Goal: Task Accomplishment & Management: Manage account settings

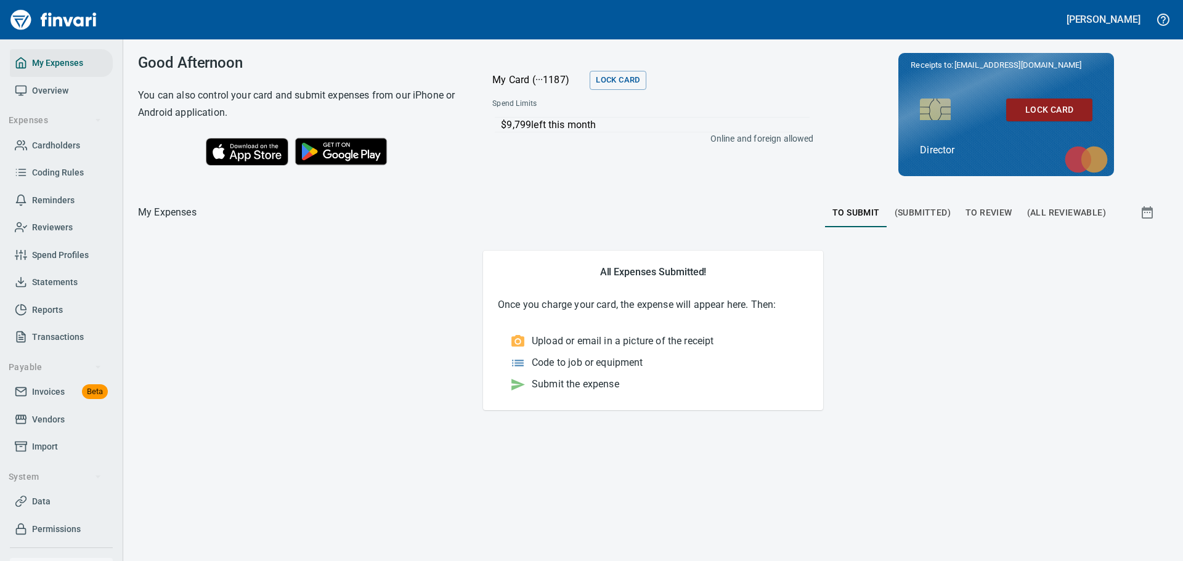
click at [999, 216] on span "To Review" at bounding box center [988, 212] width 47 height 15
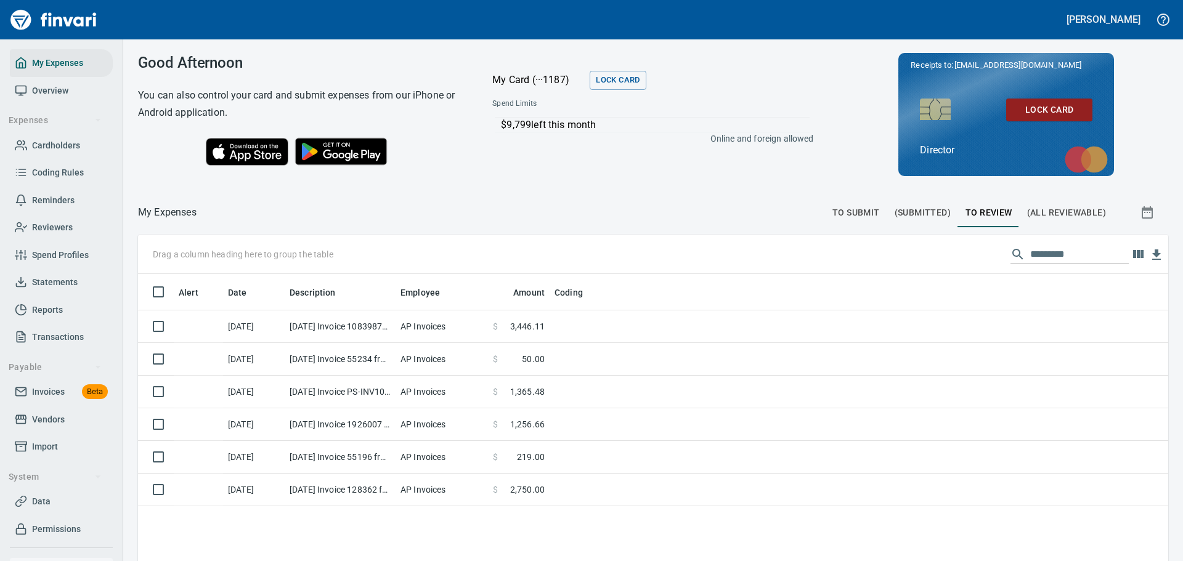
scroll to position [416, 1012]
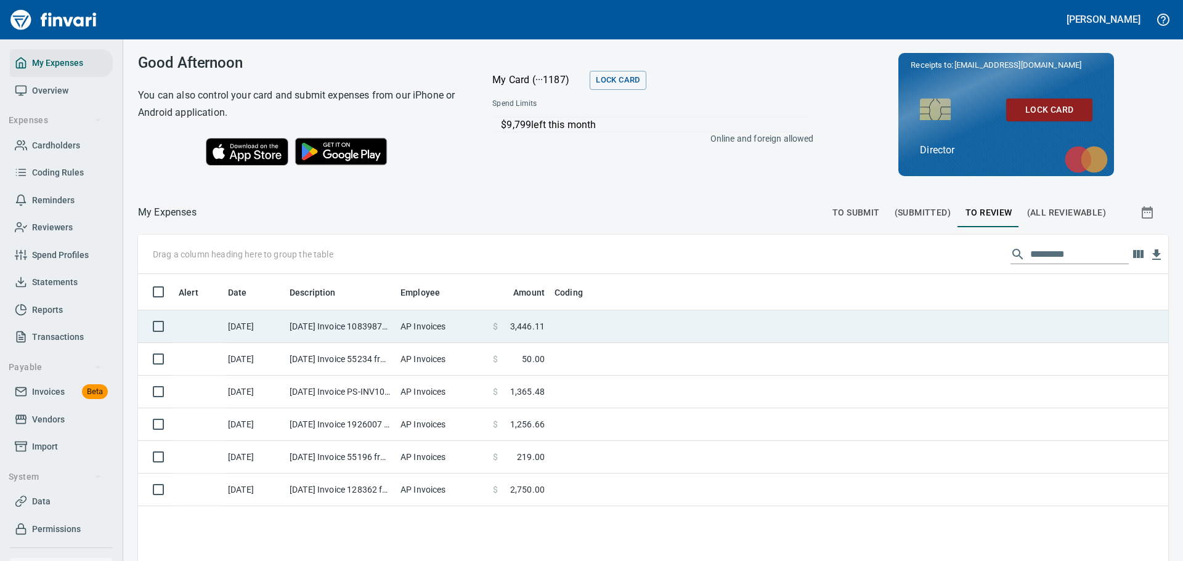
click at [410, 330] on td "AP Invoices" at bounding box center [442, 327] width 92 height 33
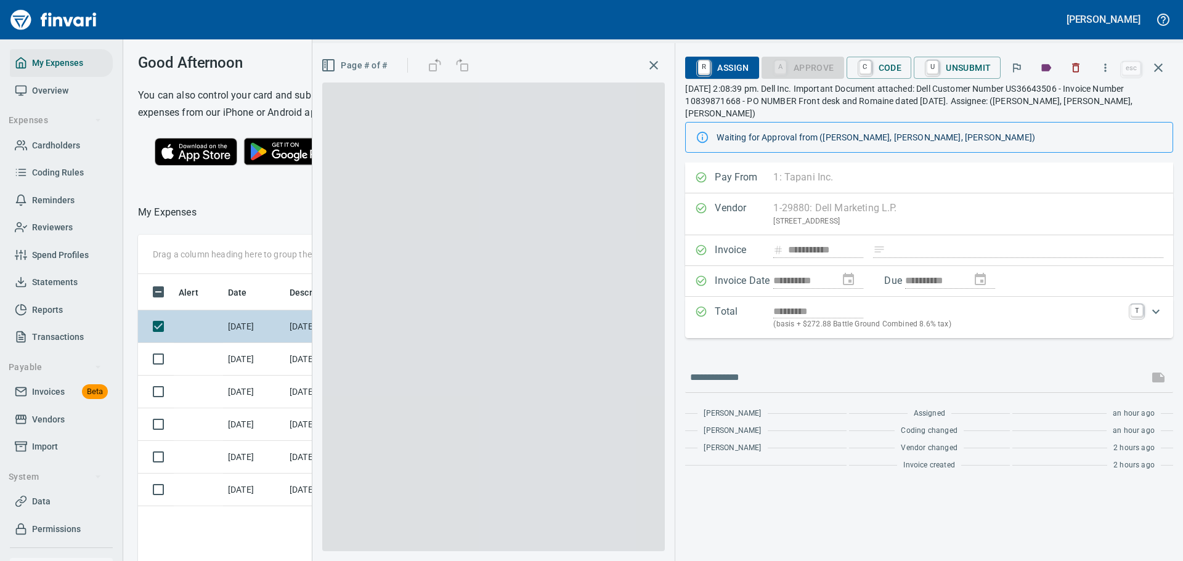
scroll to position [407, 694]
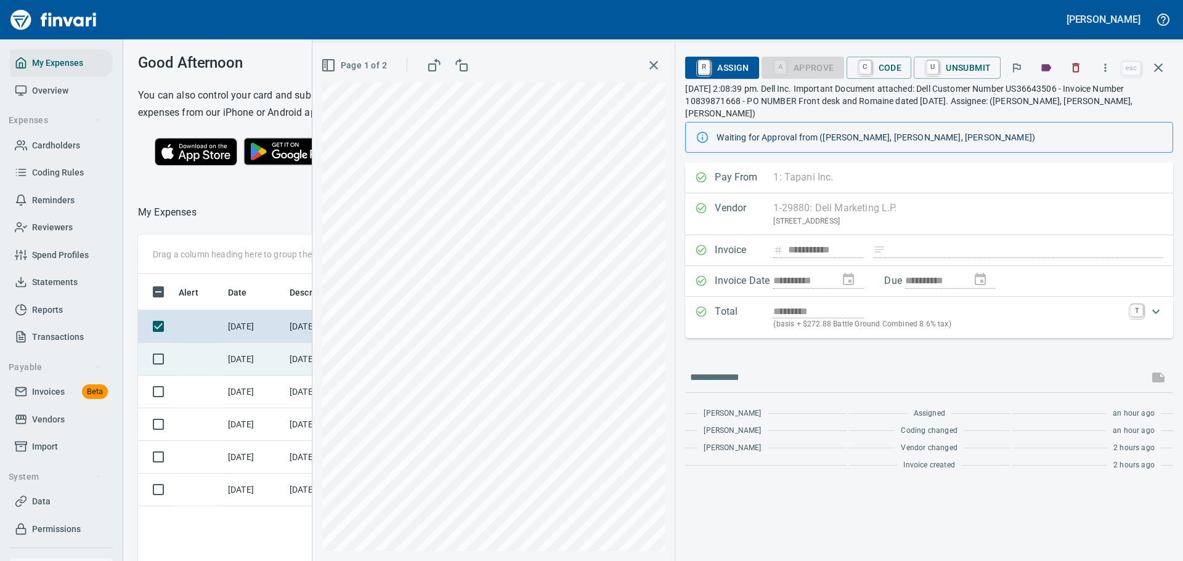
click at [245, 376] on td "[DATE]" at bounding box center [254, 359] width 62 height 33
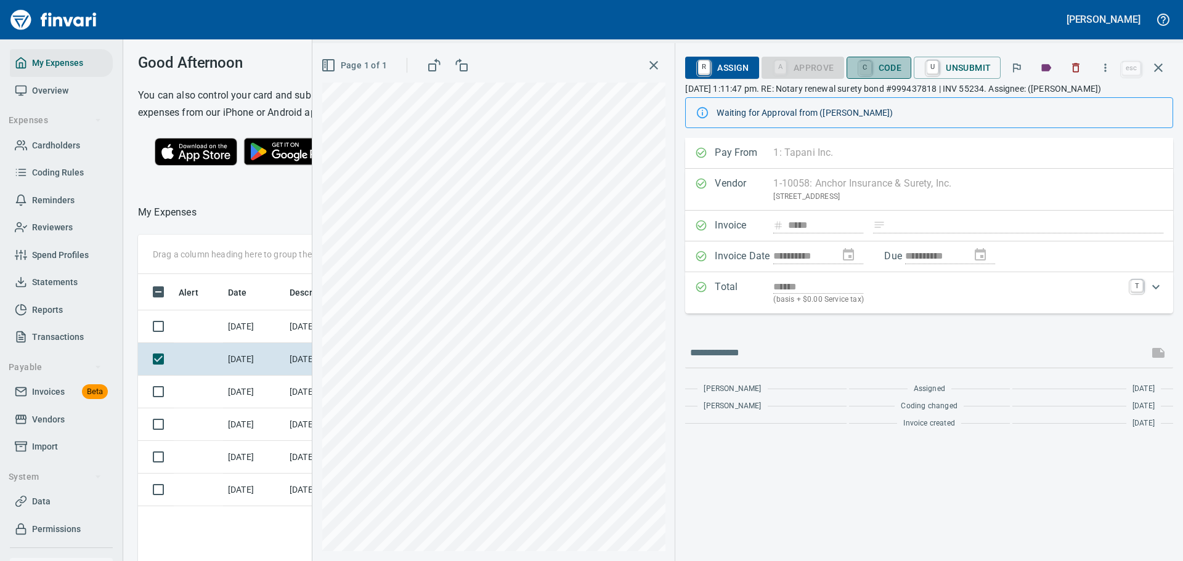
click at [864, 70] on link "C" at bounding box center [865, 68] width 12 height 14
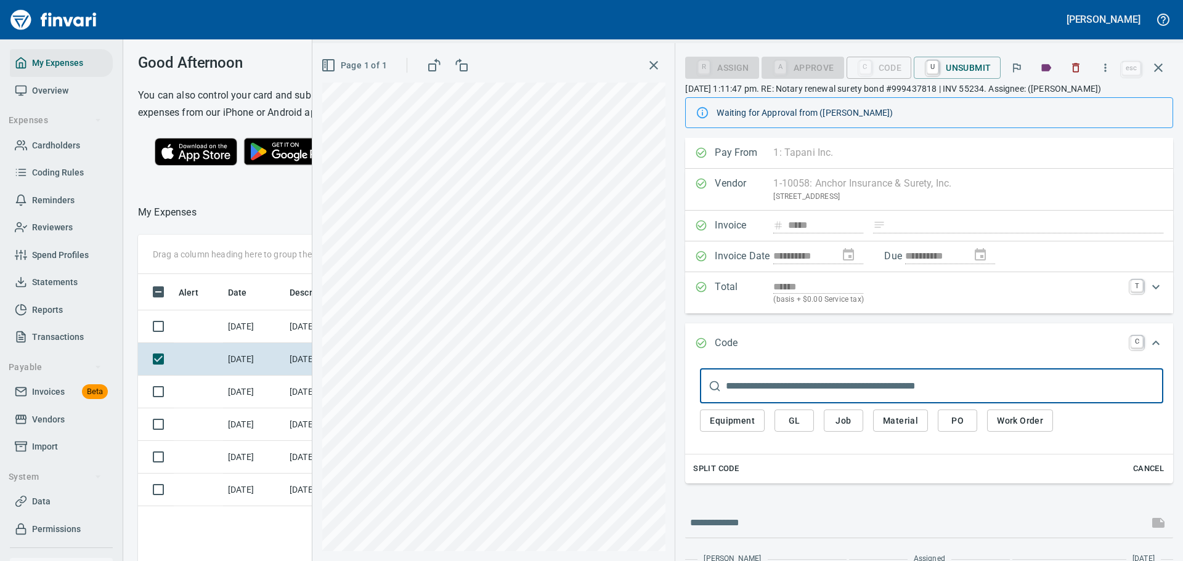
click at [795, 420] on span "GL" at bounding box center [794, 420] width 20 height 15
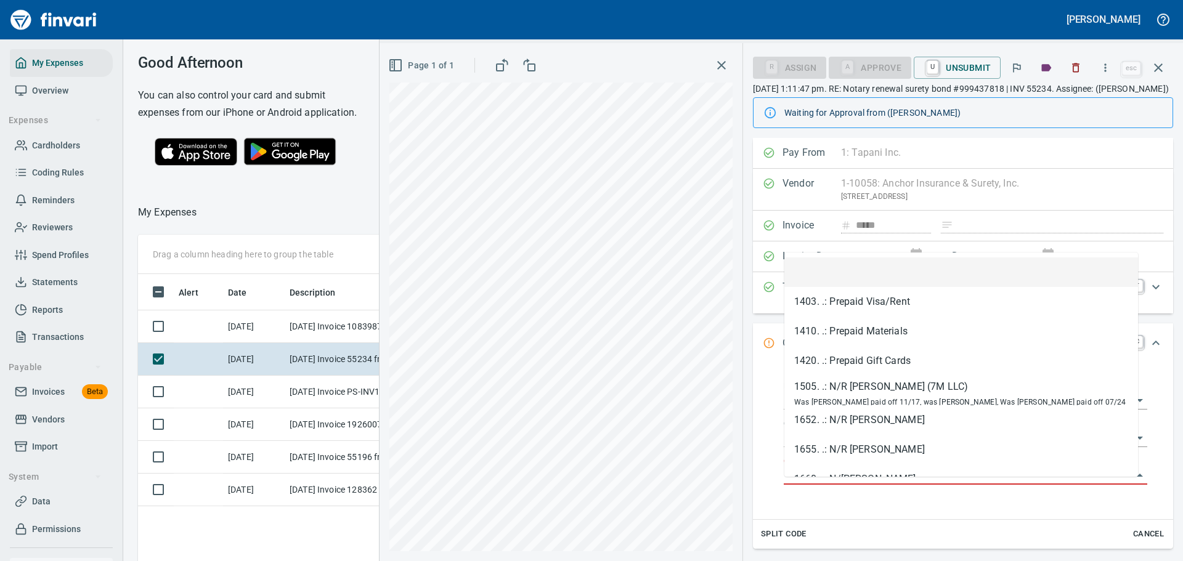
click at [834, 481] on input "GL Account" at bounding box center [958, 475] width 349 height 17
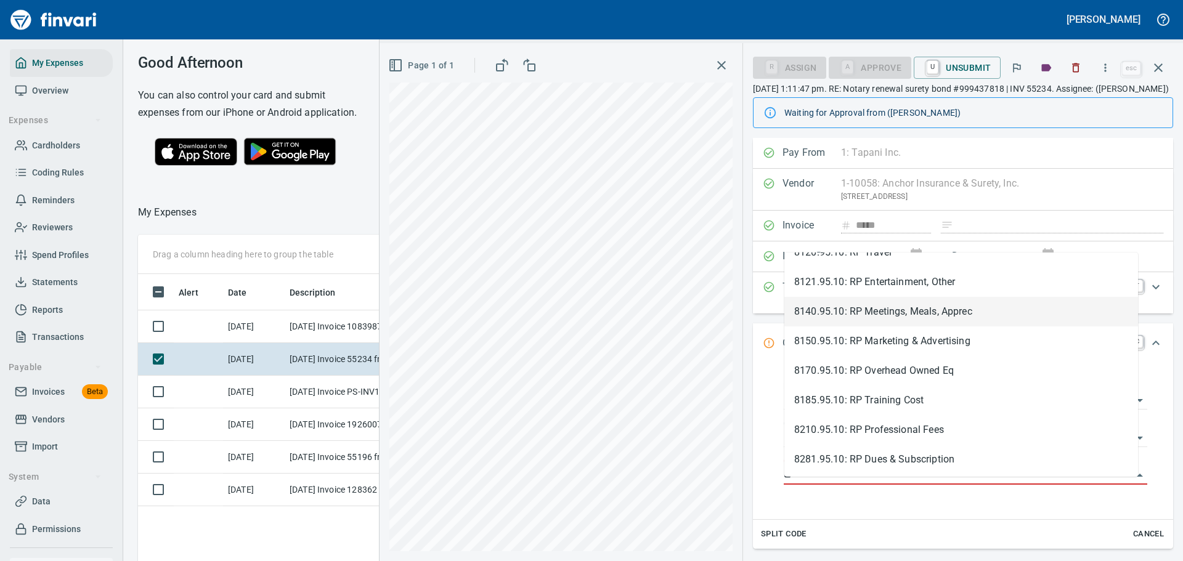
scroll to position [81, 0]
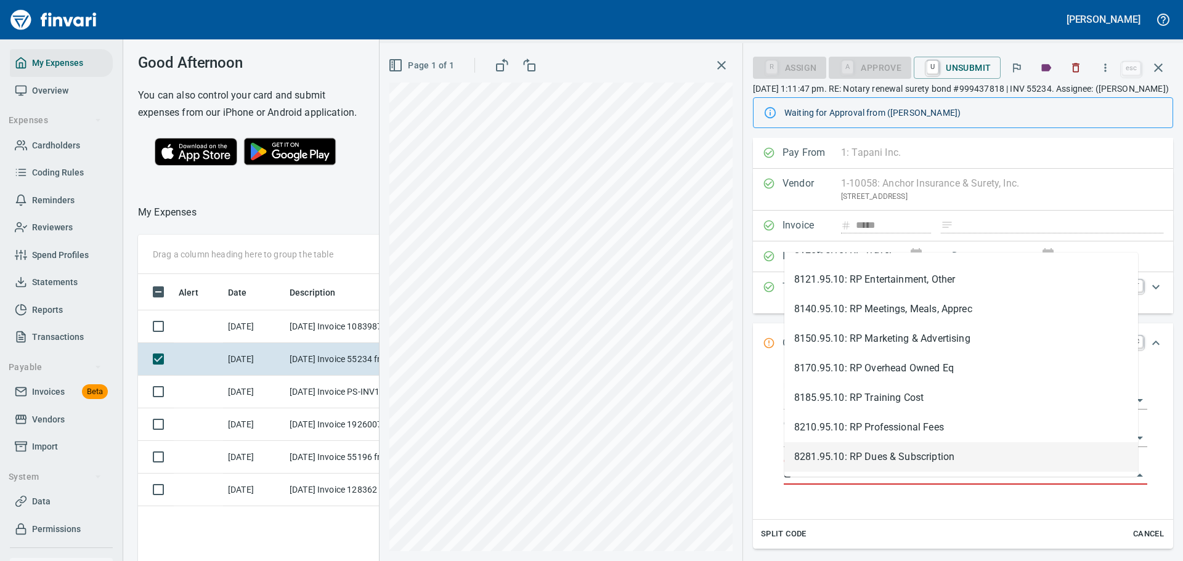
click at [908, 465] on li "8281.95.10: RP Dues & Subscription" at bounding box center [961, 457] width 354 height 30
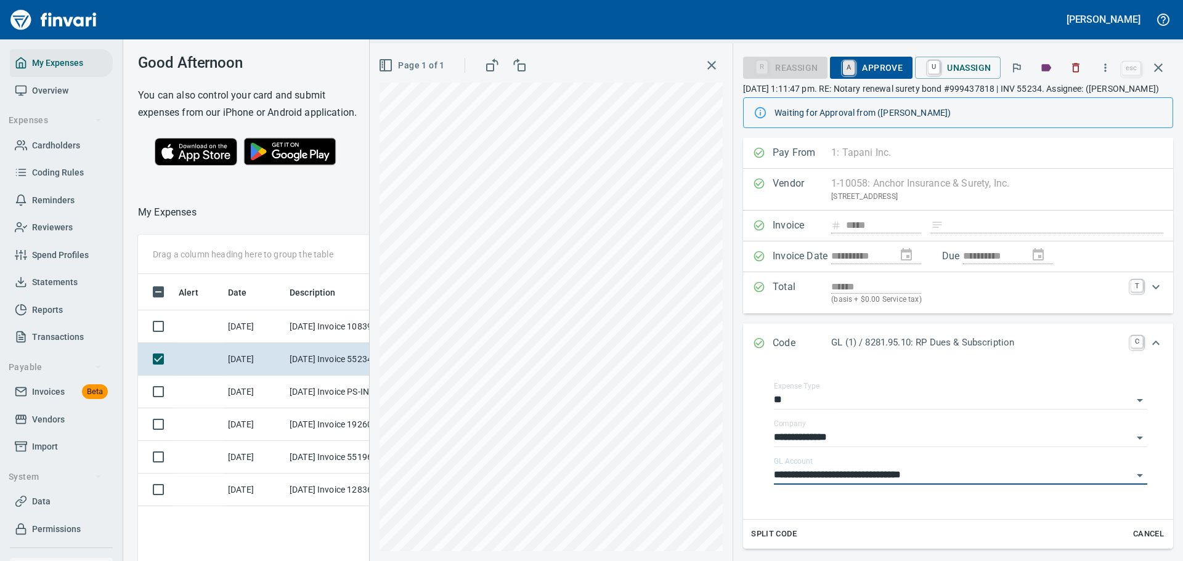
type input "**********"
click at [855, 67] on link "A" at bounding box center [849, 68] width 12 height 14
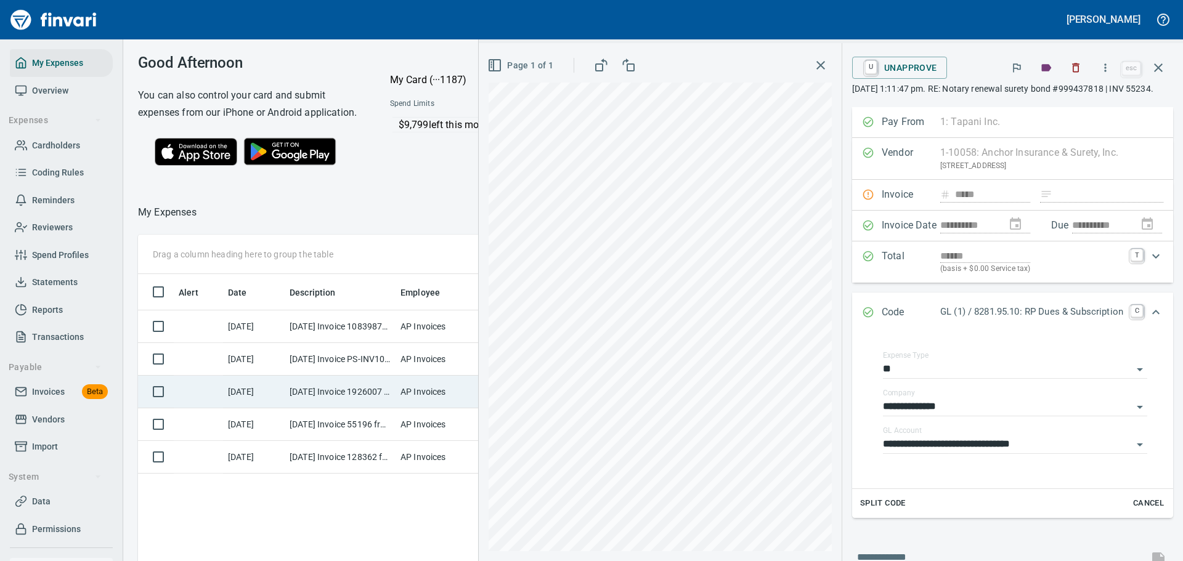
click at [366, 400] on td "[DATE] Invoice 1926007 from Deluxe Small Business Sales Inc DBA Deluxe Branded …" at bounding box center [340, 392] width 111 height 33
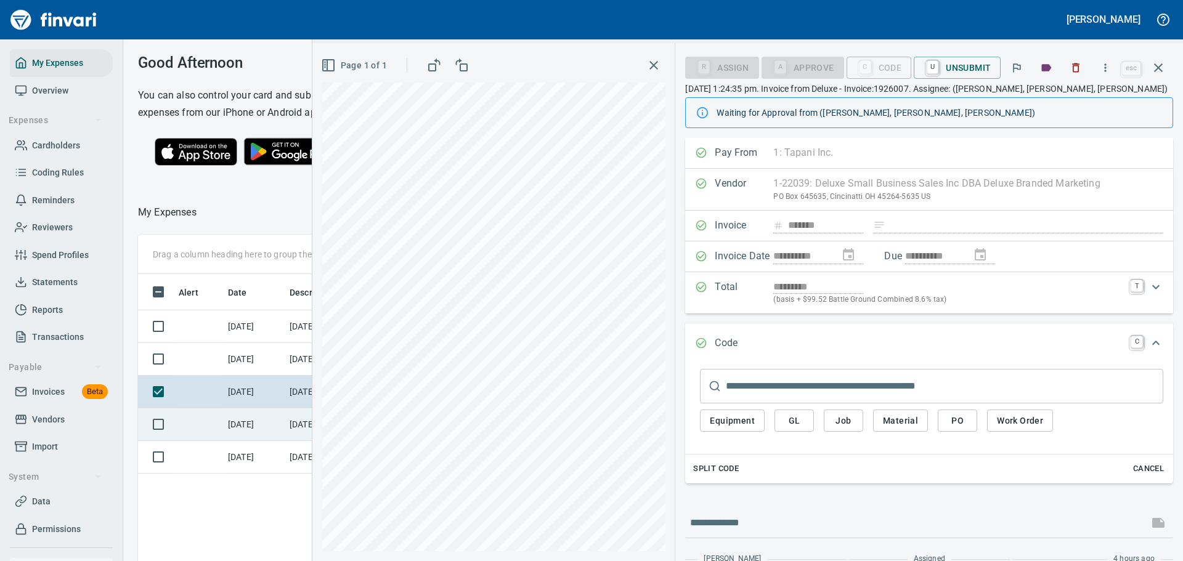
click at [268, 441] on td "[DATE]" at bounding box center [254, 424] width 62 height 33
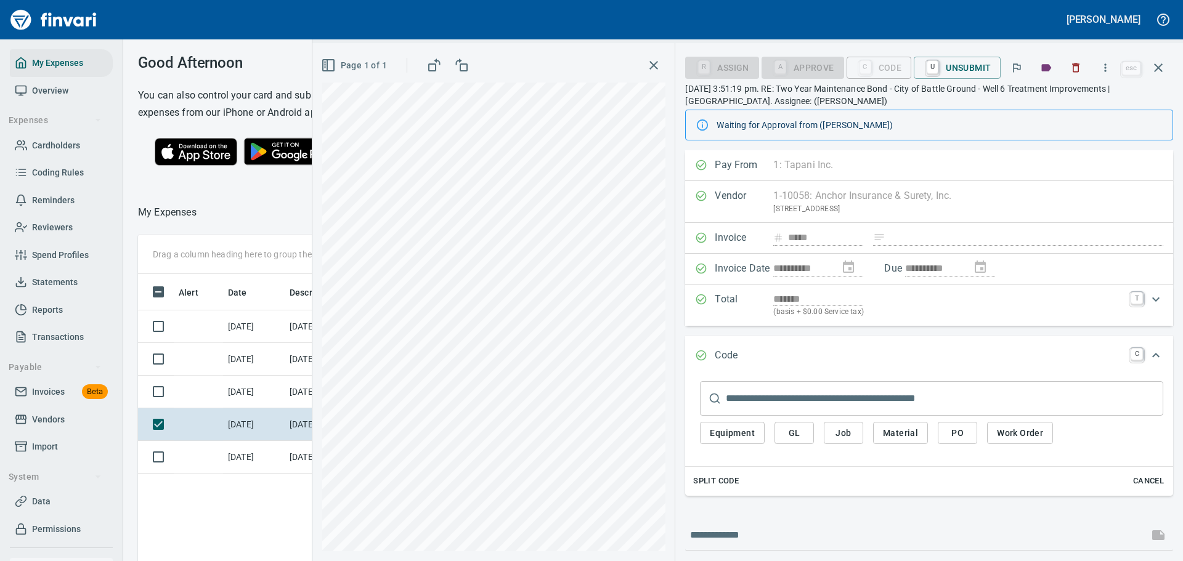
click at [873, 190] on div "Vendor 1-10058: Anchor Insurance & Surety, Inc. [STREET_ADDRESS] Clear" at bounding box center [929, 202] width 488 height 42
click at [856, 171] on div "Pay From 1: Tapani Inc. 1 Tapani Inc. 2 Tapani Trucking, Inc. 3 Tower Rock, Inc…" at bounding box center [929, 165] width 488 height 31
click at [1105, 65] on icon "button" at bounding box center [1105, 68] width 12 height 12
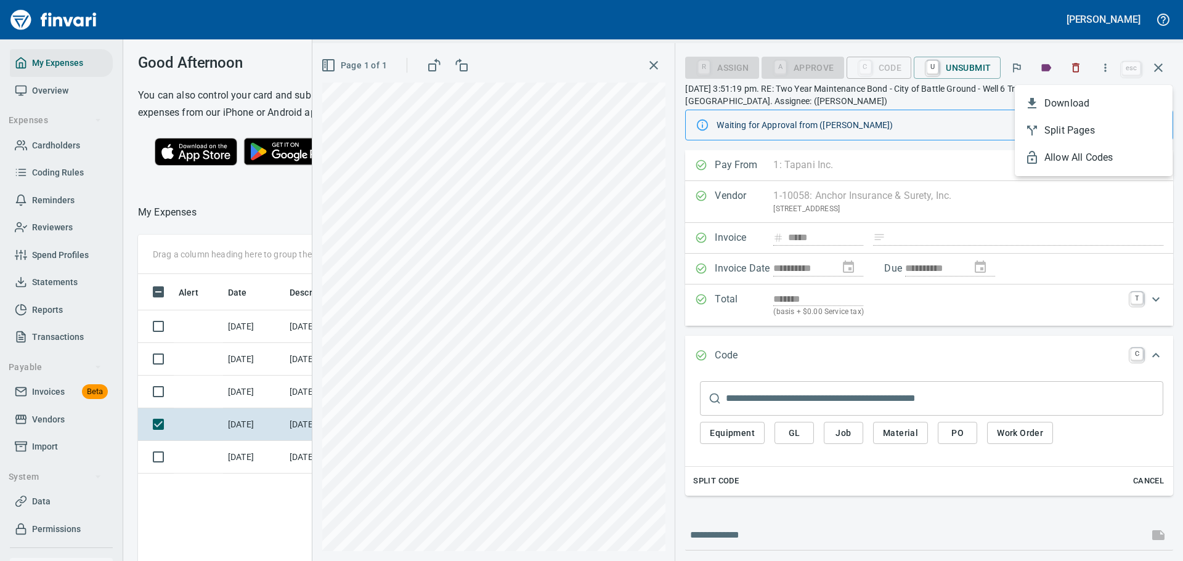
click at [888, 132] on div at bounding box center [591, 280] width 1183 height 561
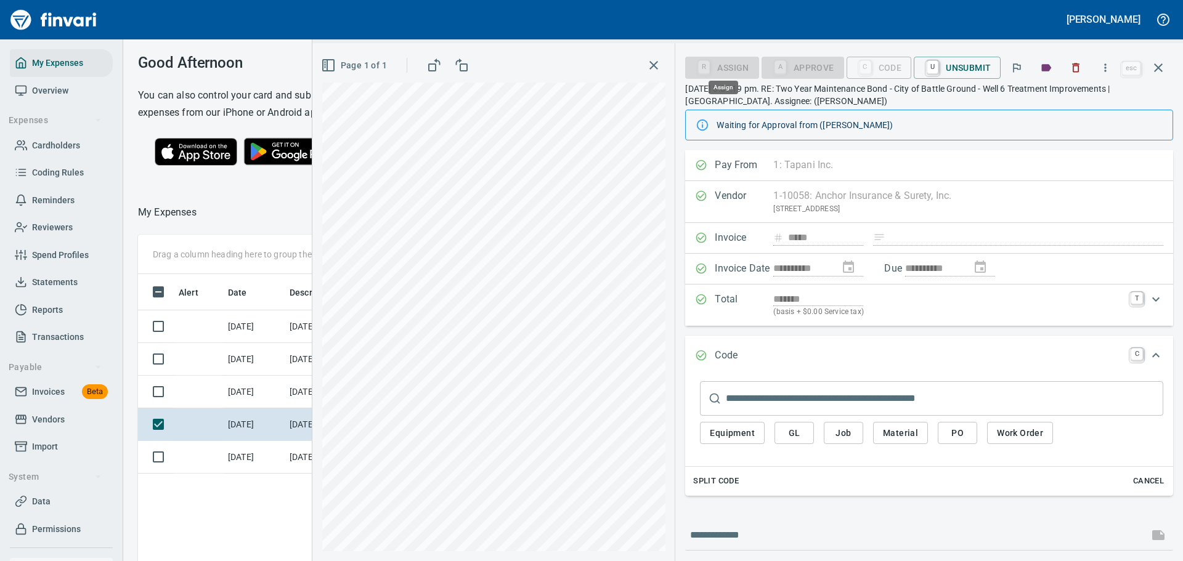
click at [709, 67] on div "R Assign" at bounding box center [721, 67] width 73 height 10
click at [651, 61] on icon "button" at bounding box center [653, 65] width 15 height 15
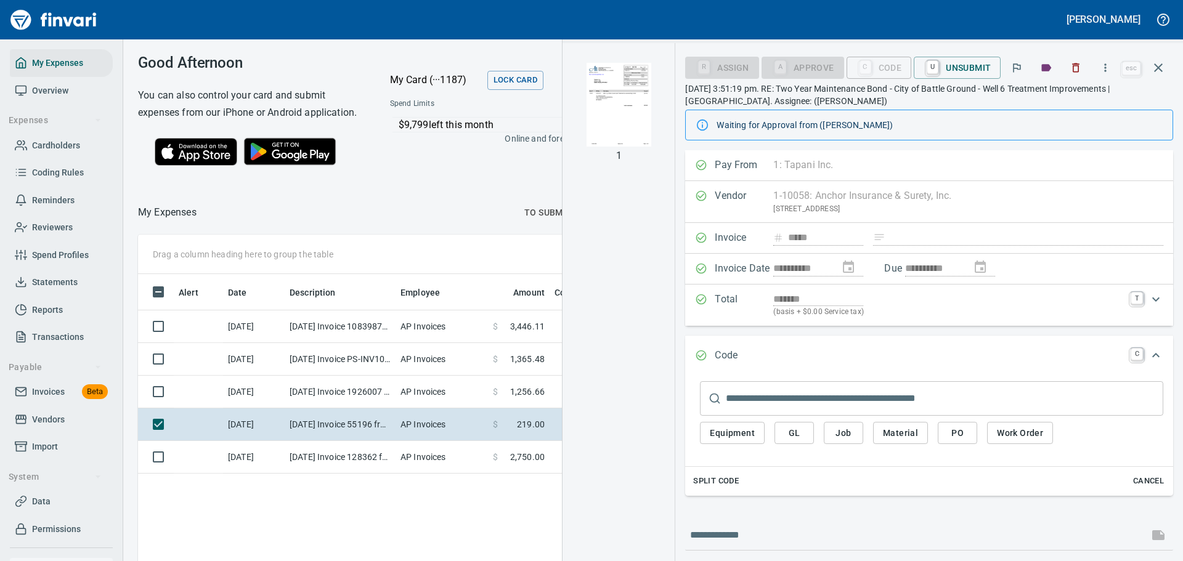
click at [896, 110] on div "Waiting for Approval from ([PERSON_NAME])" at bounding box center [929, 125] width 488 height 31
click at [965, 301] on div "*******" at bounding box center [948, 299] width 350 height 14
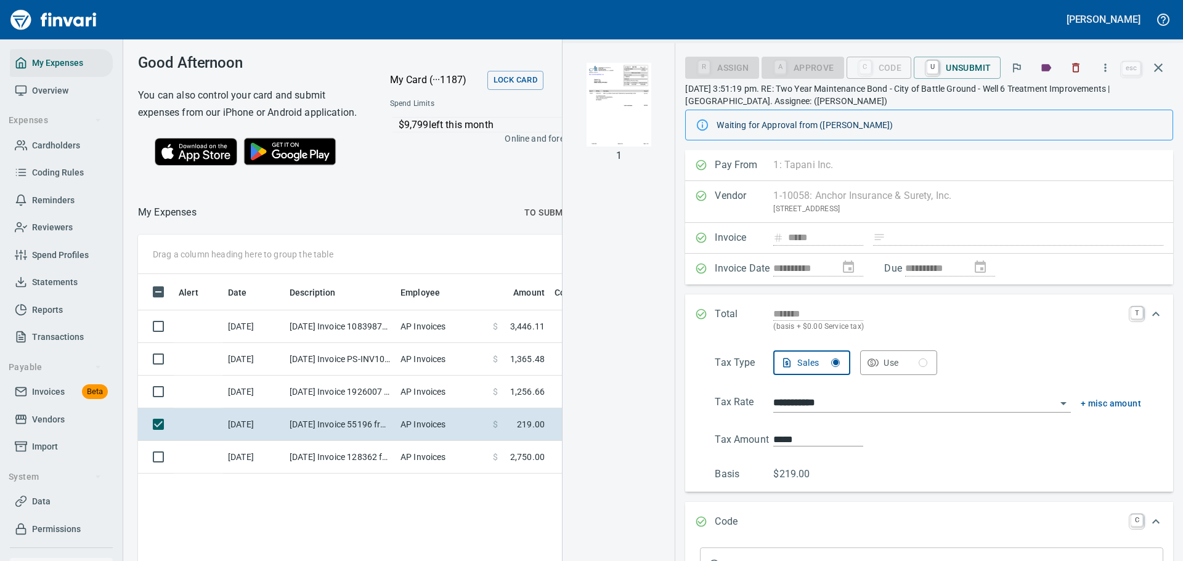
click at [1034, 303] on div "Total ******* (basis + $0.00 Service tax) T" at bounding box center [929, 319] width 488 height 51
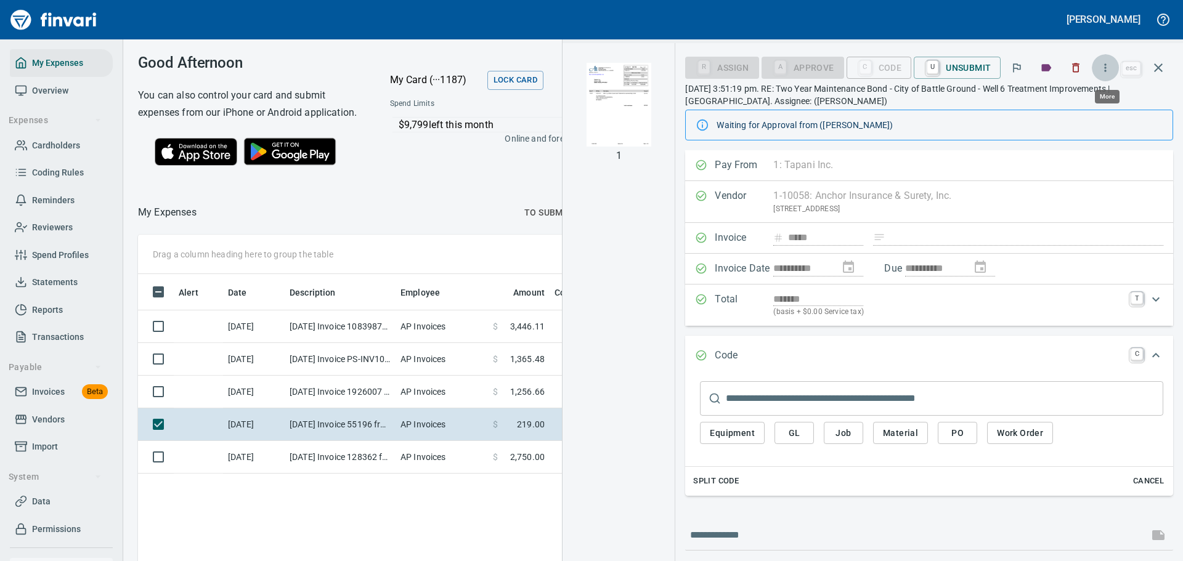
click at [1110, 63] on icon "button" at bounding box center [1105, 68] width 12 height 12
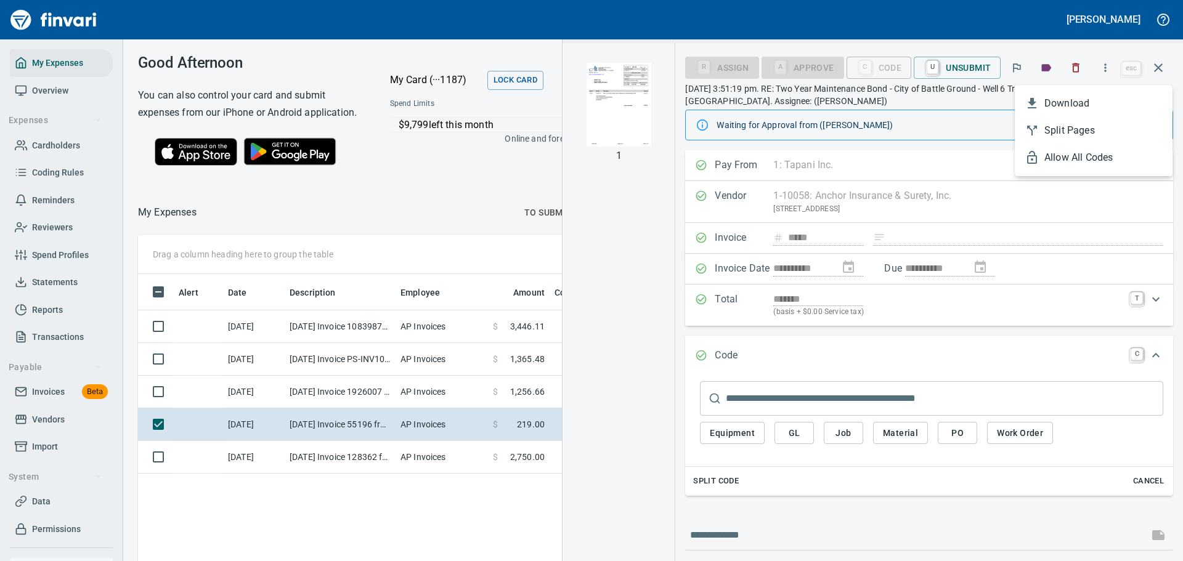
click at [901, 112] on div at bounding box center [591, 280] width 1183 height 561
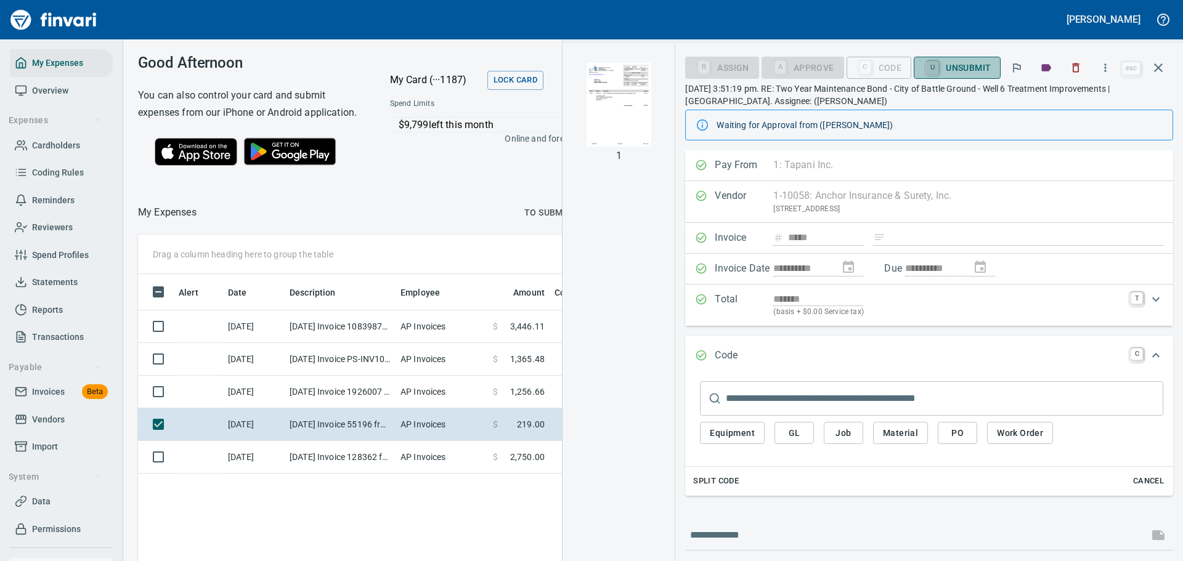
click at [938, 67] on link "U" at bounding box center [933, 68] width 12 height 14
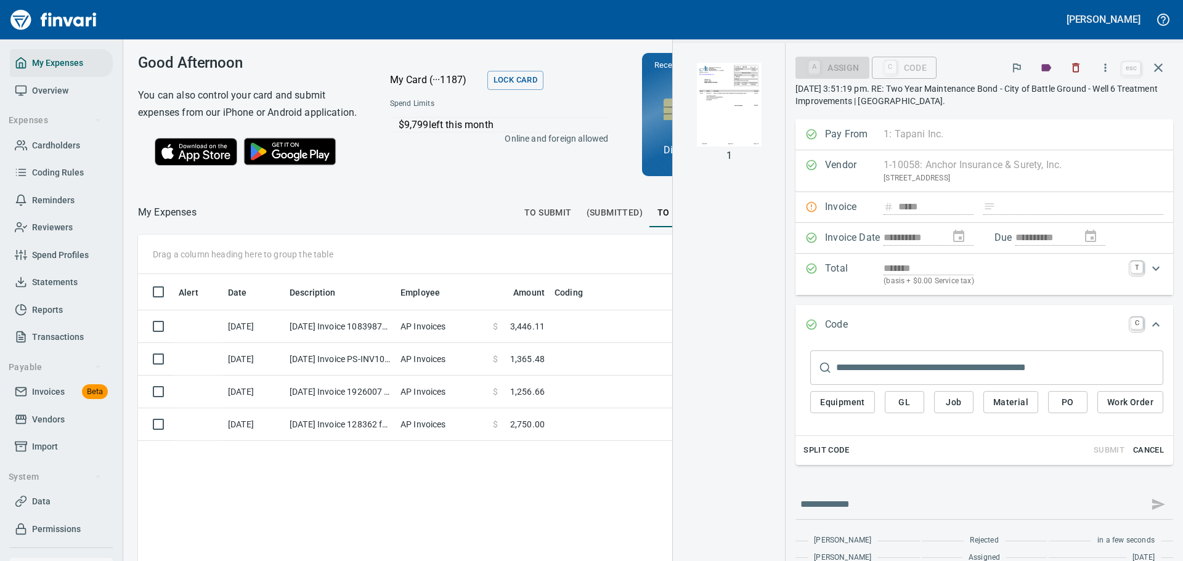
scroll to position [52, 0]
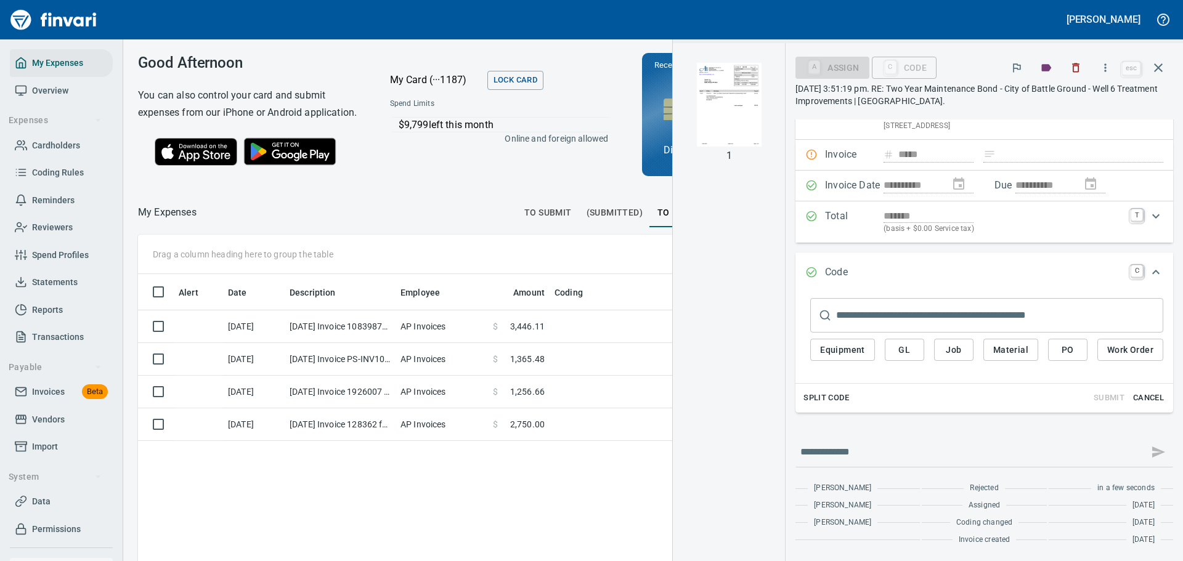
click at [969, 102] on p "[DATE] 3:51:19 pm. RE: Two Year Maintenance Bond - City of Battle Ground - Well…" at bounding box center [984, 95] width 378 height 25
click at [1111, 68] on icon "button" at bounding box center [1105, 68] width 12 height 12
click at [912, 110] on div at bounding box center [591, 280] width 1183 height 561
click at [821, 66] on div "A Assign" at bounding box center [831, 67] width 73 height 10
click at [813, 66] on div "A Assign" at bounding box center [831, 67] width 73 height 10
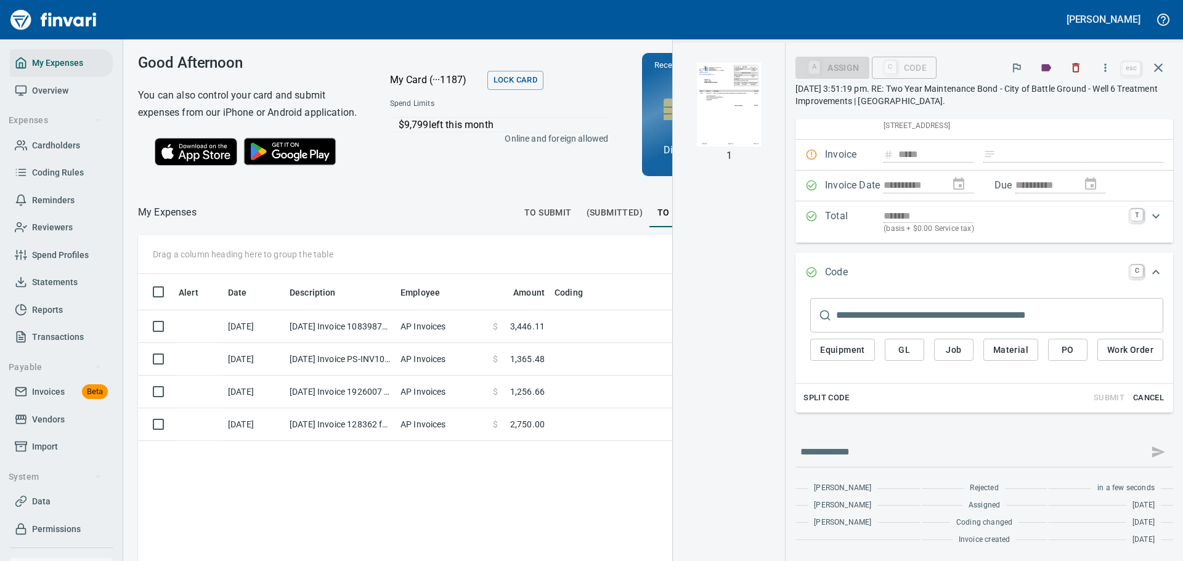
click at [871, 277] on p "Code" at bounding box center [854, 273] width 59 height 16
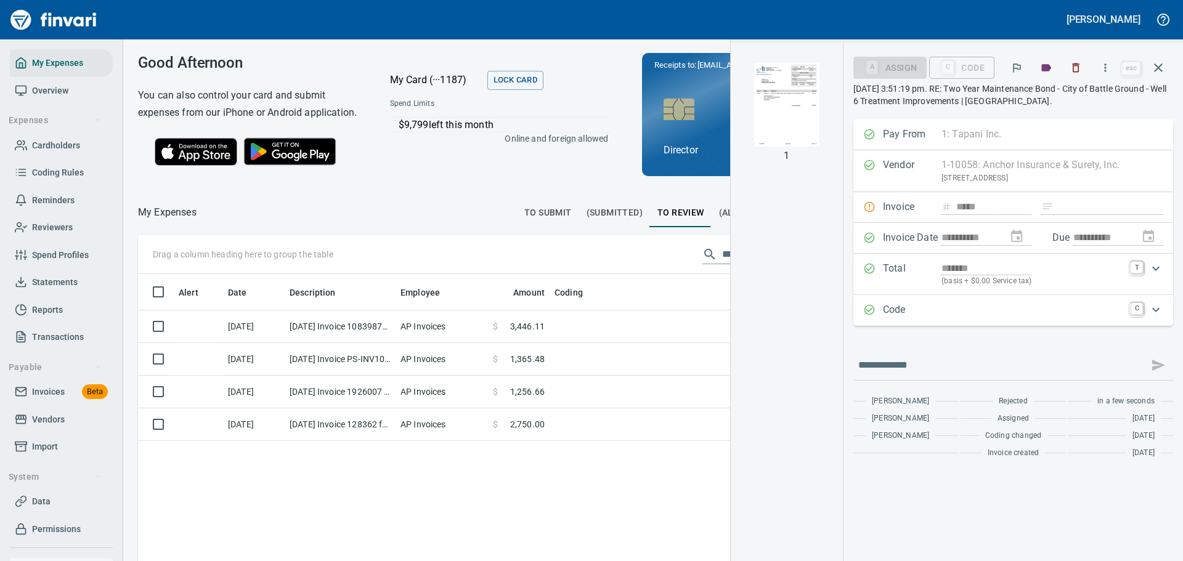
click at [874, 61] on div "A Assign" at bounding box center [889, 68] width 73 height 22
click at [869, 66] on div "A Assign" at bounding box center [889, 67] width 73 height 10
click at [1111, 70] on icon "button" at bounding box center [1105, 68] width 12 height 12
click at [1022, 420] on div at bounding box center [591, 280] width 1183 height 561
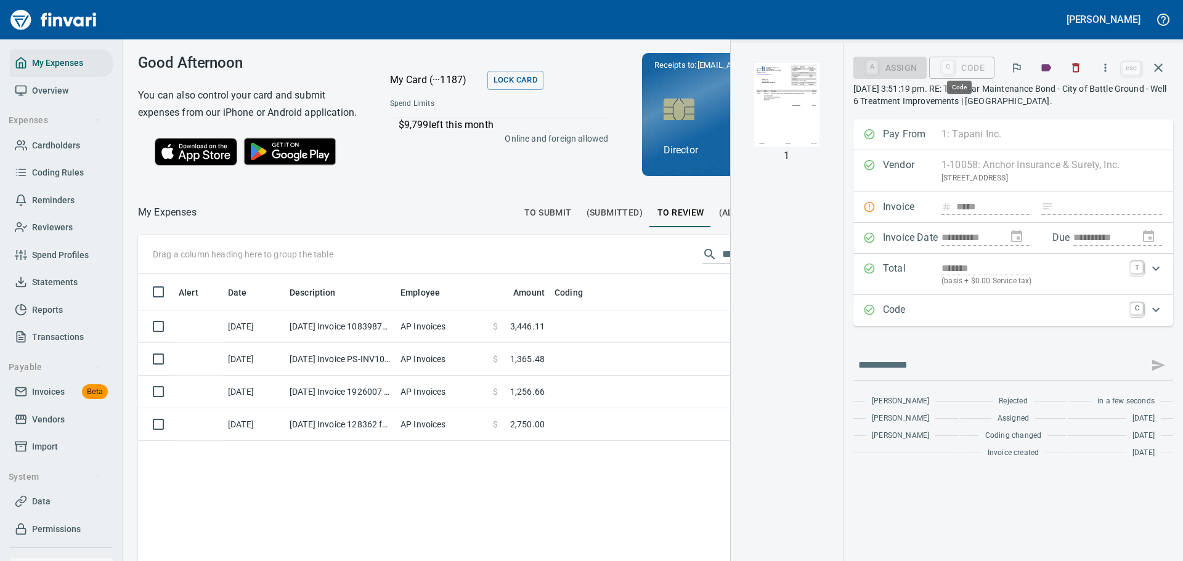
click at [970, 66] on div "C Code" at bounding box center [961, 67] width 65 height 10
click at [880, 63] on div "A Assign" at bounding box center [889, 67] width 73 height 10
click at [975, 322] on div "Code C" at bounding box center [1013, 310] width 320 height 31
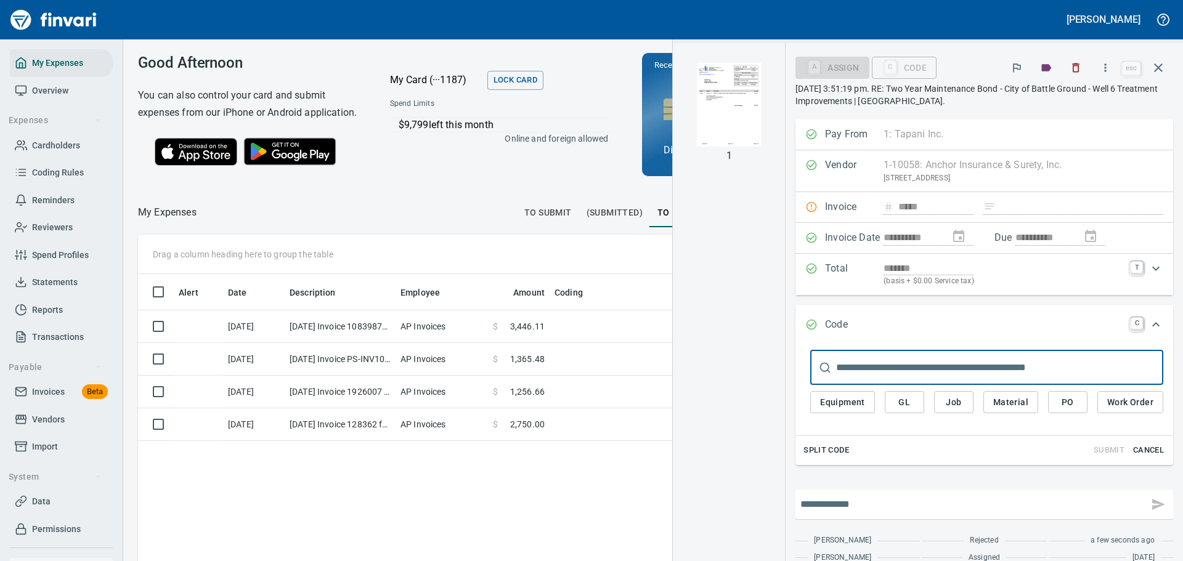
click at [906, 514] on input "text" at bounding box center [971, 505] width 343 height 20
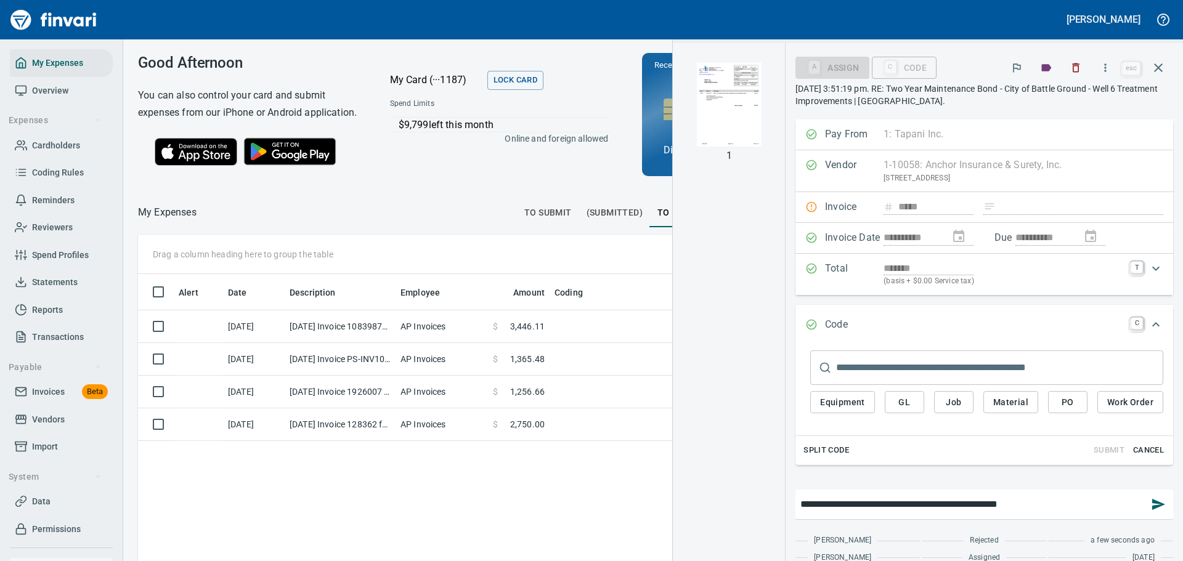
click at [858, 505] on input "**********" at bounding box center [971, 505] width 343 height 20
click at [1069, 509] on input "**********" at bounding box center [971, 505] width 343 height 20
type input "**********"
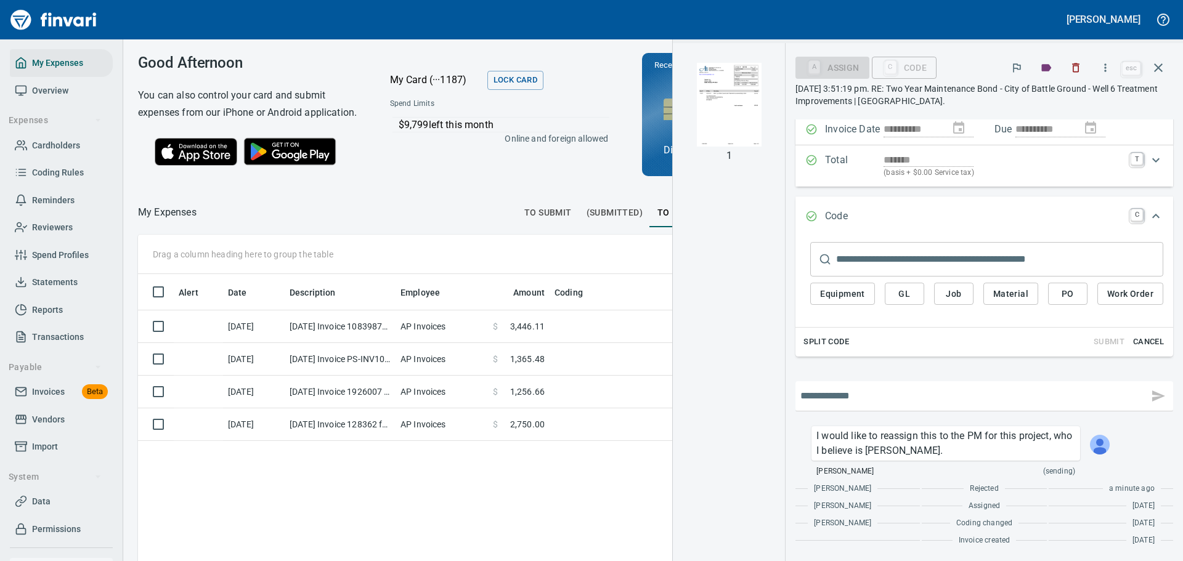
scroll to position [109, 0]
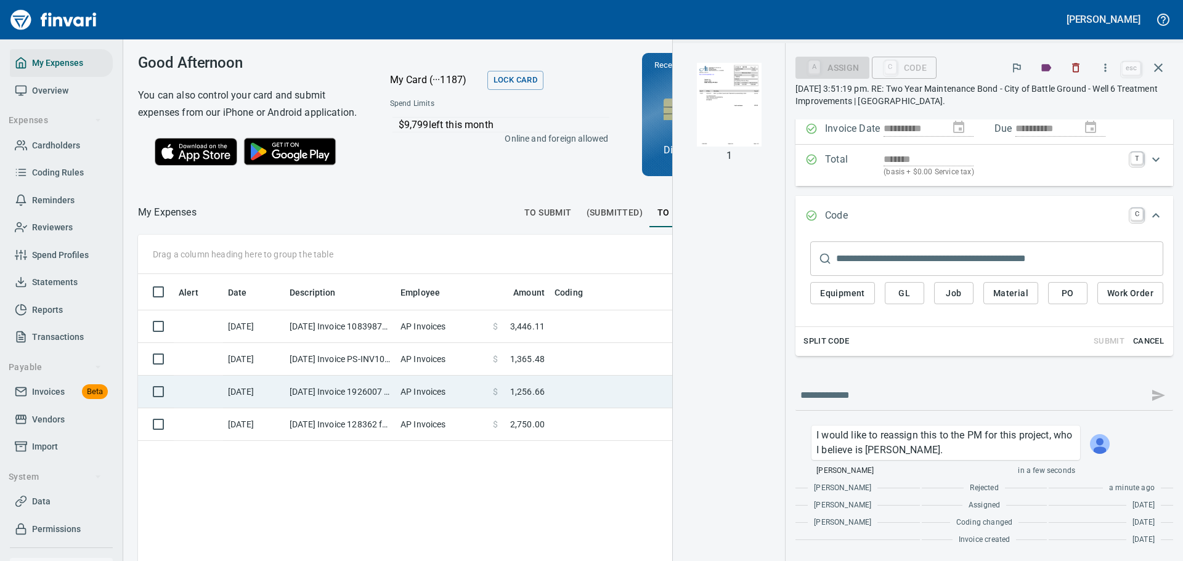
click at [301, 408] on td "[DATE] Invoice 1926007 from Deluxe Small Business Sales Inc DBA Deluxe Branded …" at bounding box center [340, 392] width 111 height 33
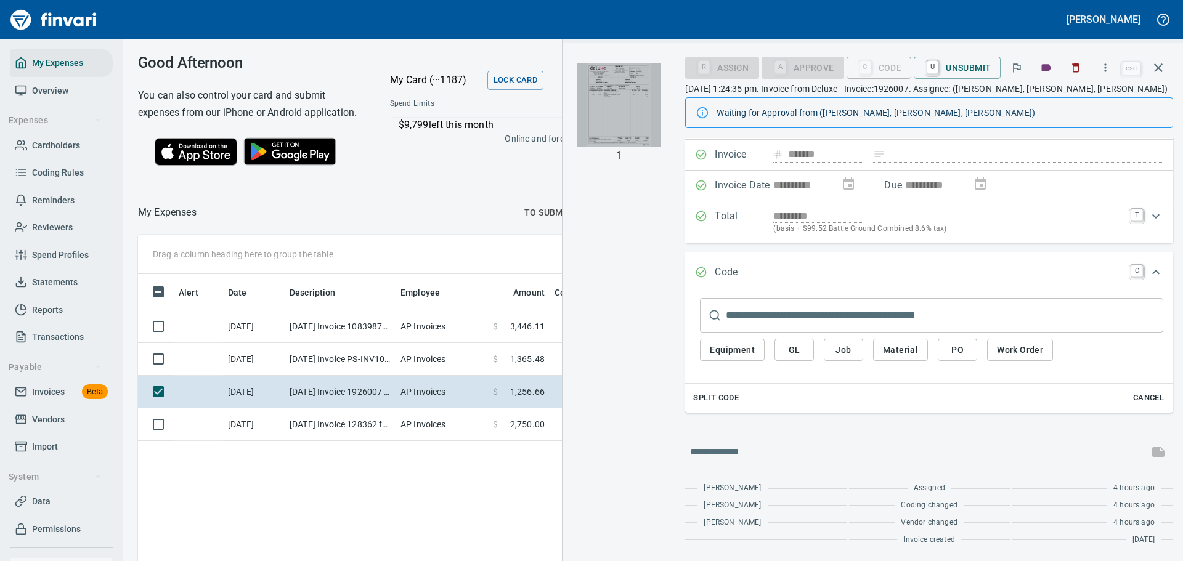
click at [623, 99] on img "button" at bounding box center [619, 105] width 84 height 84
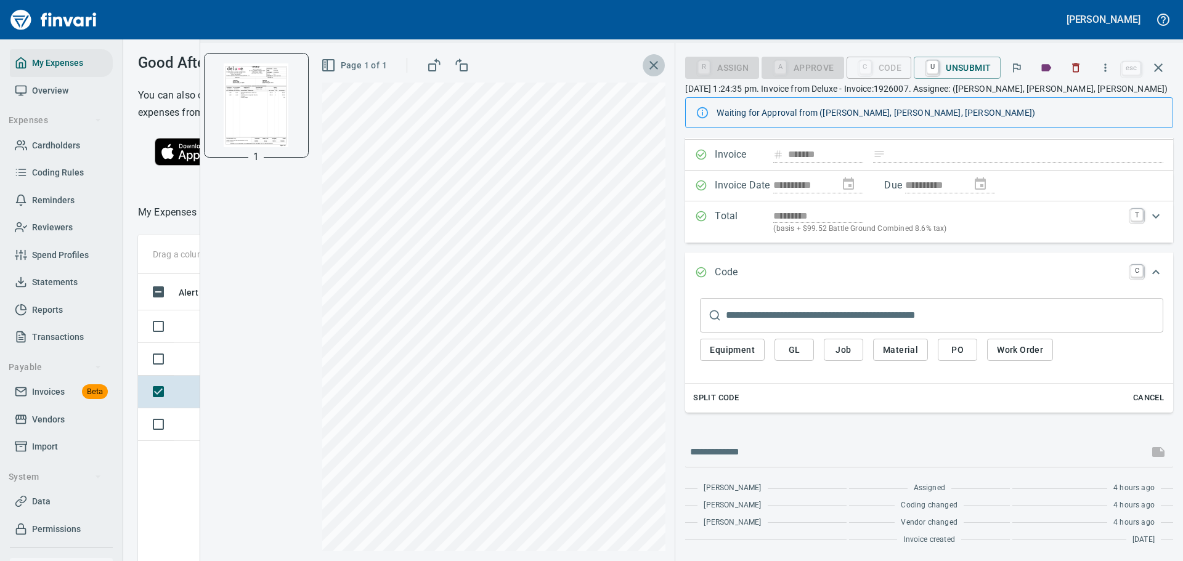
click at [656, 59] on icon "button" at bounding box center [653, 65] width 15 height 15
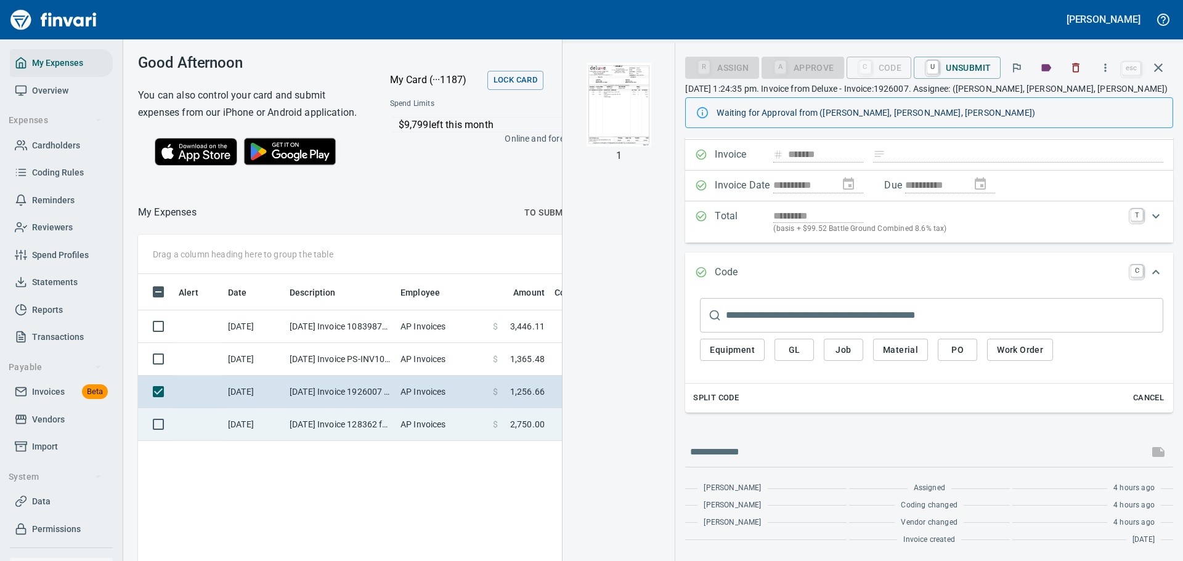
click at [351, 440] on td "[DATE] Invoice 128362 from [PERSON_NAME] And Company PLLC (1-10088)" at bounding box center [340, 424] width 111 height 33
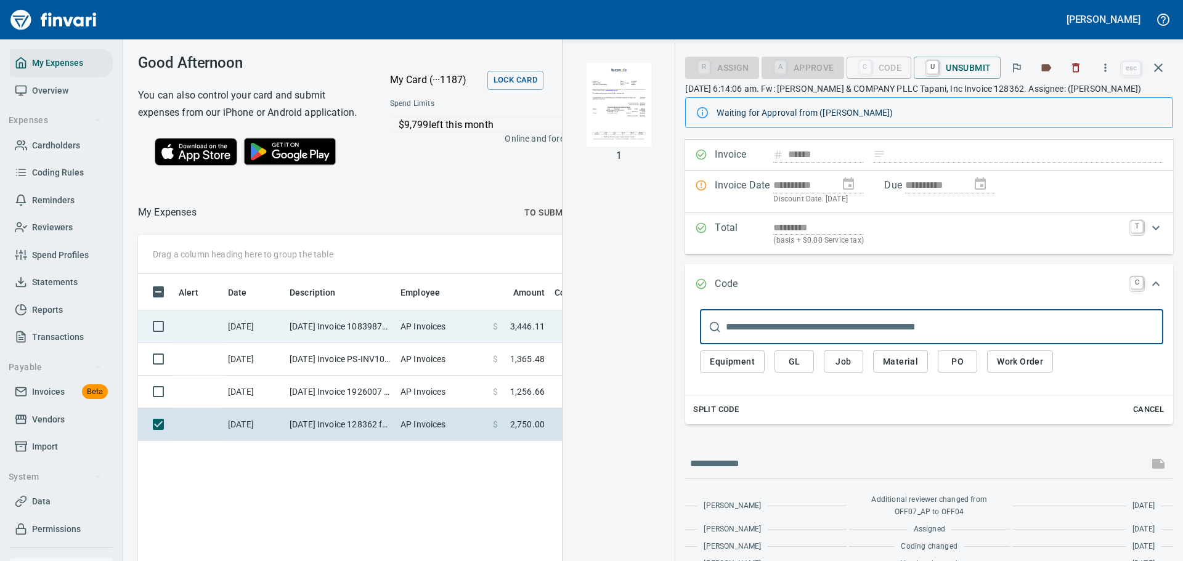
click at [394, 343] on td "[DATE] Invoice 10839871668 from Dell Marketing L.P. (1-29880)" at bounding box center [340, 327] width 111 height 33
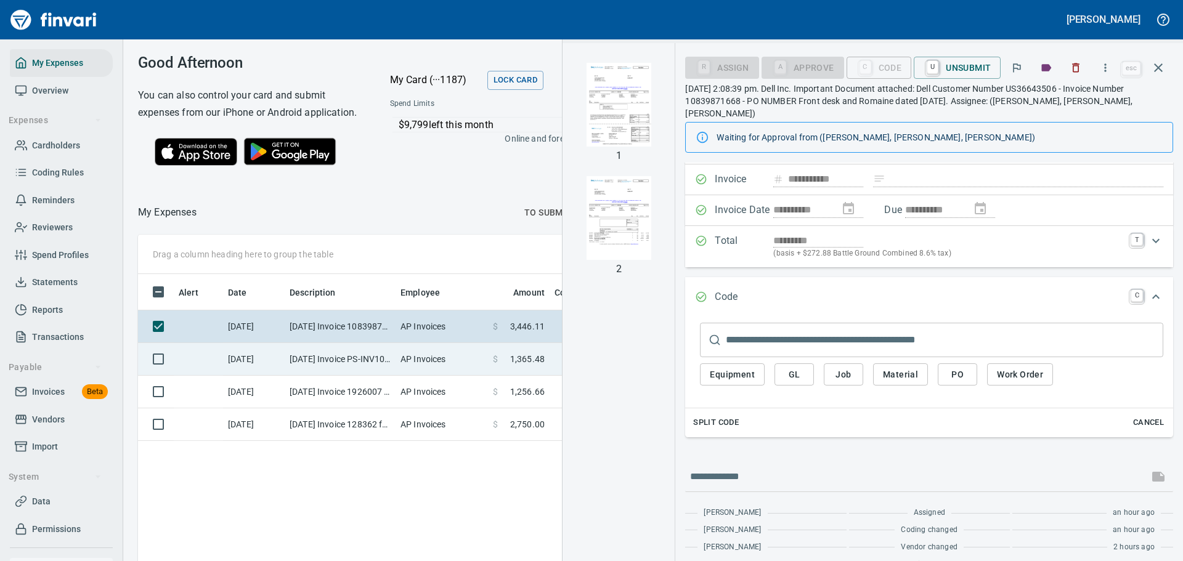
click at [404, 376] on td "AP Invoices" at bounding box center [442, 359] width 92 height 33
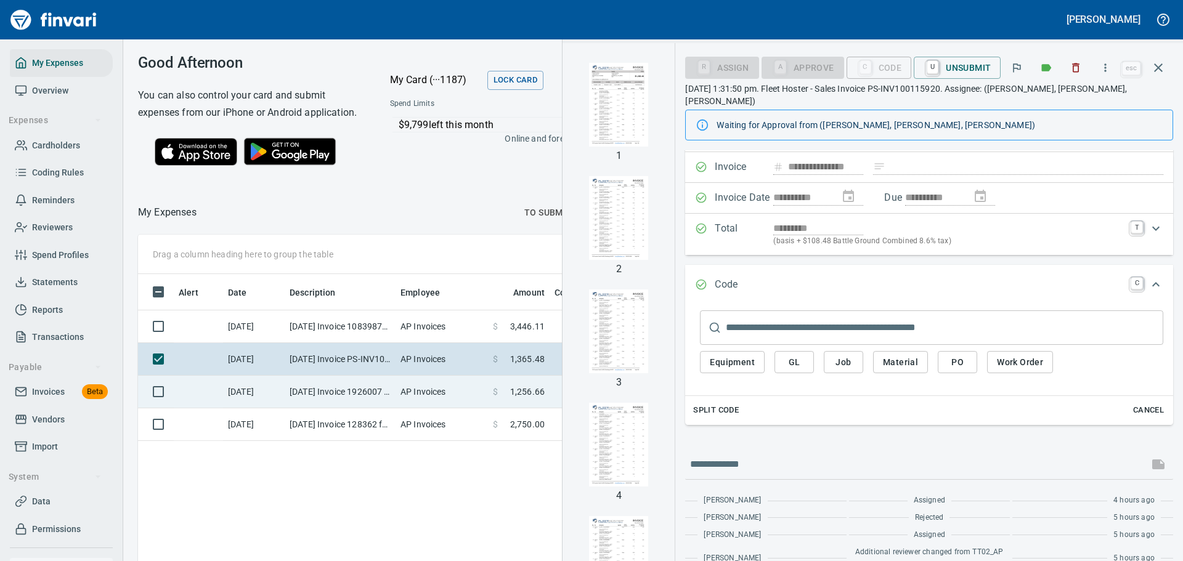
click at [389, 408] on td "[DATE] Invoice 1926007 from Deluxe Small Business Sales Inc DBA Deluxe Branded …" at bounding box center [340, 392] width 111 height 33
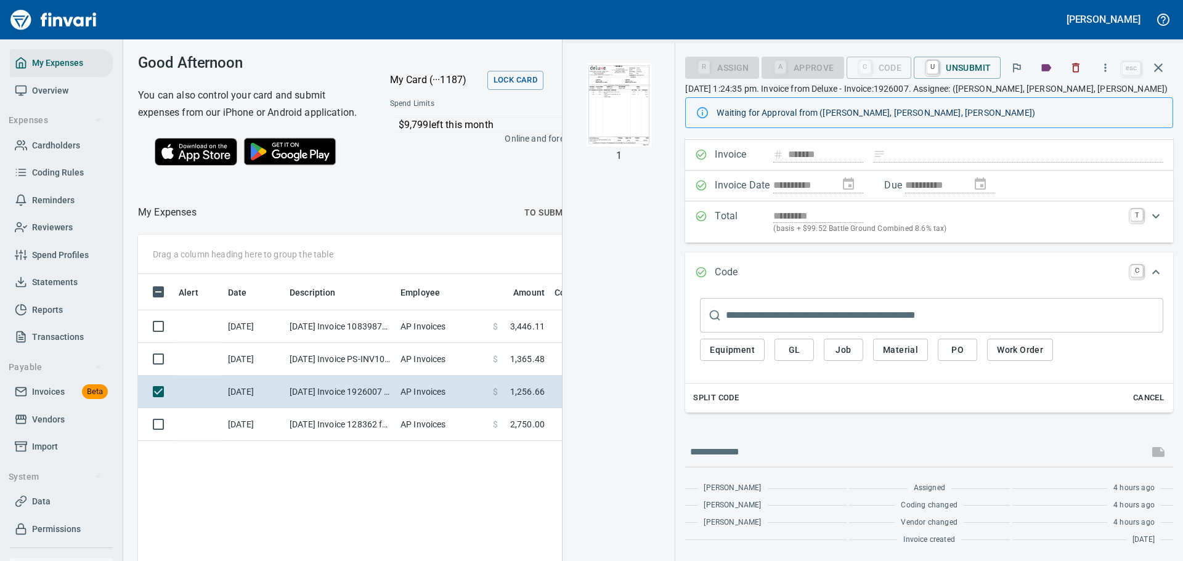
click at [436, 227] on div at bounding box center [357, 213] width 320 height 30
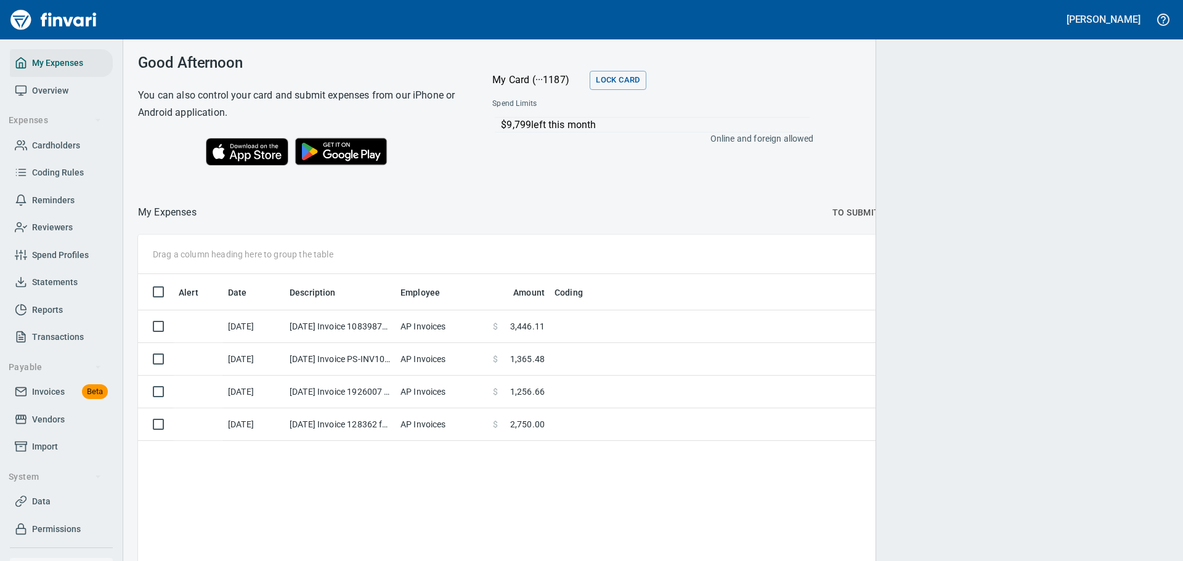
scroll to position [416, 1009]
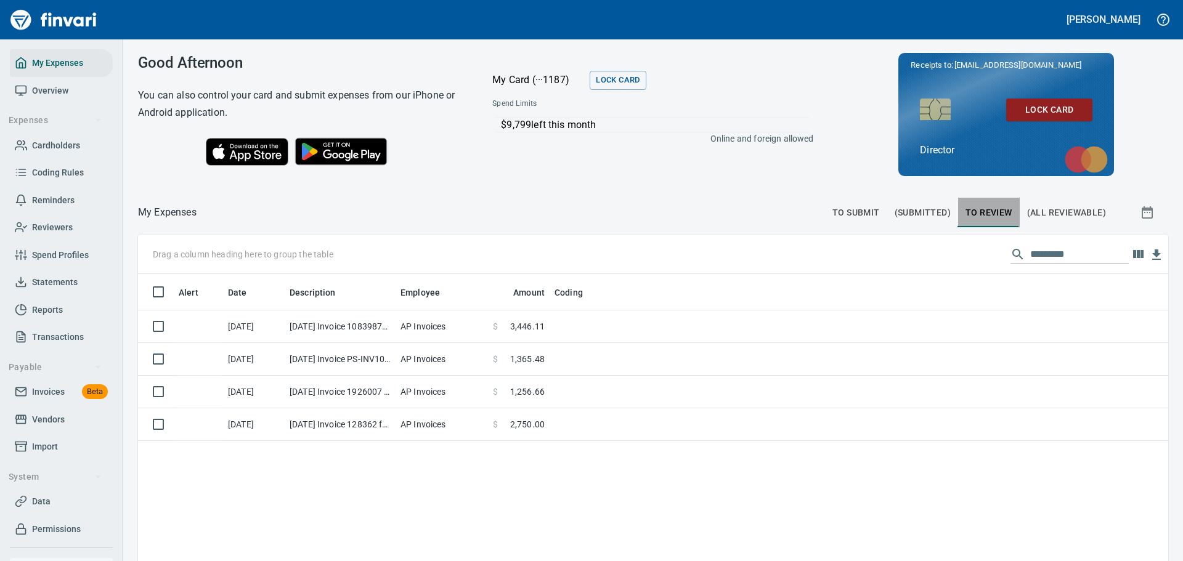
click at [978, 207] on span "To Review" at bounding box center [988, 212] width 47 height 15
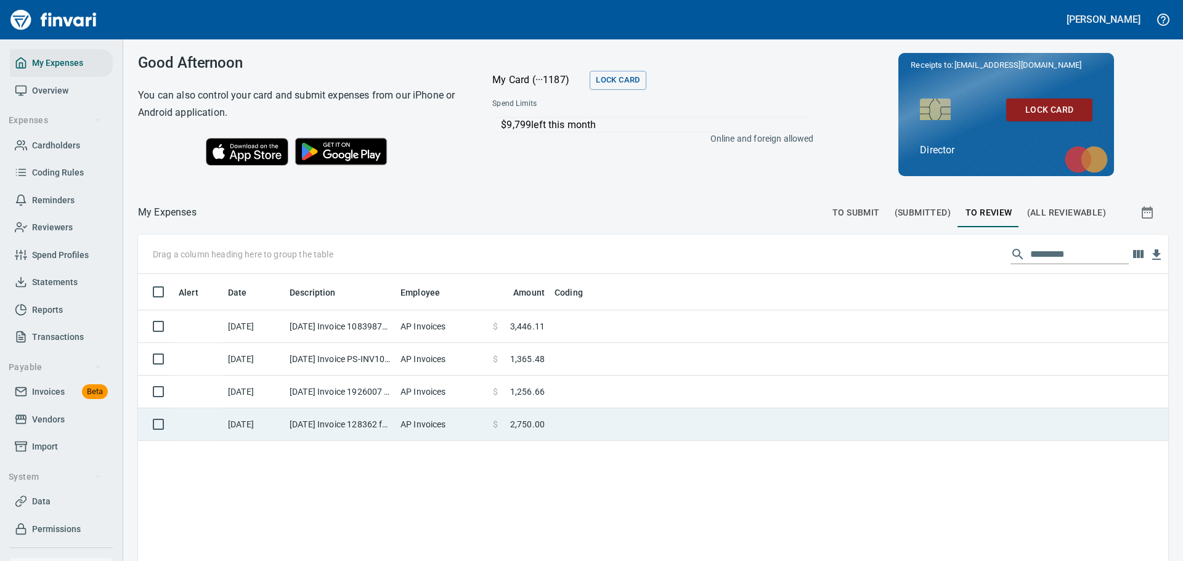
click at [375, 431] on td "[DATE] Invoice 128362 from [PERSON_NAME] And Company PLLC (1-10088)" at bounding box center [340, 424] width 111 height 33
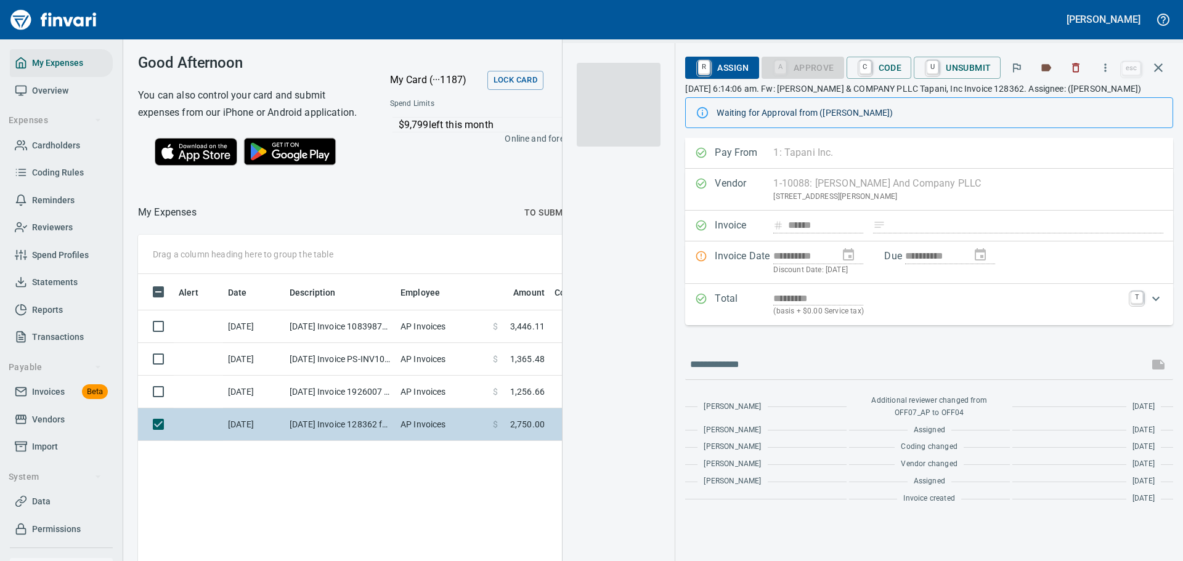
scroll to position [407, 697]
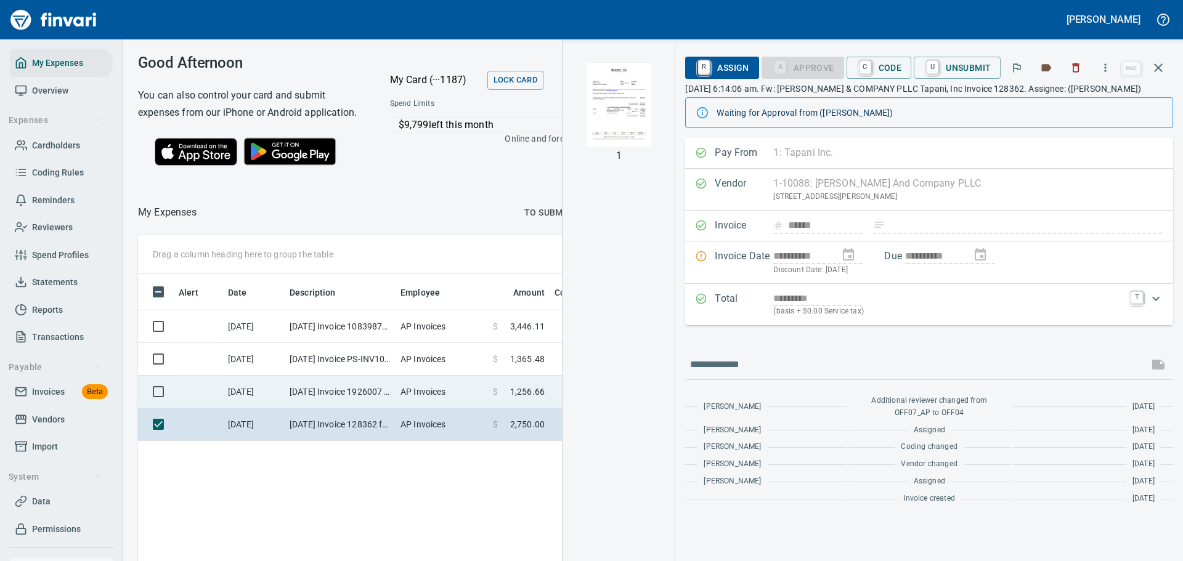
click at [304, 408] on td "[DATE] Invoice 1926007 from Deluxe Small Business Sales Inc DBA Deluxe Branded …" at bounding box center [340, 392] width 111 height 33
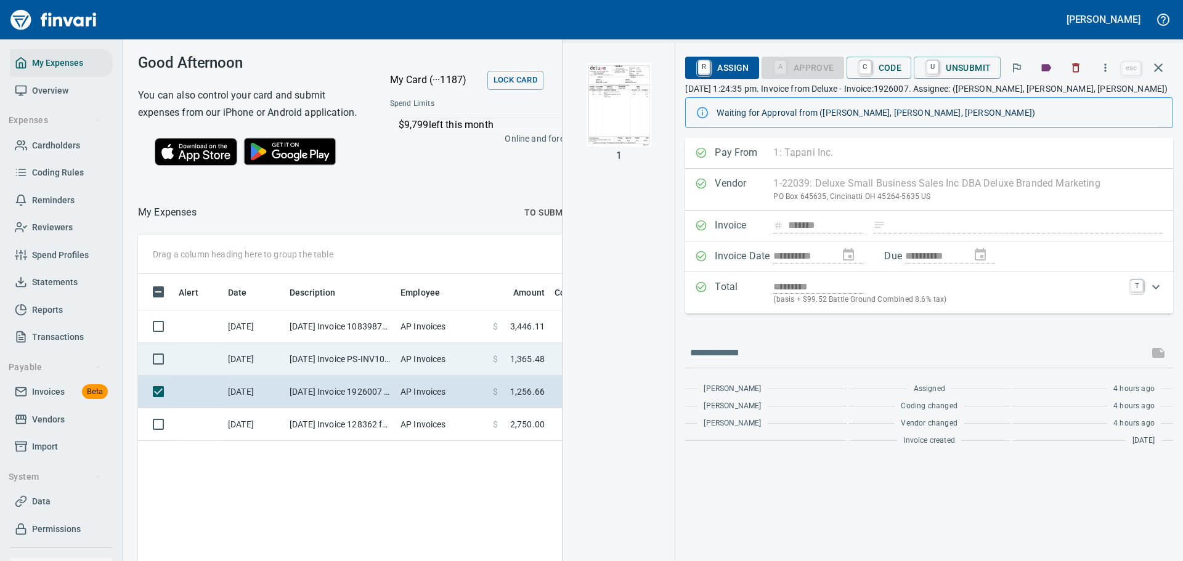
click at [328, 376] on td "[DATE] Invoice PS-INV100115920 from Fleet Hoster LLC (1-38117)" at bounding box center [340, 359] width 111 height 33
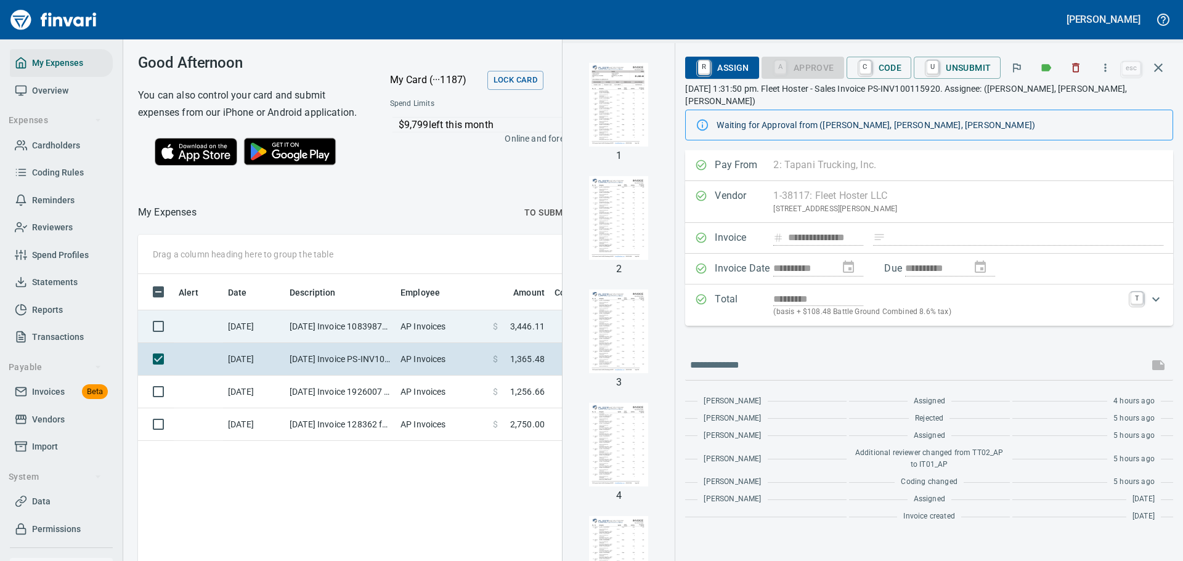
click at [348, 343] on td "[DATE] Invoice 10839871668 from Dell Marketing L.P. (1-29880)" at bounding box center [340, 327] width 111 height 33
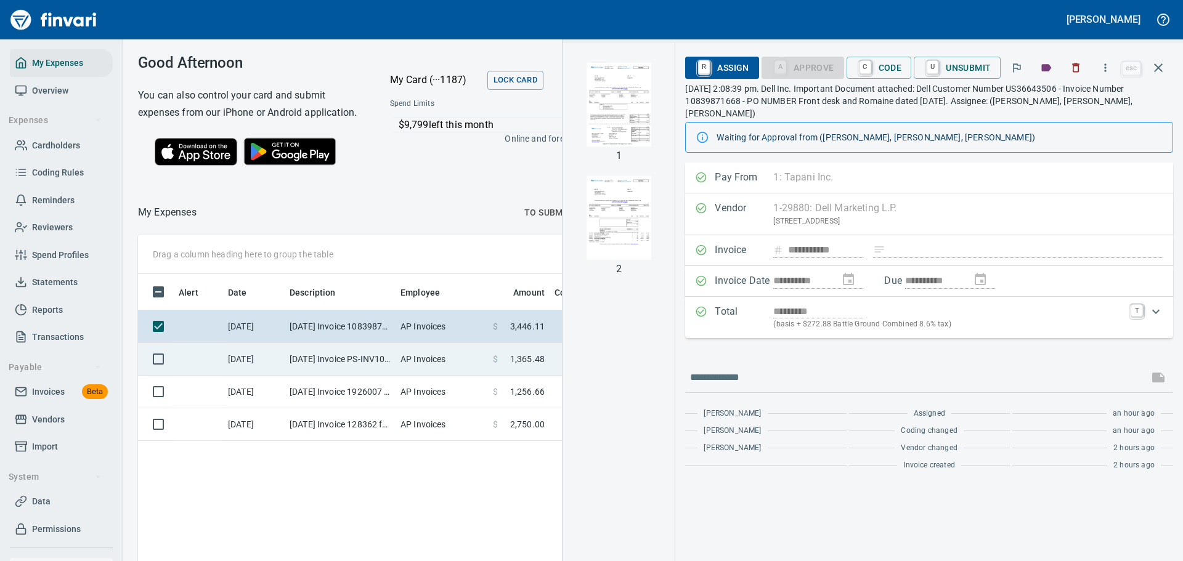
click at [344, 375] on td "[DATE] Invoice PS-INV100115920 from Fleet Hoster LLC (1-38117)" at bounding box center [340, 359] width 111 height 33
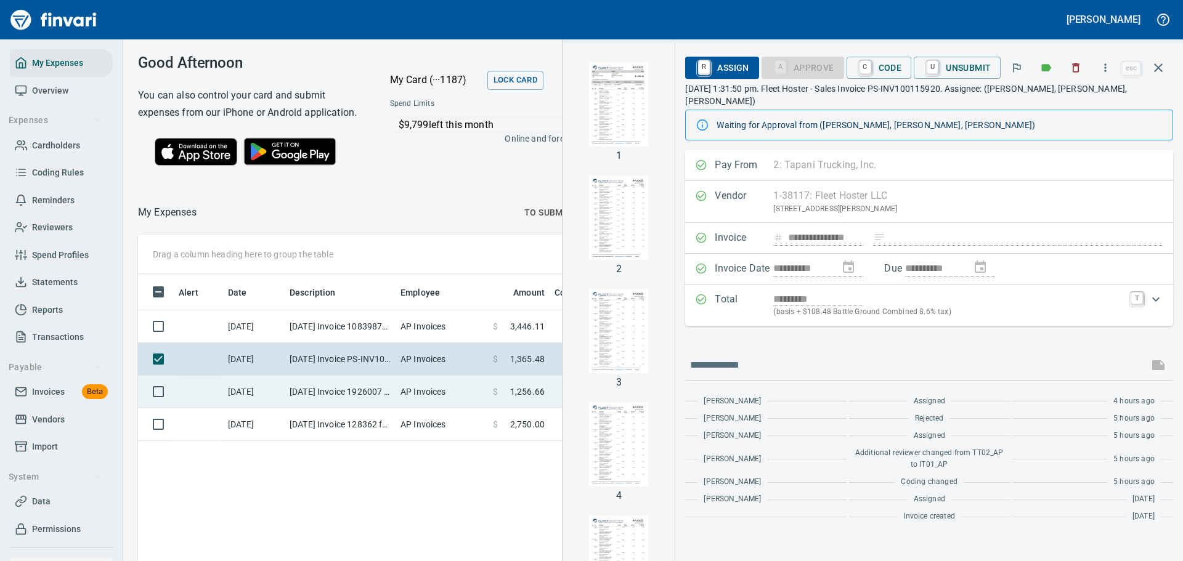
click at [360, 397] on td "[DATE] Invoice 1926007 from Deluxe Small Business Sales Inc DBA Deluxe Branded …" at bounding box center [340, 392] width 111 height 33
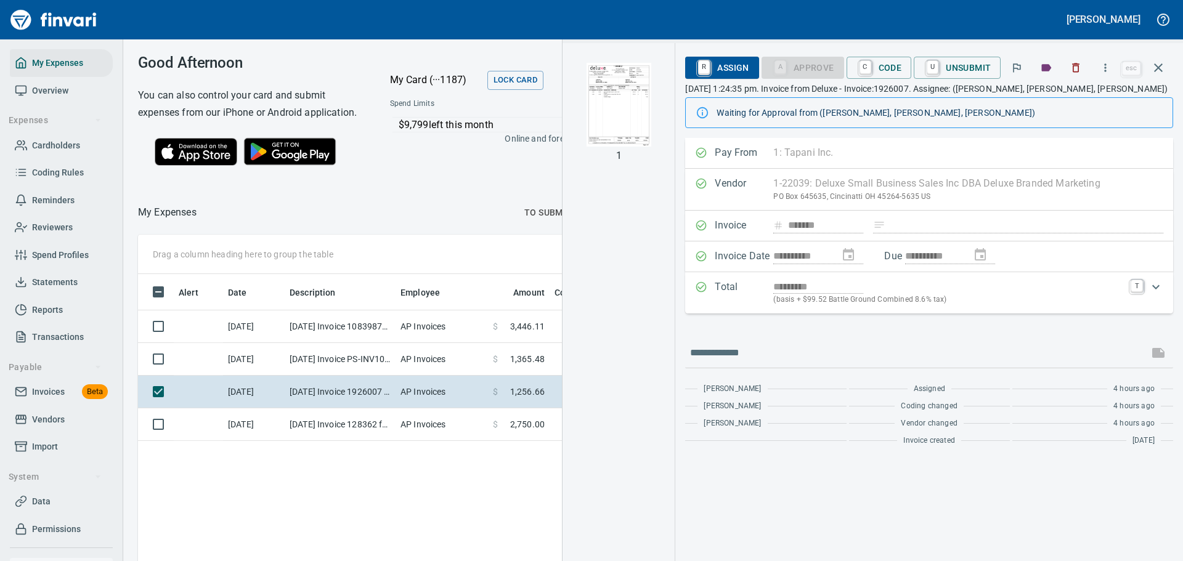
click at [424, 227] on div at bounding box center [357, 213] width 320 height 30
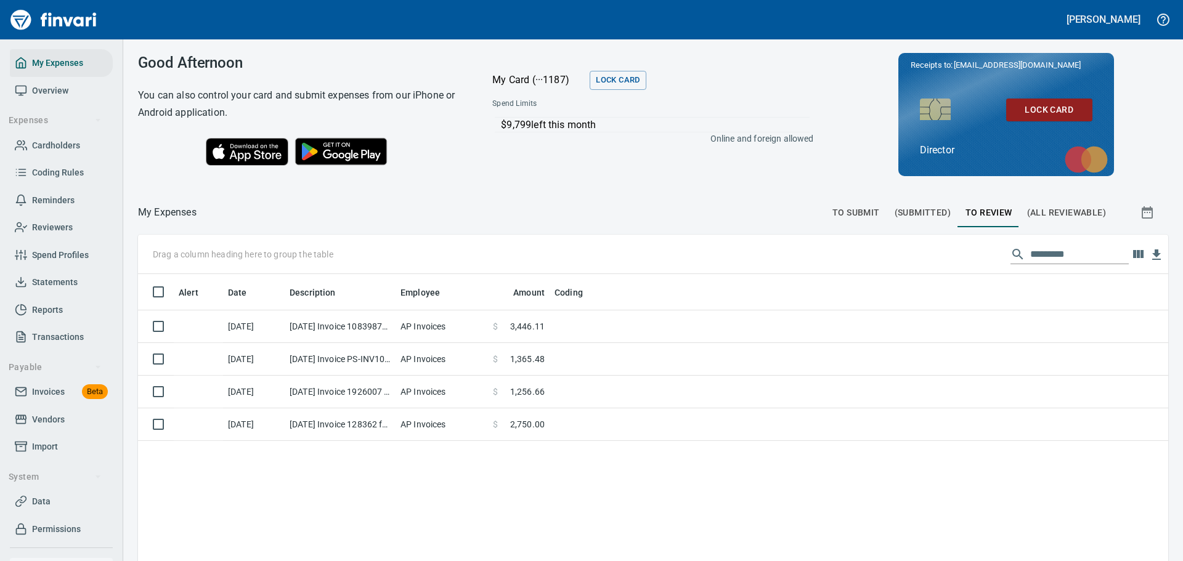
scroll to position [416, 1010]
click at [1073, 211] on span "(All Reviewable)" at bounding box center [1066, 212] width 79 height 15
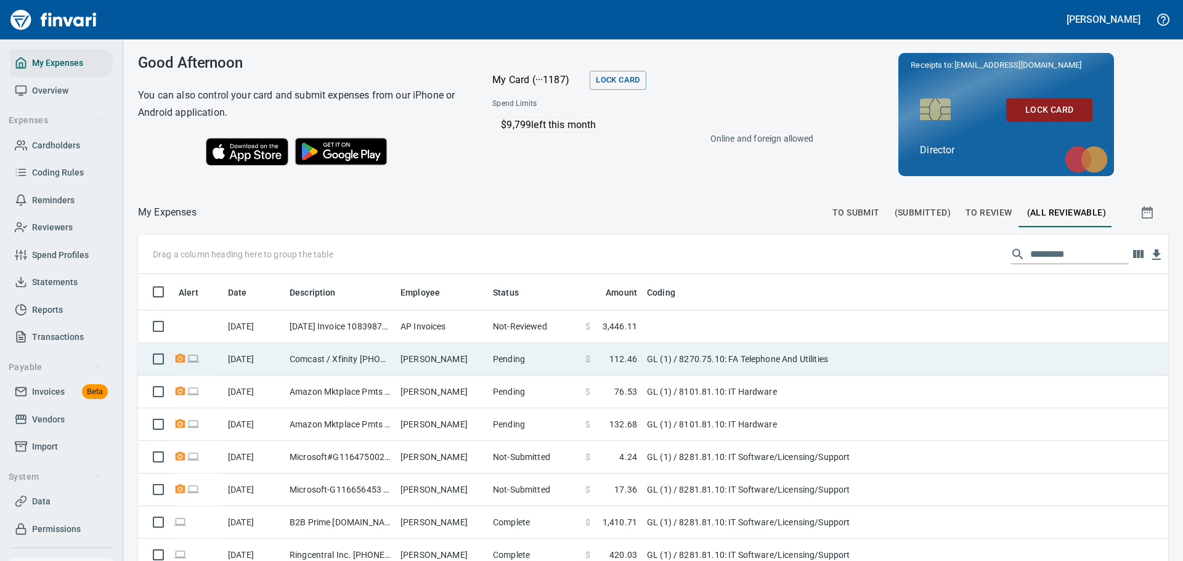
scroll to position [416, 1002]
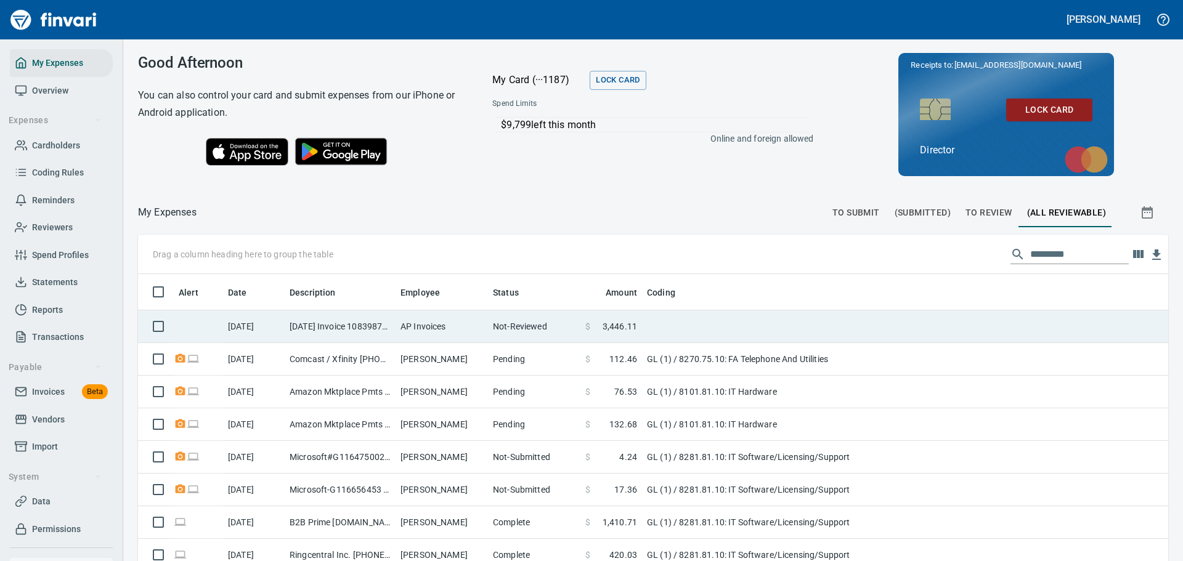
click at [355, 330] on td "[DATE] Invoice 10839871668 from Dell Marketing L.P. (1-29880)" at bounding box center [340, 327] width 111 height 33
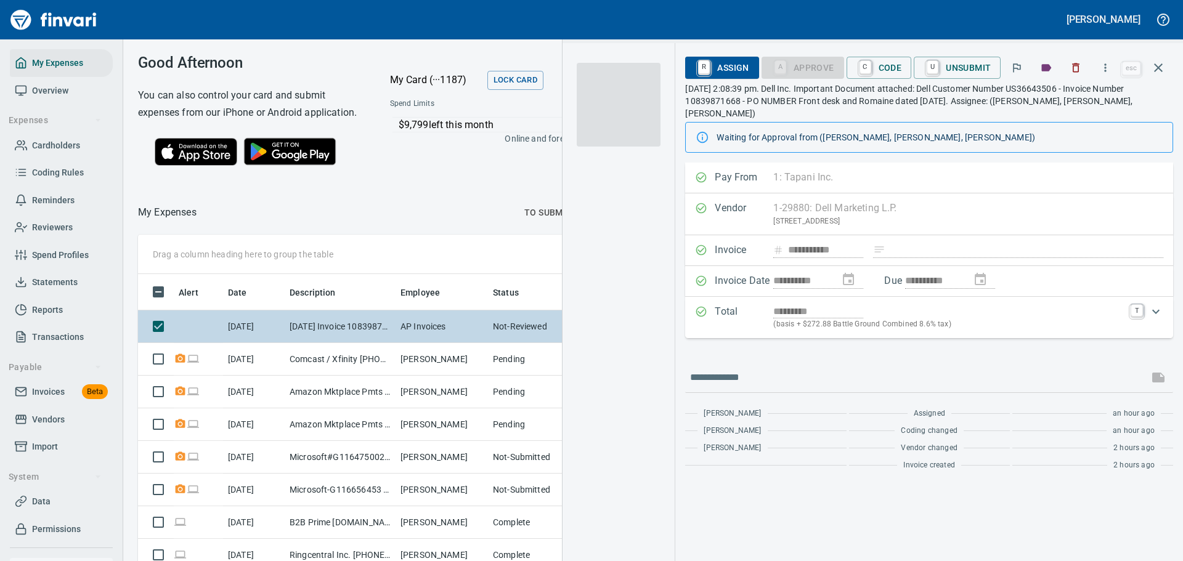
scroll to position [407, 694]
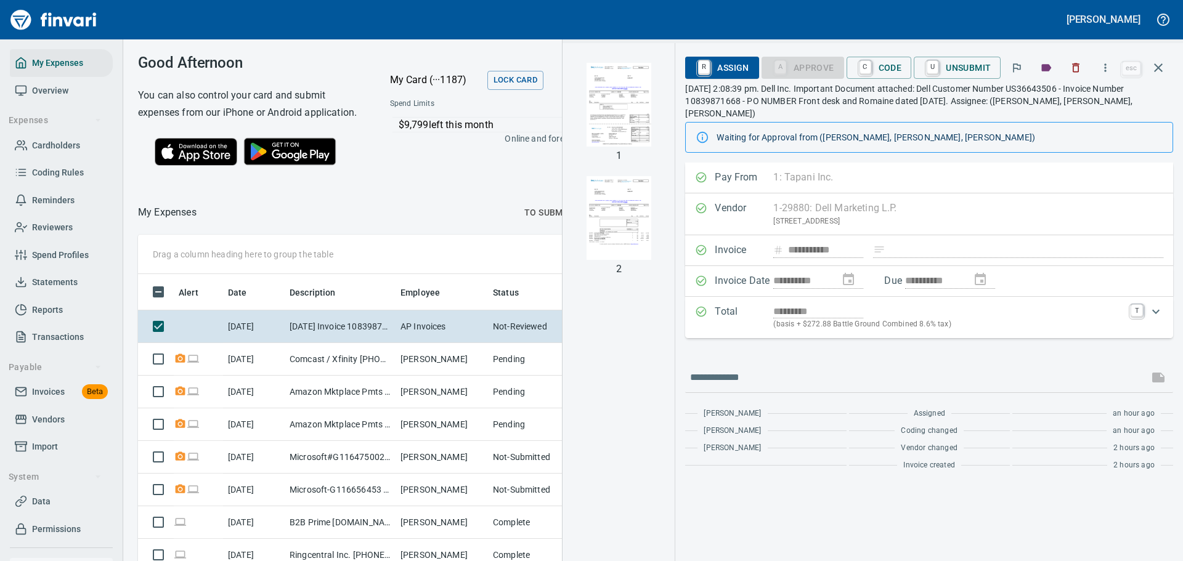
click at [462, 189] on div "Good Afternoon You can also control your card and submit expenses from our iPho…" at bounding box center [499, 114] width 752 height 150
click at [1152, 66] on button "button" at bounding box center [1158, 68] width 30 height 30
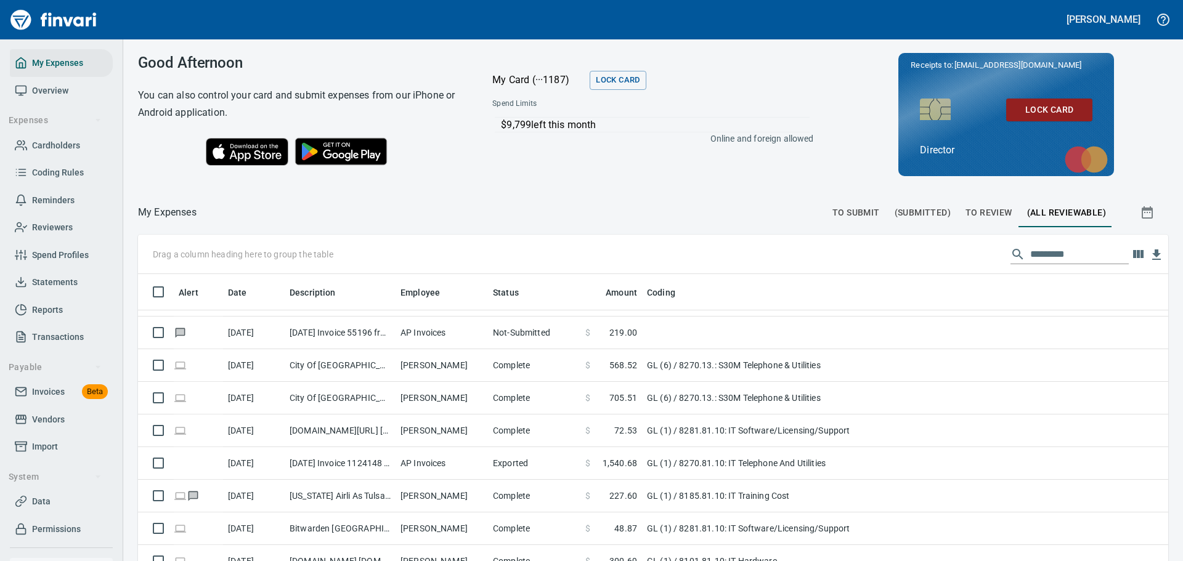
scroll to position [1294, 0]
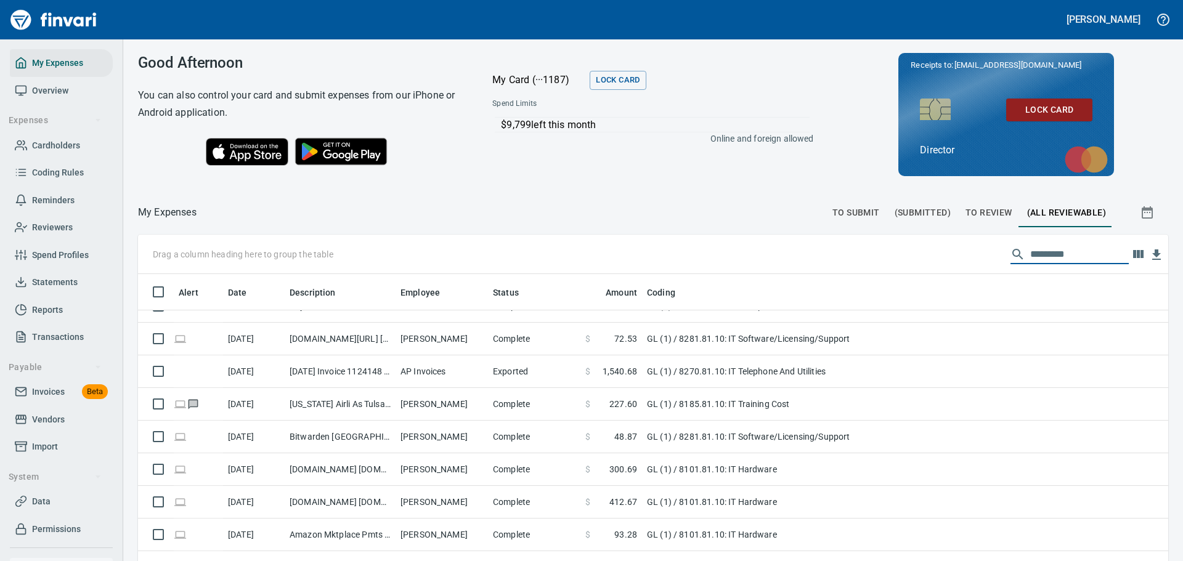
click at [1039, 254] on input "text" at bounding box center [1079, 255] width 99 height 20
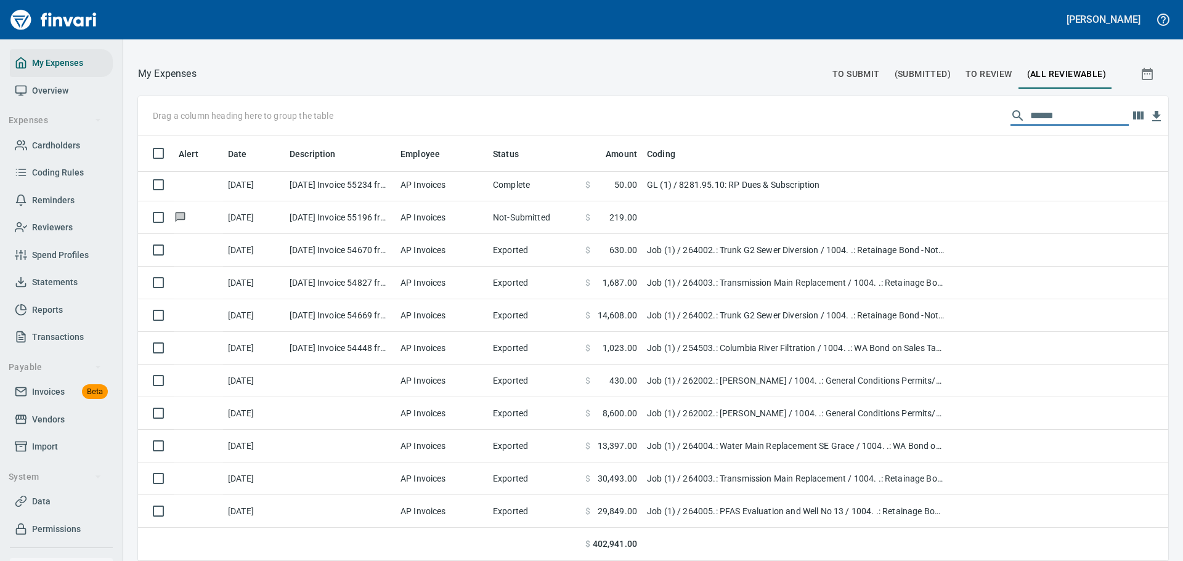
scroll to position [0, 0]
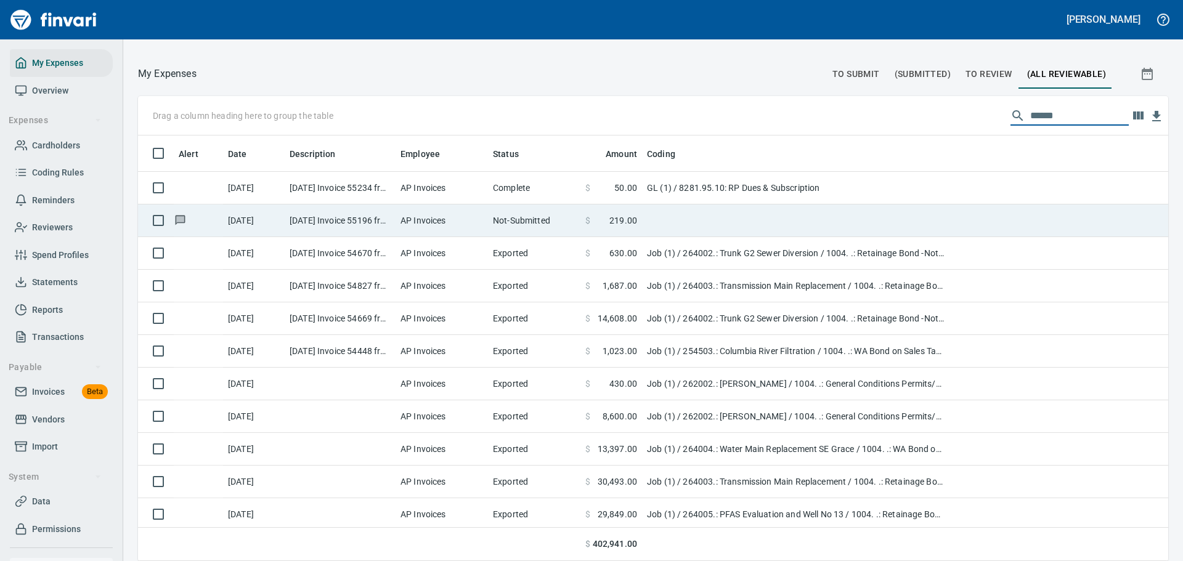
type input "******"
click at [469, 223] on td "AP Invoices" at bounding box center [442, 221] width 92 height 33
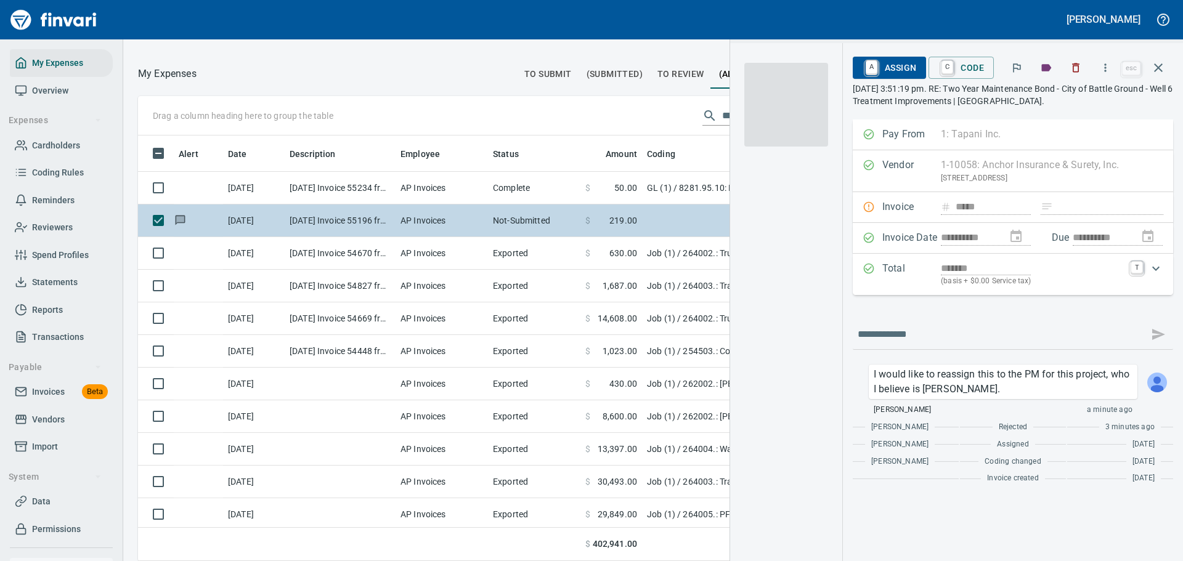
scroll to position [407, 694]
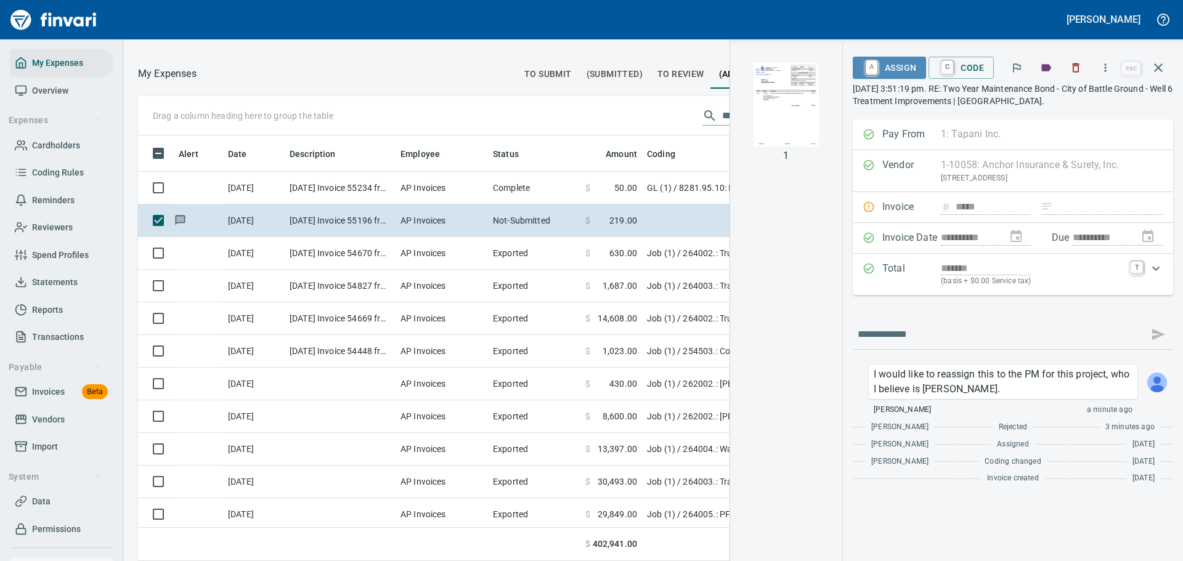
click at [893, 62] on span "A Assign" at bounding box center [890, 67] width 54 height 21
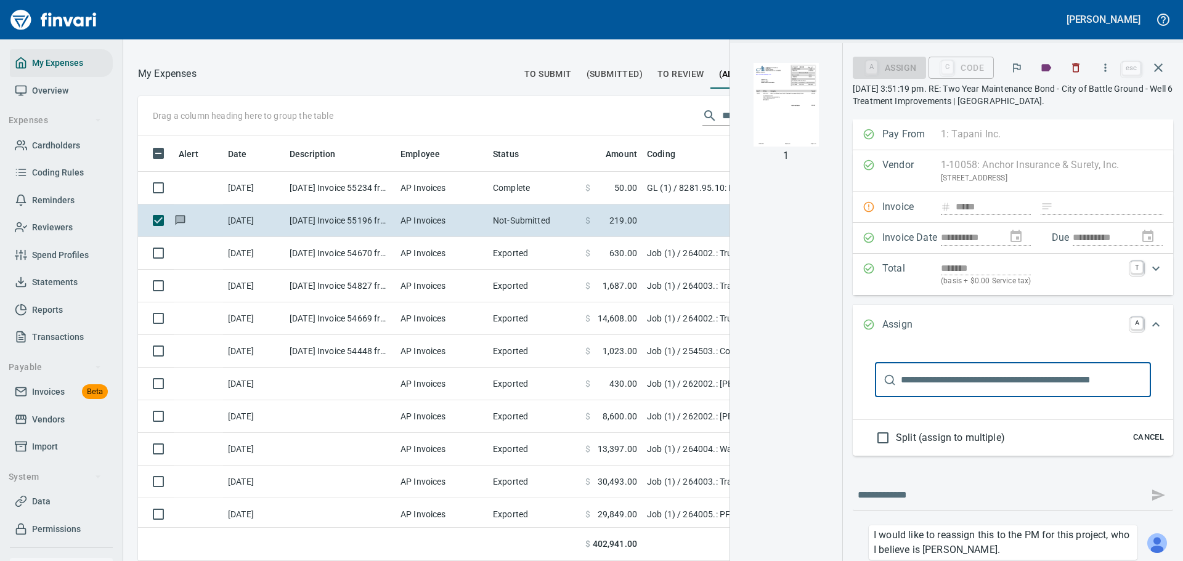
click at [947, 388] on input "text" at bounding box center [1026, 380] width 250 height 35
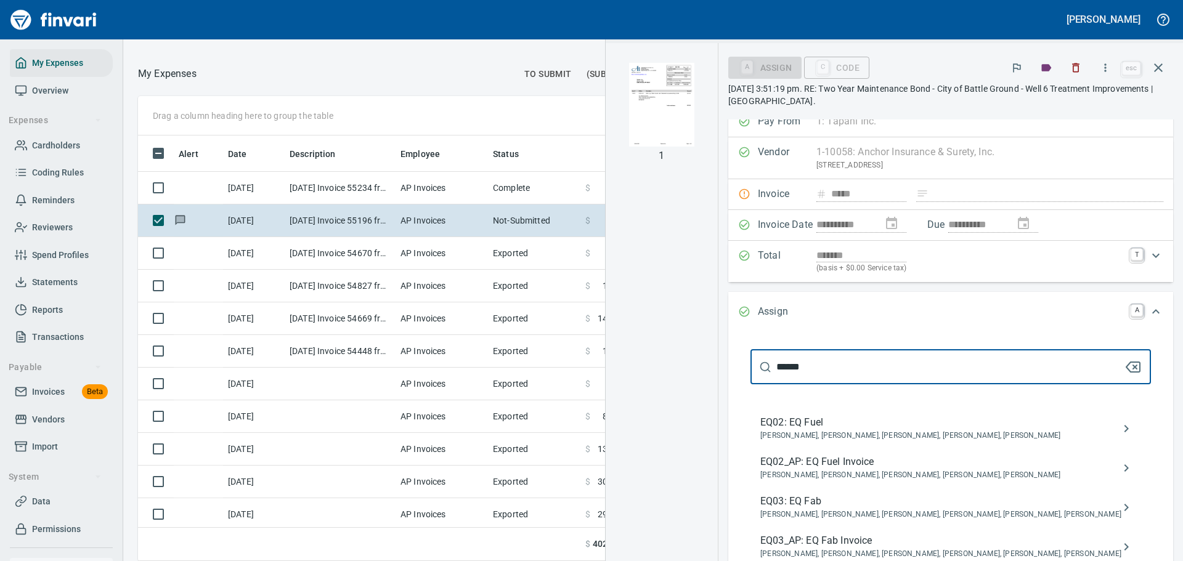
scroll to position [0, 0]
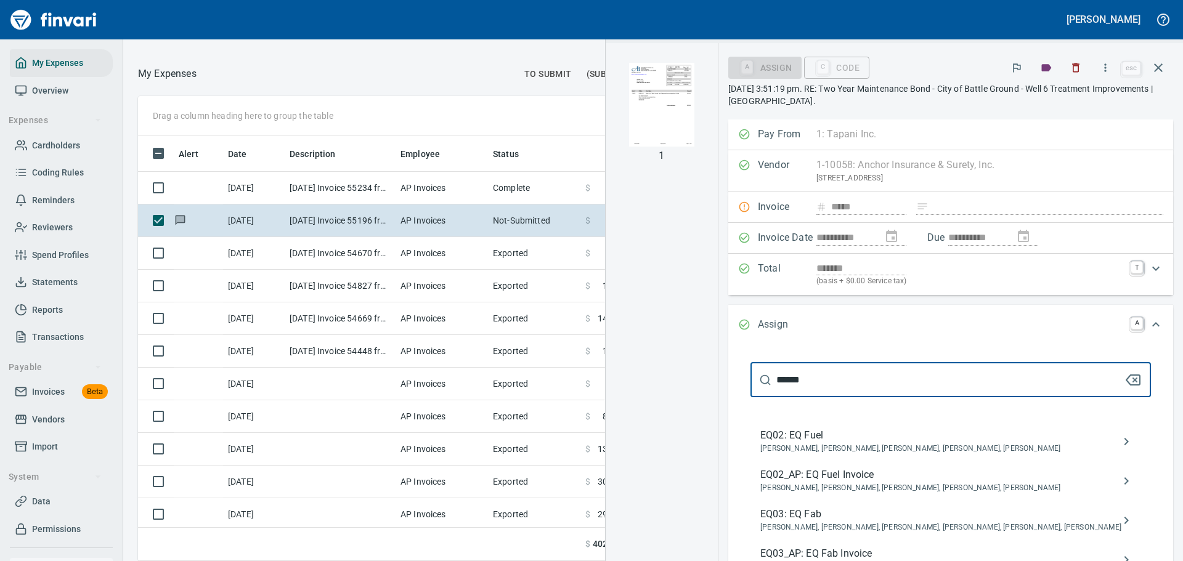
click at [905, 372] on input "******" at bounding box center [949, 380] width 347 height 35
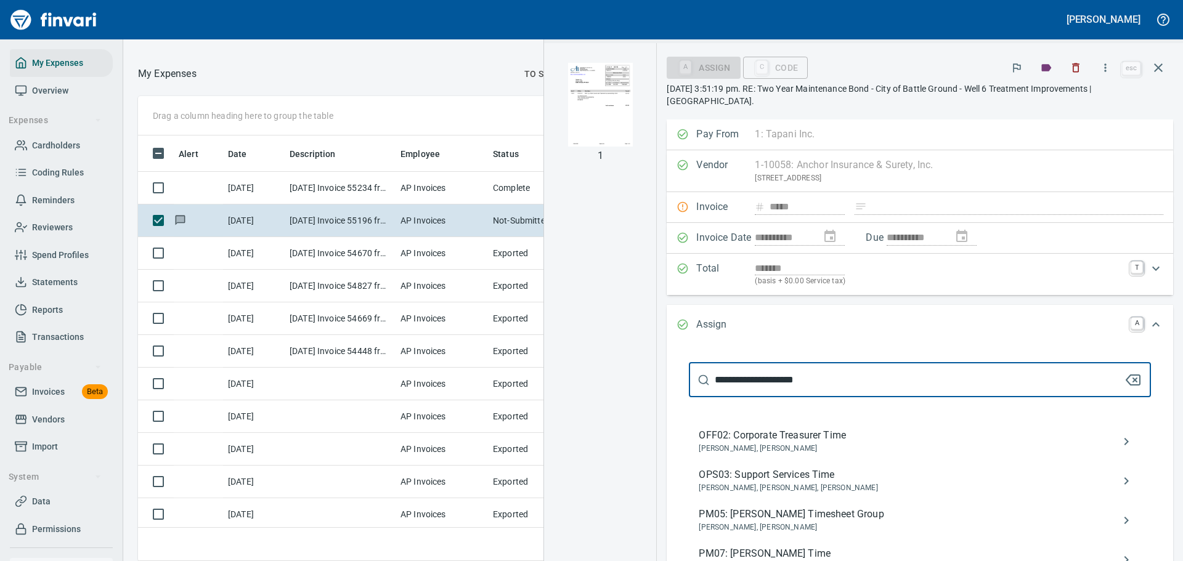
type input "**********"
click at [1131, 384] on icon "button" at bounding box center [1133, 380] width 14 height 10
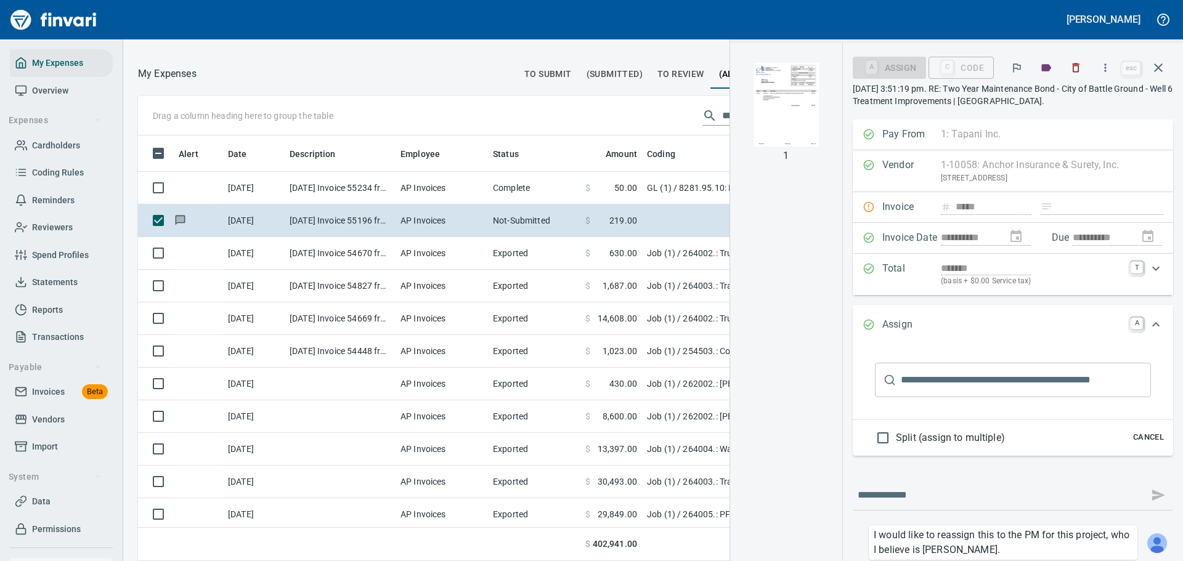
click at [1004, 384] on input "text" at bounding box center [1026, 380] width 250 height 35
click at [952, 61] on div "C Code" at bounding box center [960, 68] width 65 height 22
click at [935, 68] on div "C Code" at bounding box center [960, 67] width 65 height 10
click at [910, 378] on input "text" at bounding box center [1026, 380] width 250 height 35
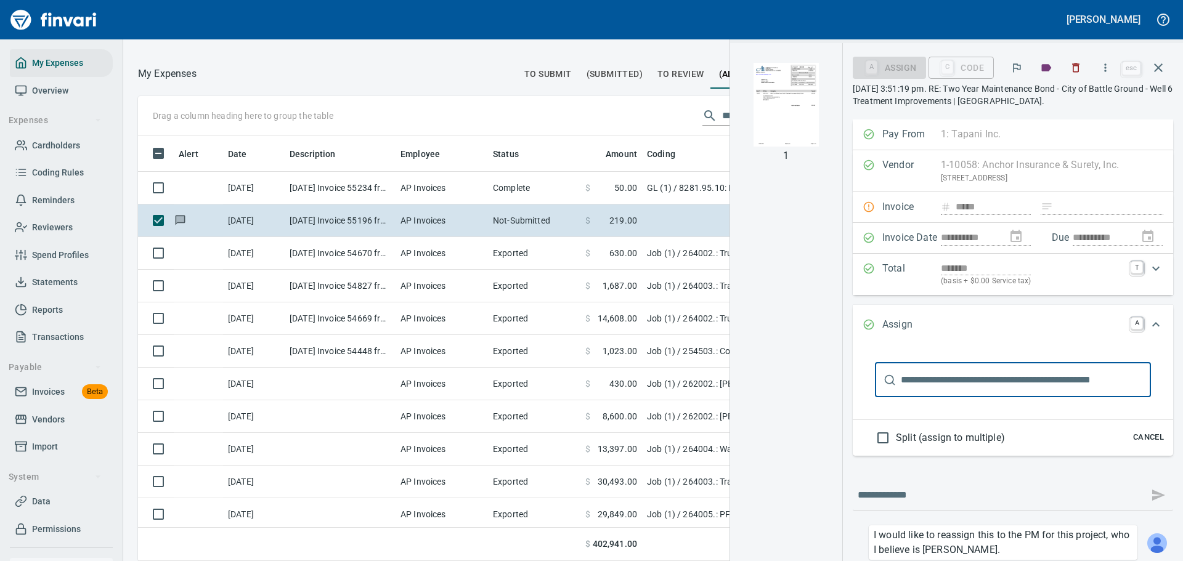
click at [1037, 338] on div "Assign A" at bounding box center [1013, 325] width 320 height 41
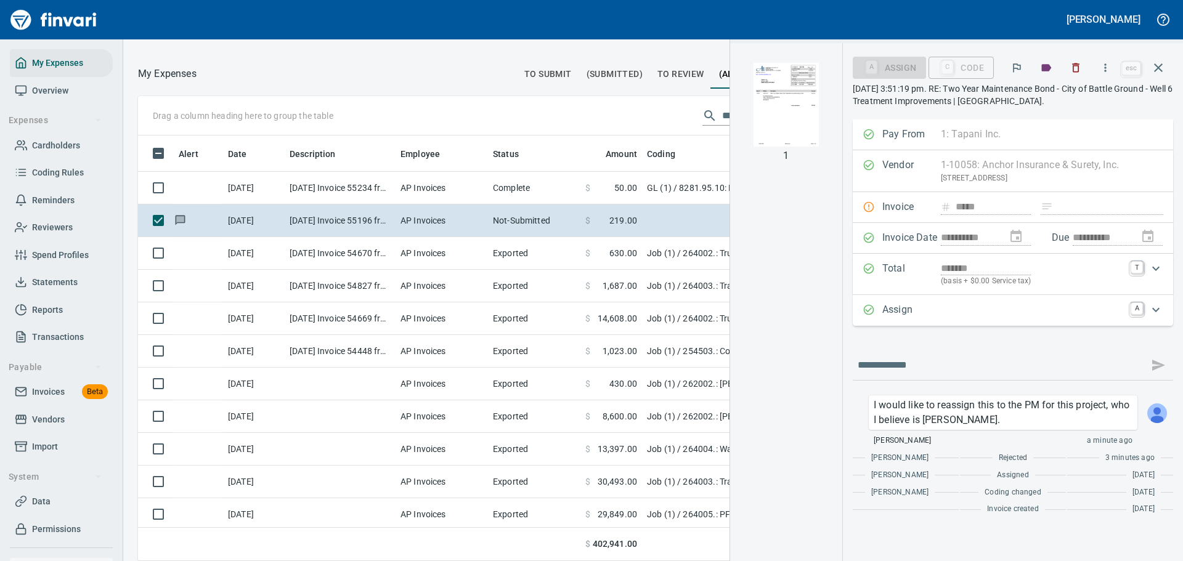
click at [880, 76] on div "A Assign" at bounding box center [889, 68] width 73 height 22
click at [967, 64] on div "C Code" at bounding box center [960, 67] width 65 height 10
click at [950, 67] on div "C Code" at bounding box center [960, 67] width 65 height 10
click at [895, 65] on div "A Assign" at bounding box center [889, 67] width 73 height 10
click at [1163, 68] on icon "button" at bounding box center [1158, 67] width 15 height 15
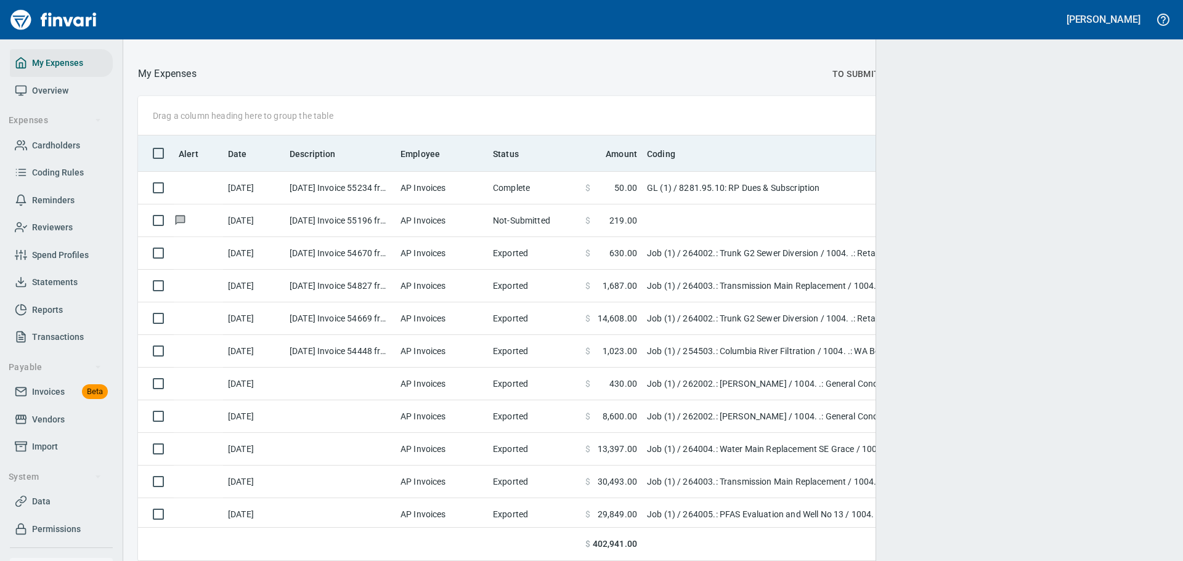
scroll to position [416, 1002]
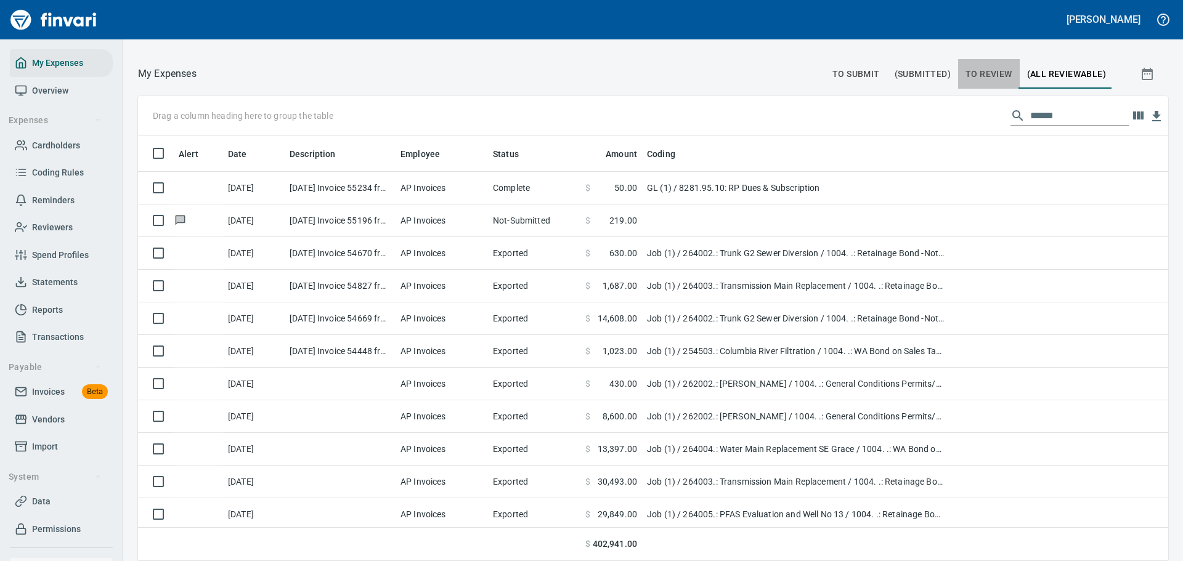
click at [986, 76] on span "To Review" at bounding box center [988, 74] width 47 height 15
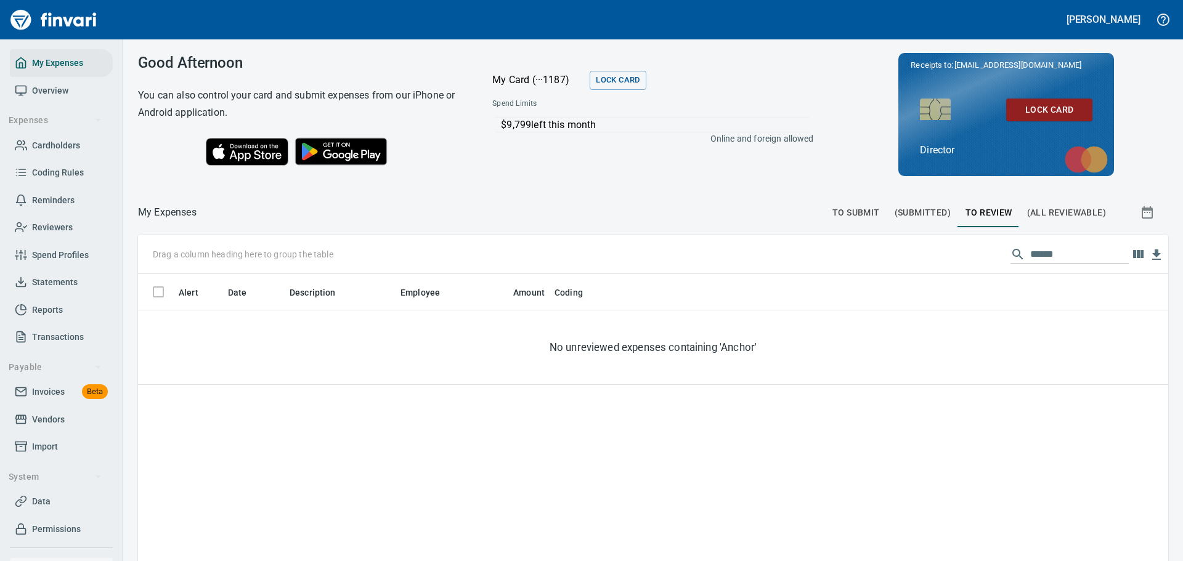
scroll to position [416, 1012]
click at [994, 211] on span "To Review" at bounding box center [988, 212] width 47 height 15
drag, startPoint x: 1062, startPoint y: 252, endPoint x: 992, endPoint y: 249, distance: 70.3
click at [1010, 249] on div "******" at bounding box center [1069, 255] width 118 height 20
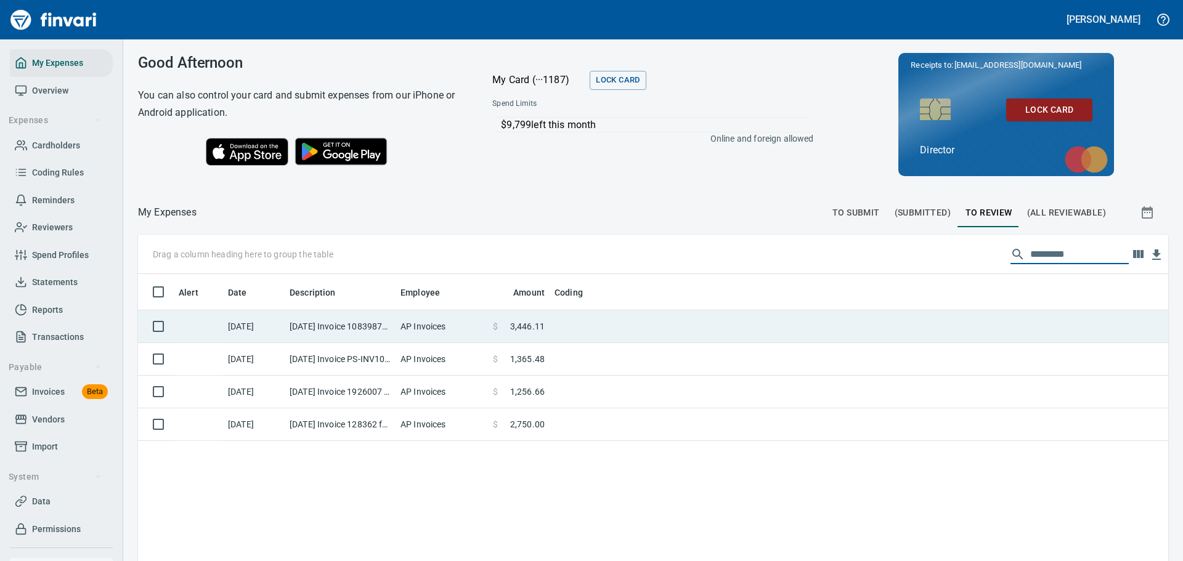
click at [471, 328] on td "AP Invoices" at bounding box center [442, 327] width 92 height 33
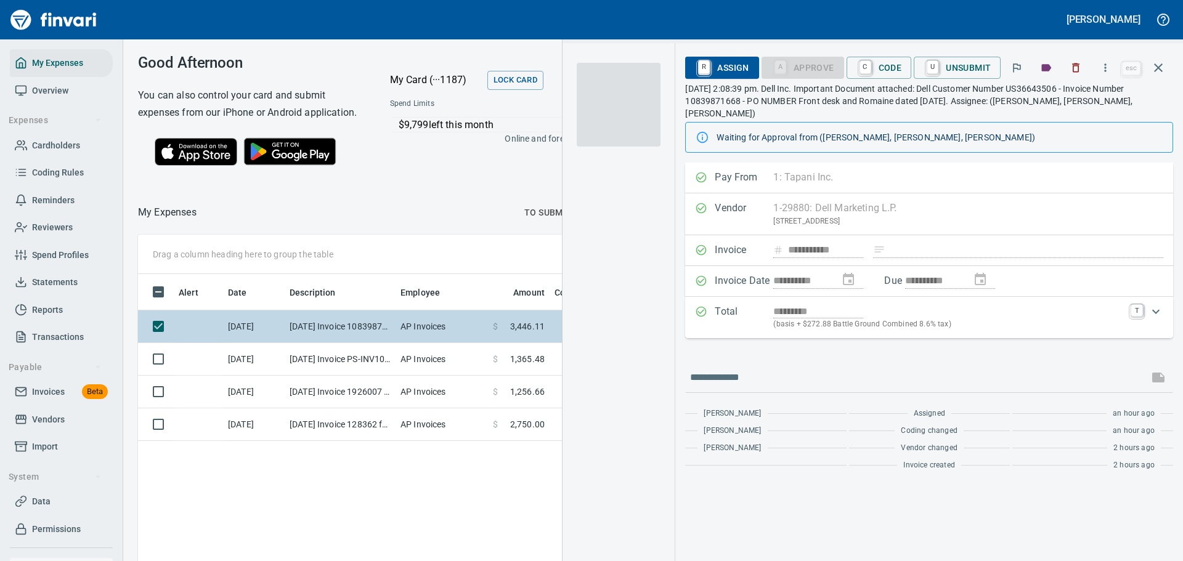
scroll to position [407, 697]
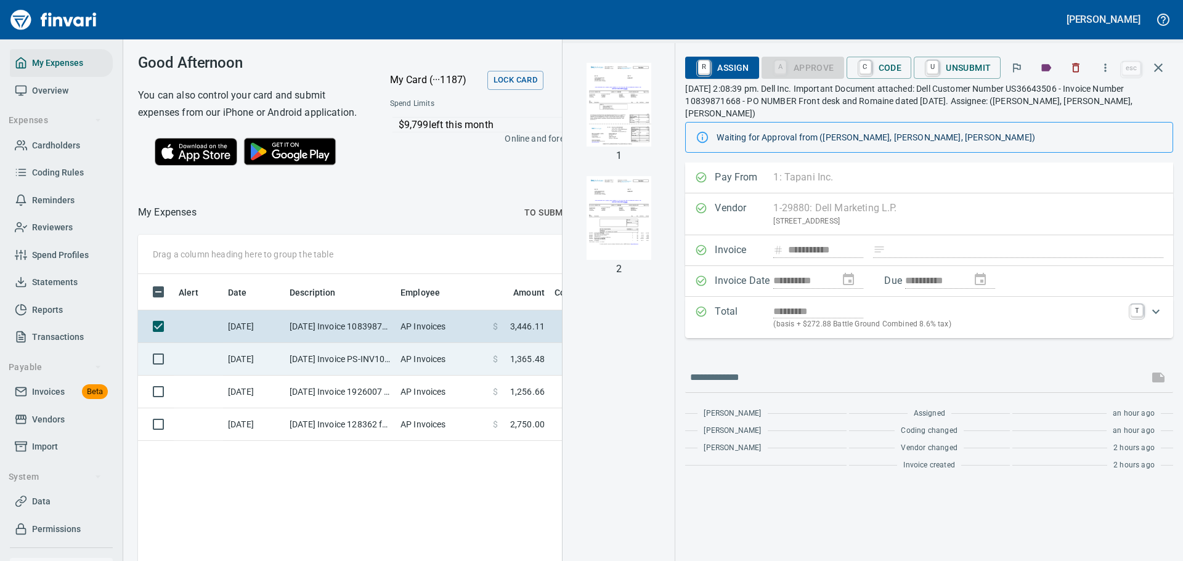
click at [442, 376] on td "AP Invoices" at bounding box center [442, 359] width 92 height 33
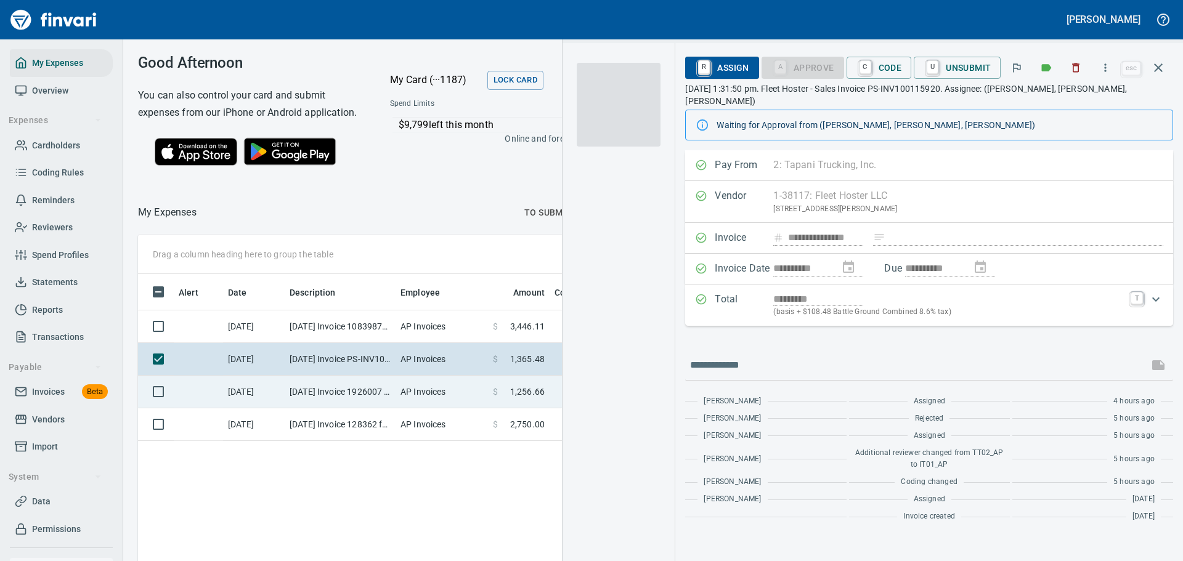
click at [438, 399] on td "AP Invoices" at bounding box center [442, 392] width 92 height 33
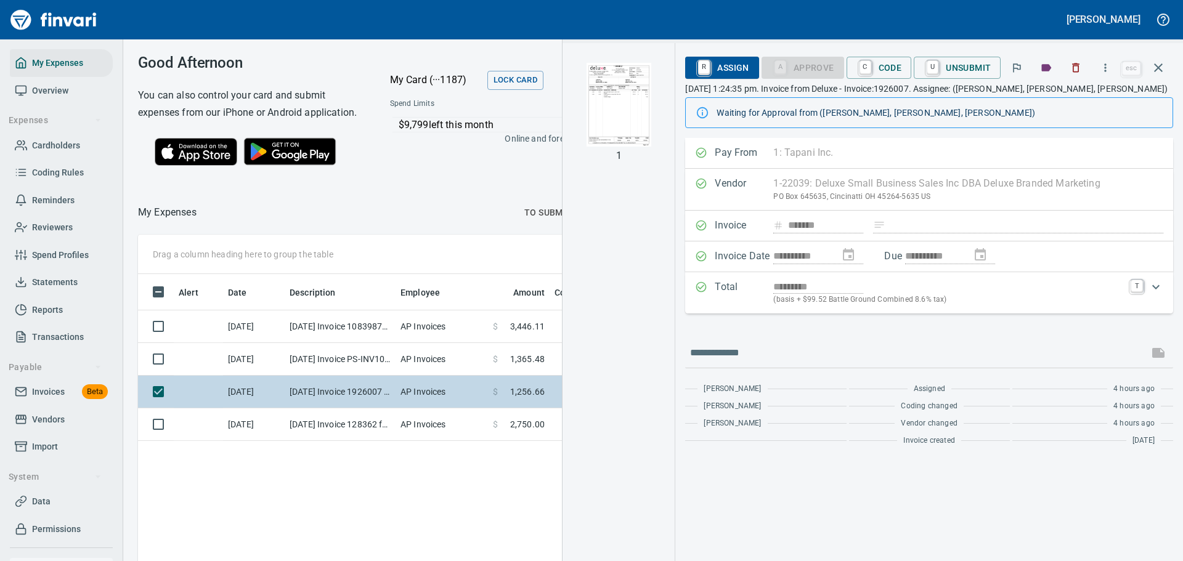
click at [422, 408] on td "AP Invoices" at bounding box center [442, 392] width 92 height 33
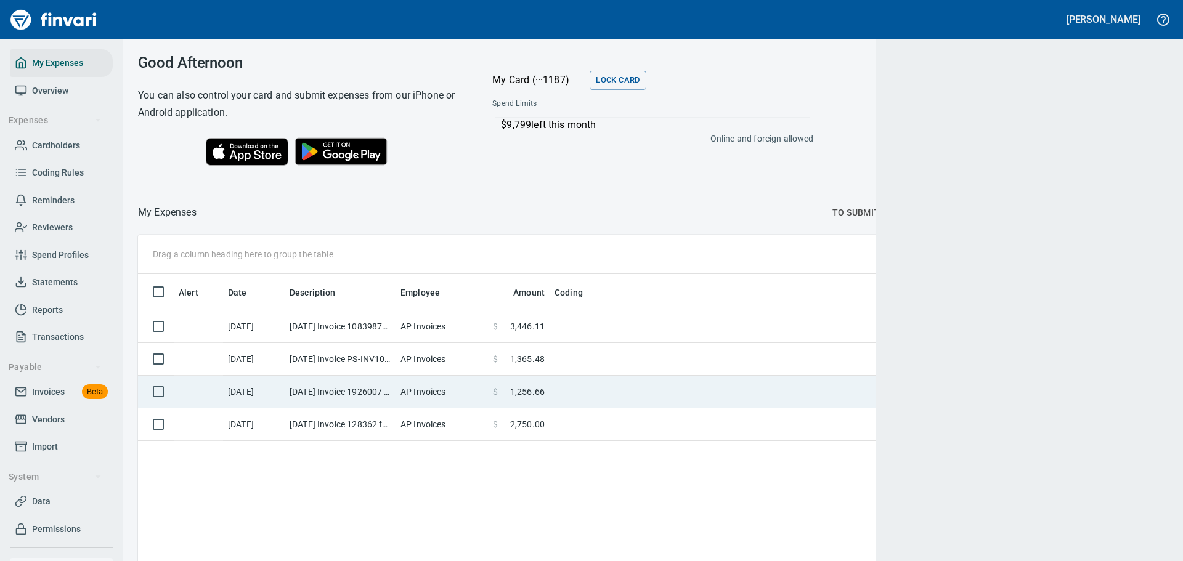
scroll to position [416, 1010]
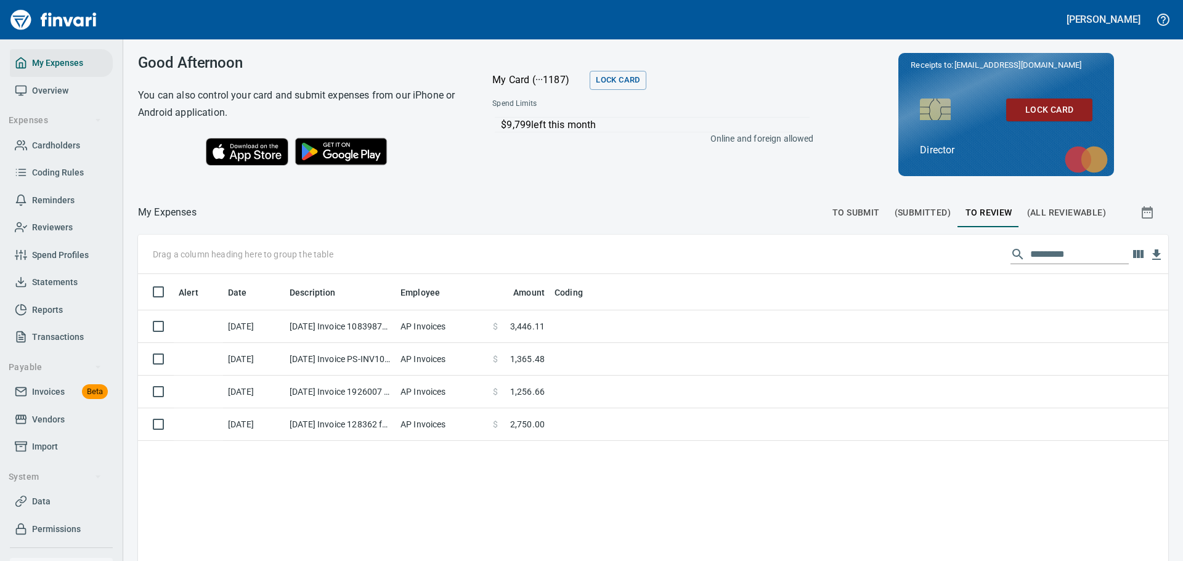
click at [1064, 198] on button "(All Reviewable)" at bounding box center [1067, 213] width 94 height 30
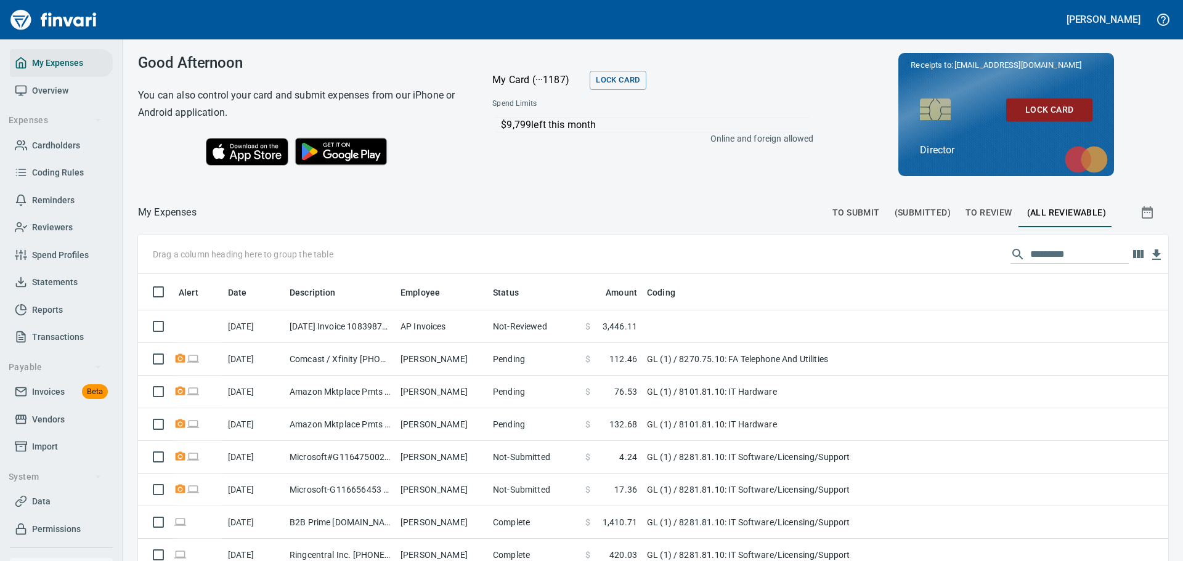
scroll to position [416, 1002]
click at [1036, 246] on input "text" at bounding box center [1079, 255] width 99 height 20
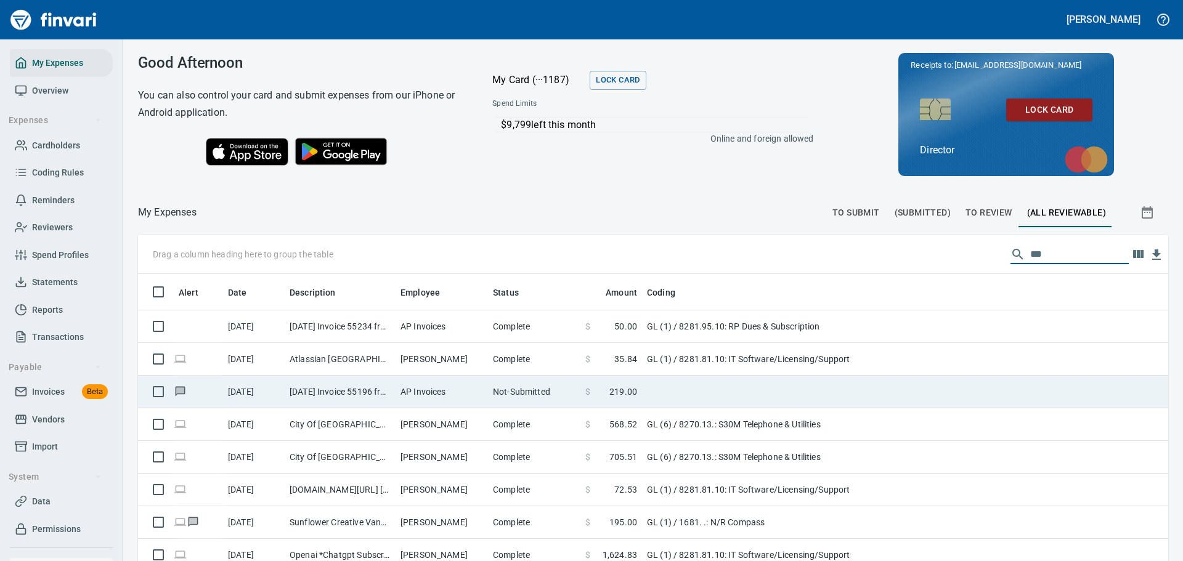
type input "***"
click at [622, 388] on span "219.00" at bounding box center [623, 392] width 28 height 12
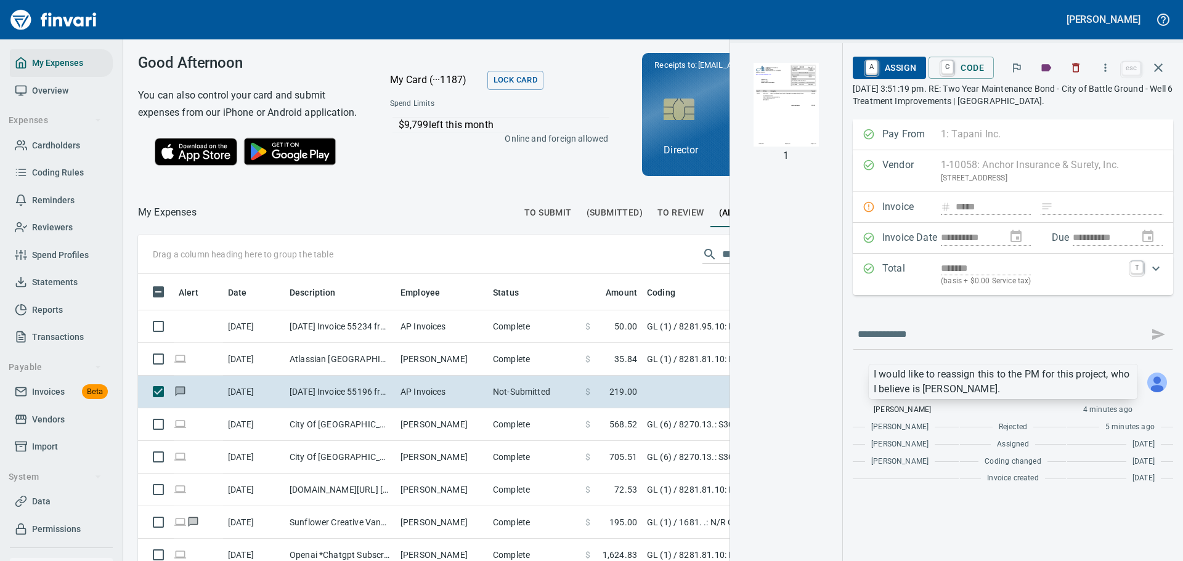
scroll to position [407, 694]
click at [1099, 386] on p "I would like to reassign this to the PM for this project, who I believe is [PER…" at bounding box center [1003, 382] width 259 height 30
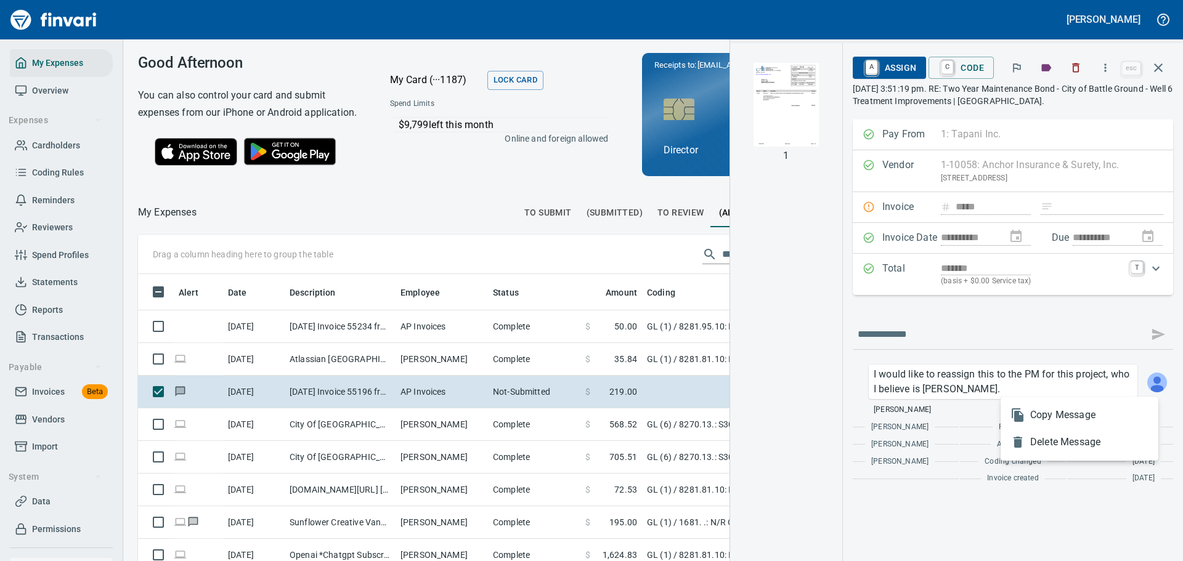
click at [967, 510] on div at bounding box center [591, 280] width 1183 height 561
click at [424, 189] on div "Good Afternoon You can also control your card and submit expenses from our iPho…" at bounding box center [499, 114] width 752 height 150
click at [1164, 64] on icon "button" at bounding box center [1158, 67] width 15 height 15
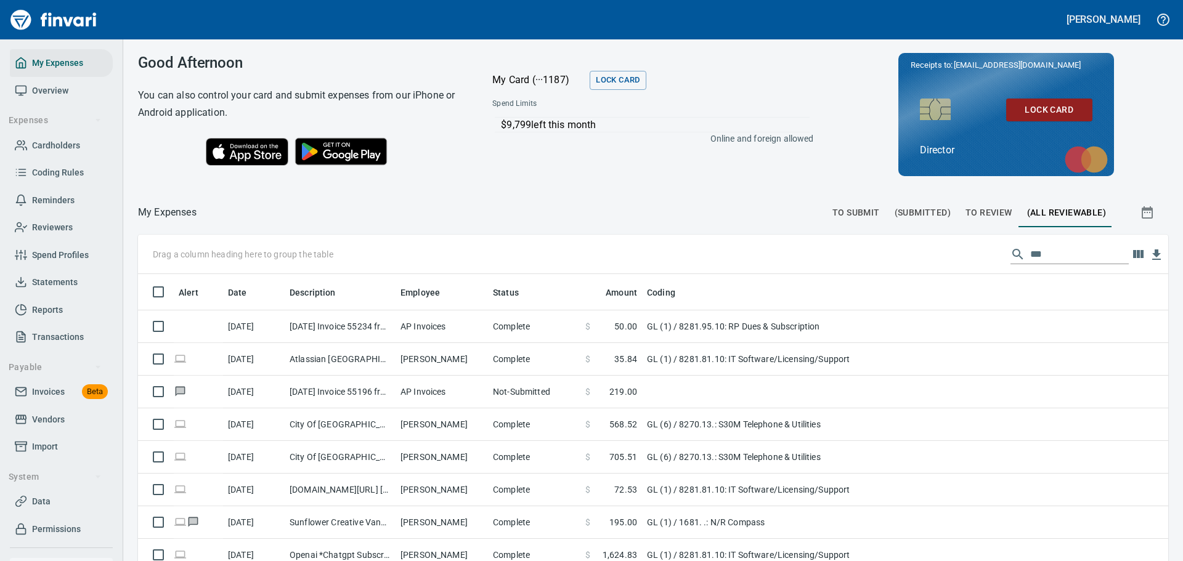
scroll to position [416, 1002]
click at [982, 210] on span "To Review" at bounding box center [988, 212] width 47 height 15
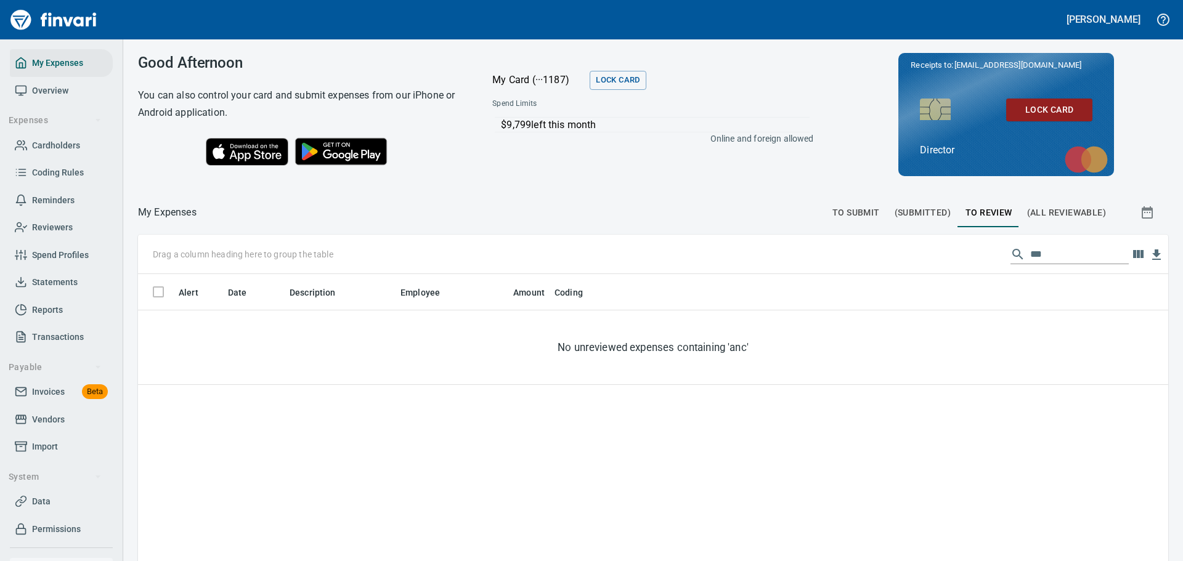
scroll to position [416, 1012]
click at [1063, 256] on input "***" at bounding box center [1079, 255] width 99 height 20
type input "*"
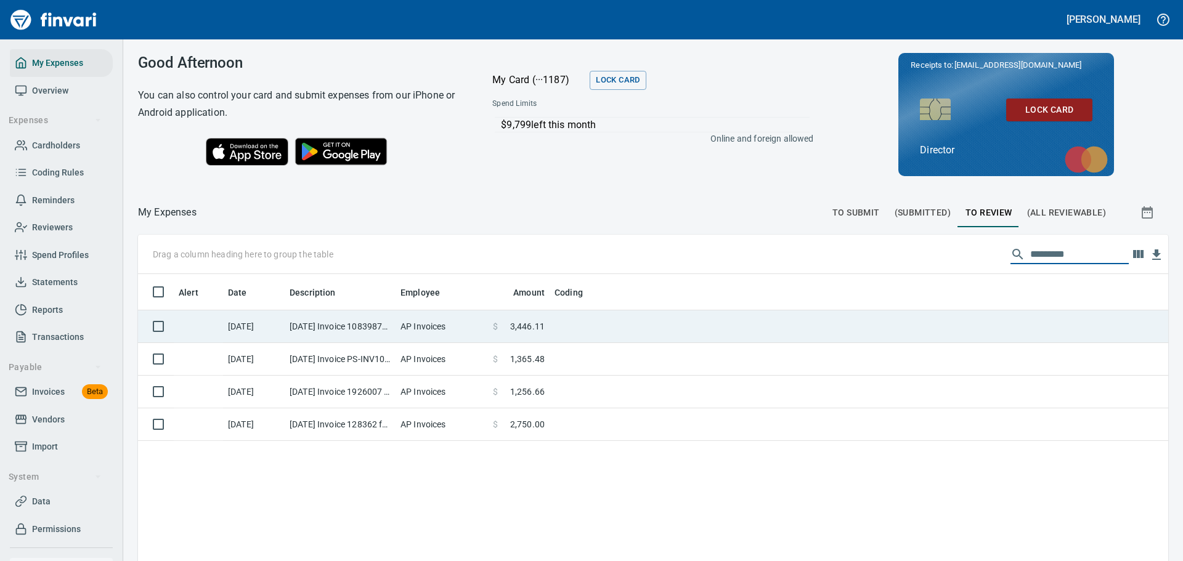
click at [355, 327] on td "[DATE] Invoice 10839871668 from Dell Marketing L.P. (1-29880)" at bounding box center [340, 327] width 111 height 33
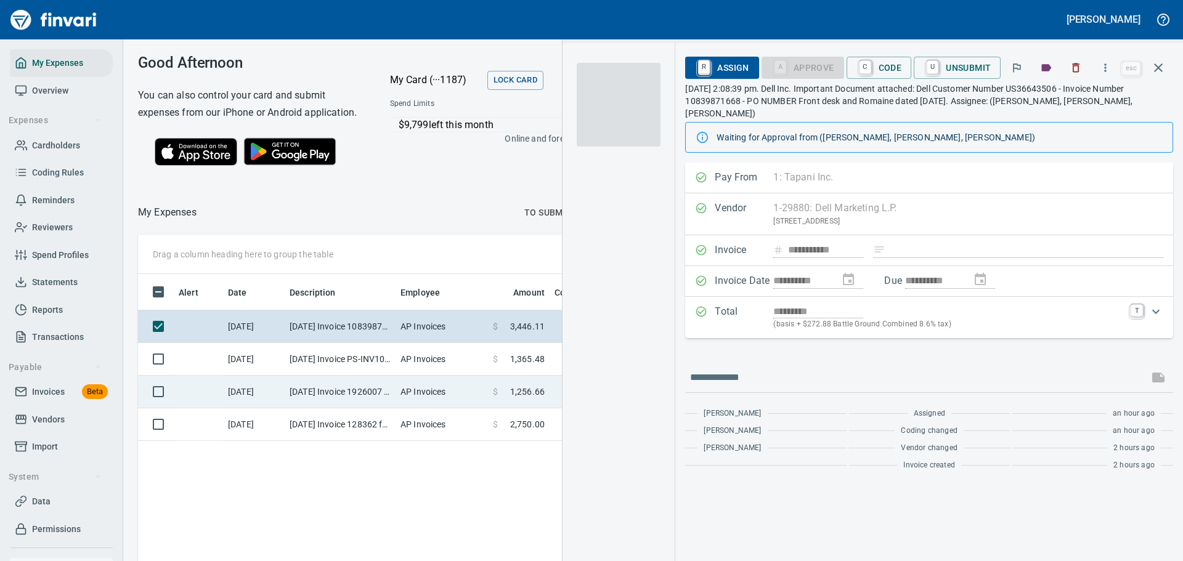
scroll to position [407, 697]
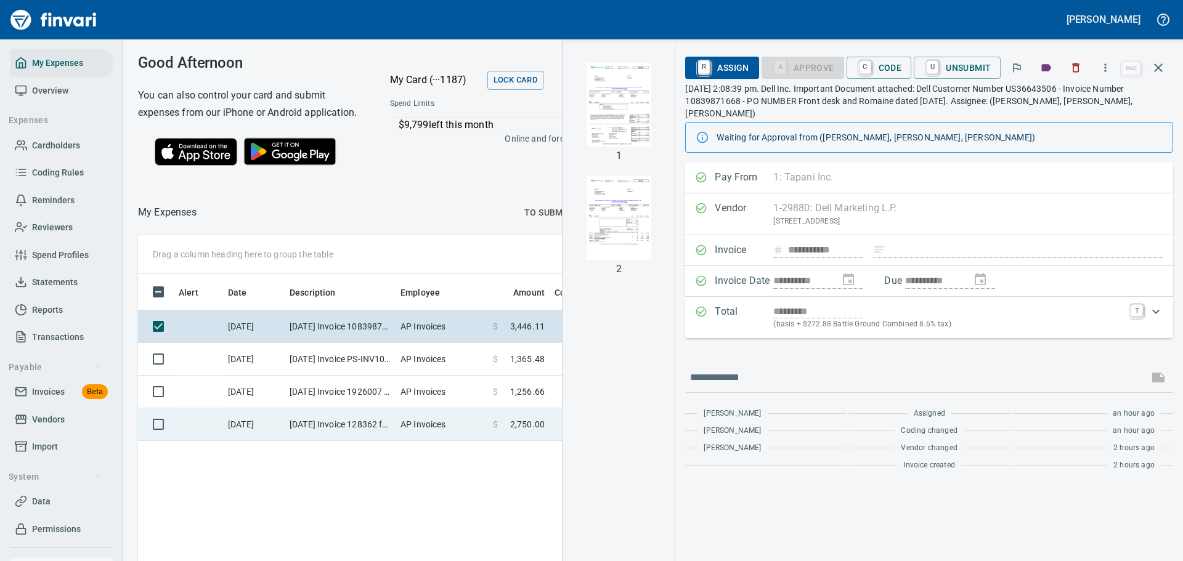
click at [352, 434] on td "[DATE] Invoice 128362 from [PERSON_NAME] And Company PLLC (1-10088)" at bounding box center [340, 424] width 111 height 33
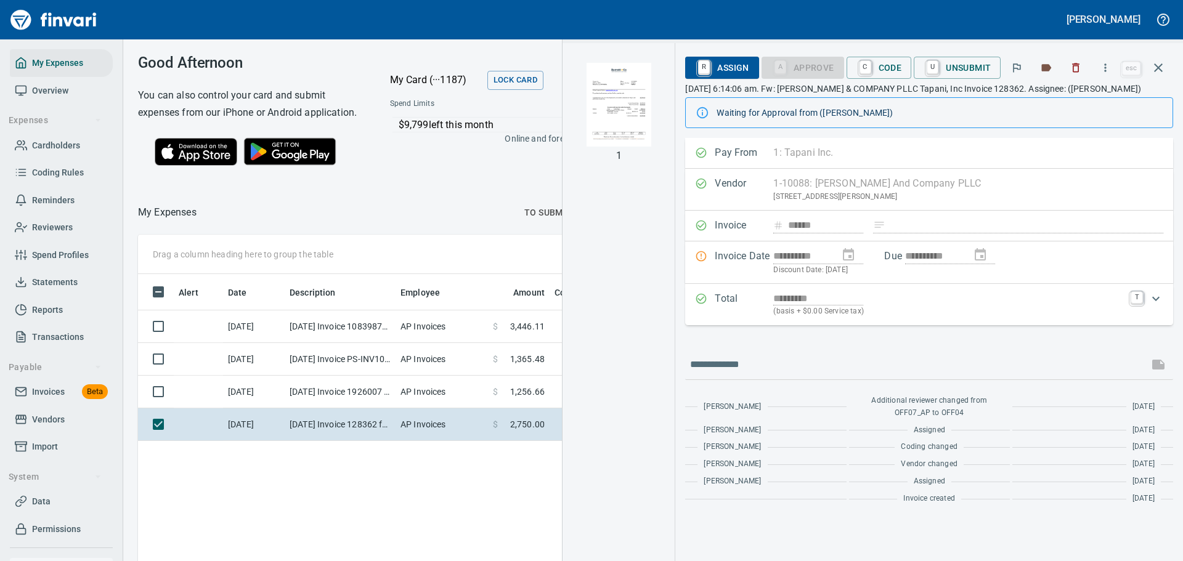
click at [629, 125] on img "button" at bounding box center [619, 105] width 84 height 84
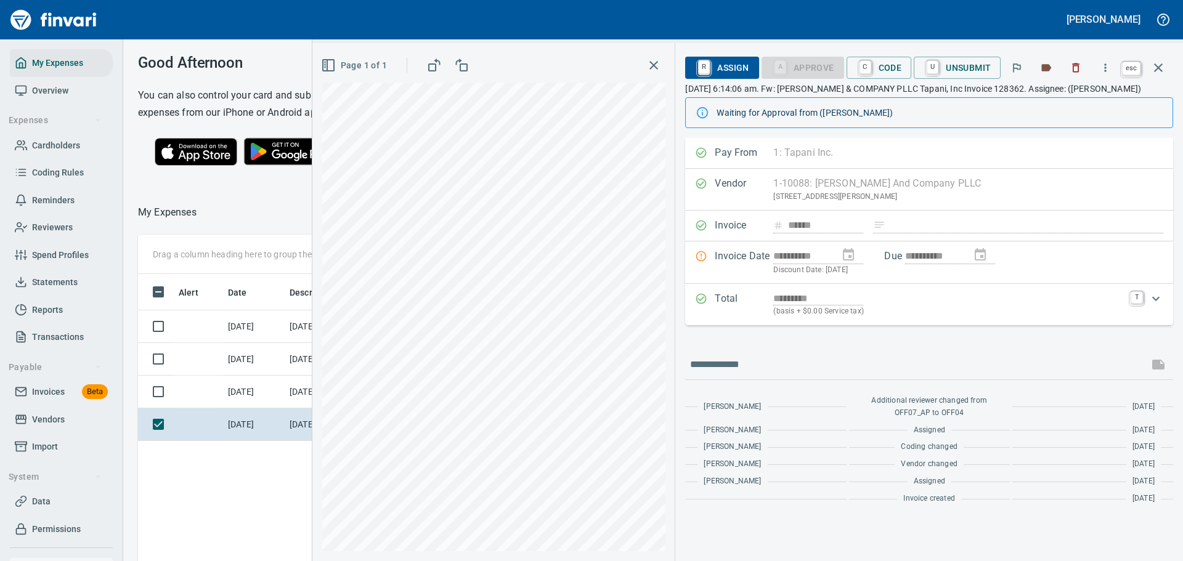
scroll to position [407, 704]
click at [1159, 68] on icon "button" at bounding box center [1158, 67] width 9 height 9
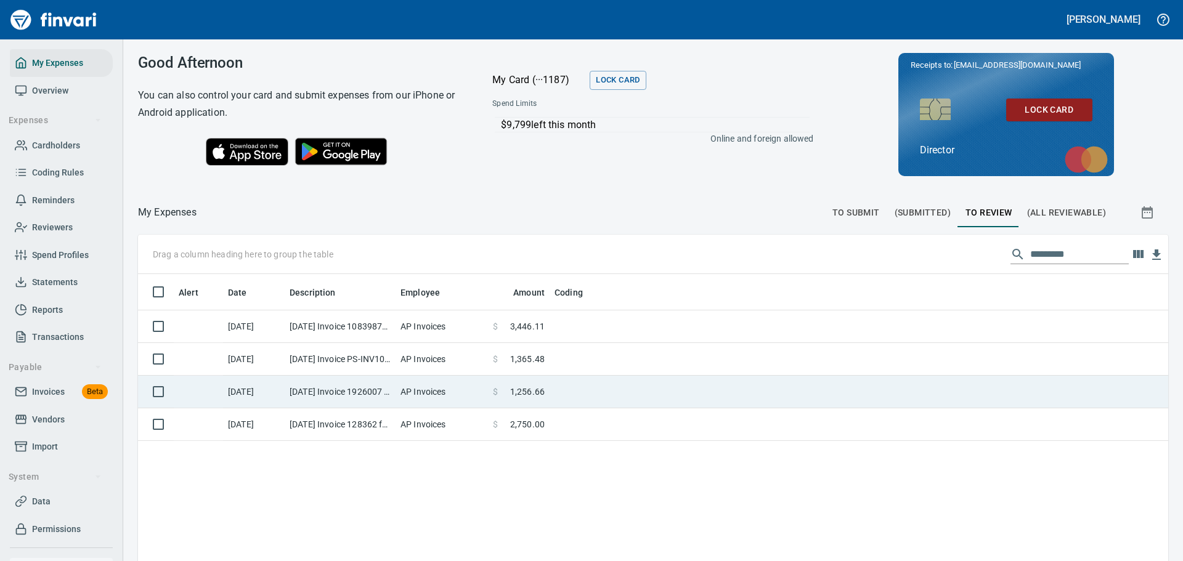
scroll to position [416, 1012]
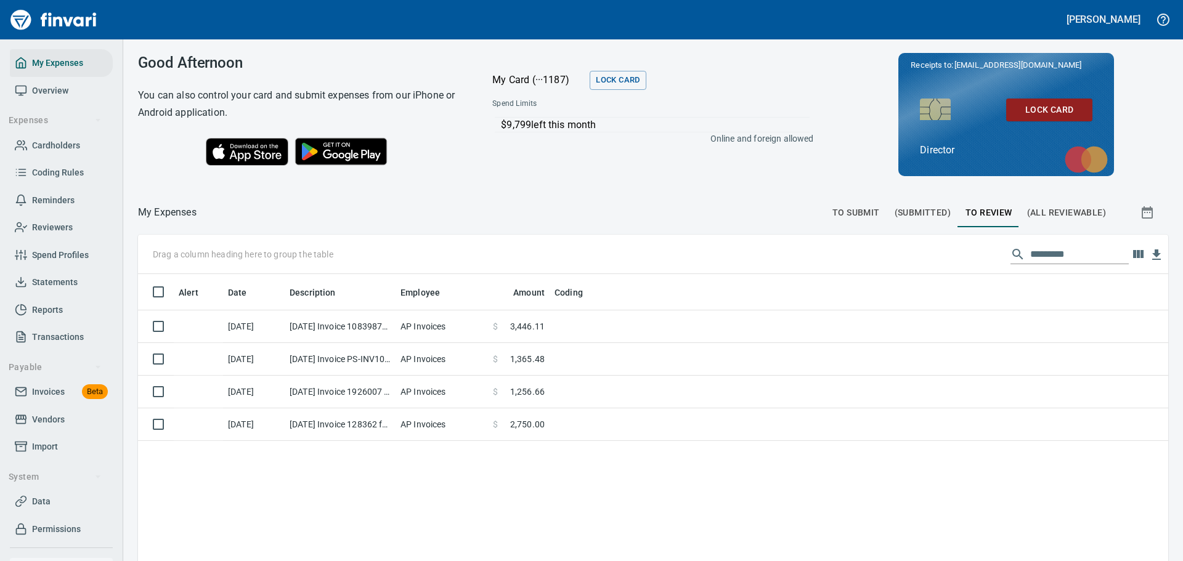
click at [1047, 212] on span "(All Reviewable)" at bounding box center [1066, 212] width 79 height 15
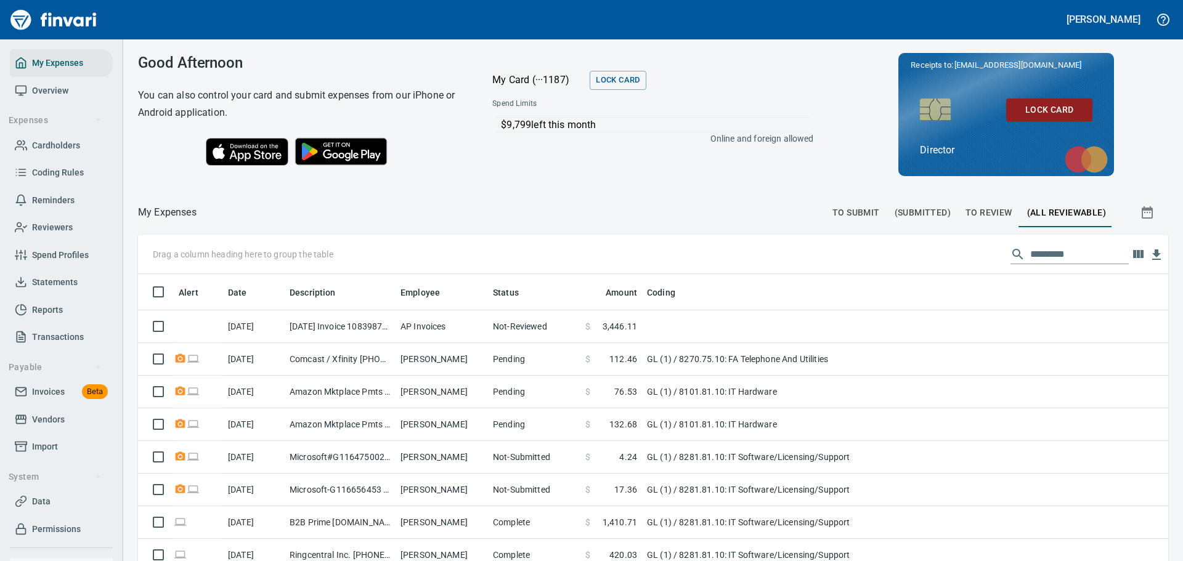
scroll to position [416, 1002]
click at [1036, 251] on input "text" at bounding box center [1079, 255] width 99 height 20
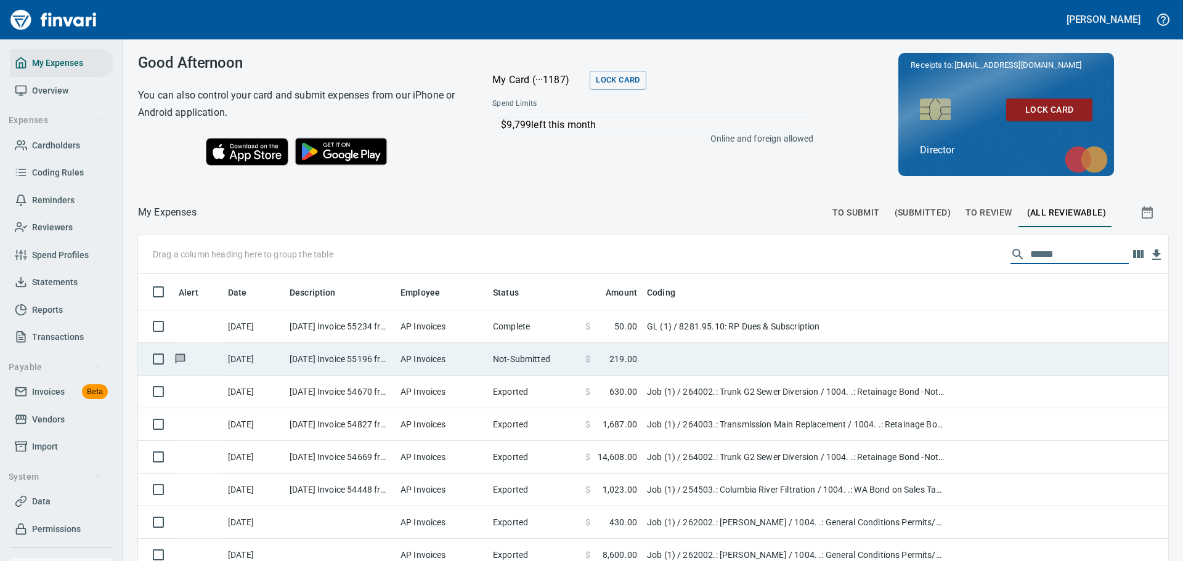
type input "******"
click at [346, 357] on td "[DATE] Invoice 55196 from Anchor Insurance & Surety, Inc. (1-10058)" at bounding box center [340, 359] width 111 height 33
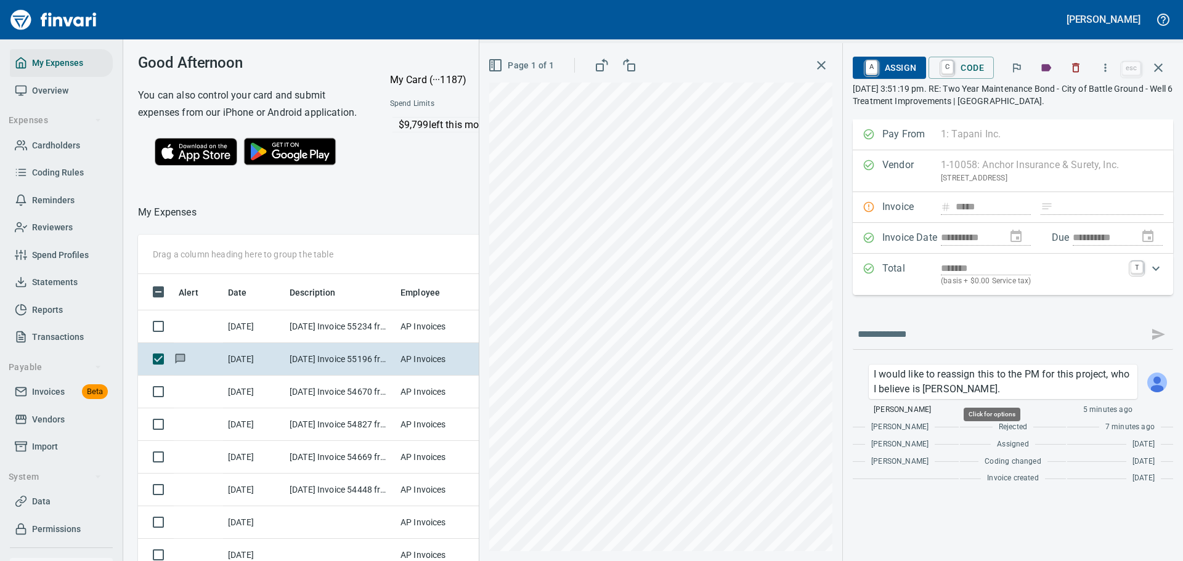
scroll to position [407, 694]
click at [51, 148] on span "Cardholders" at bounding box center [56, 145] width 48 height 15
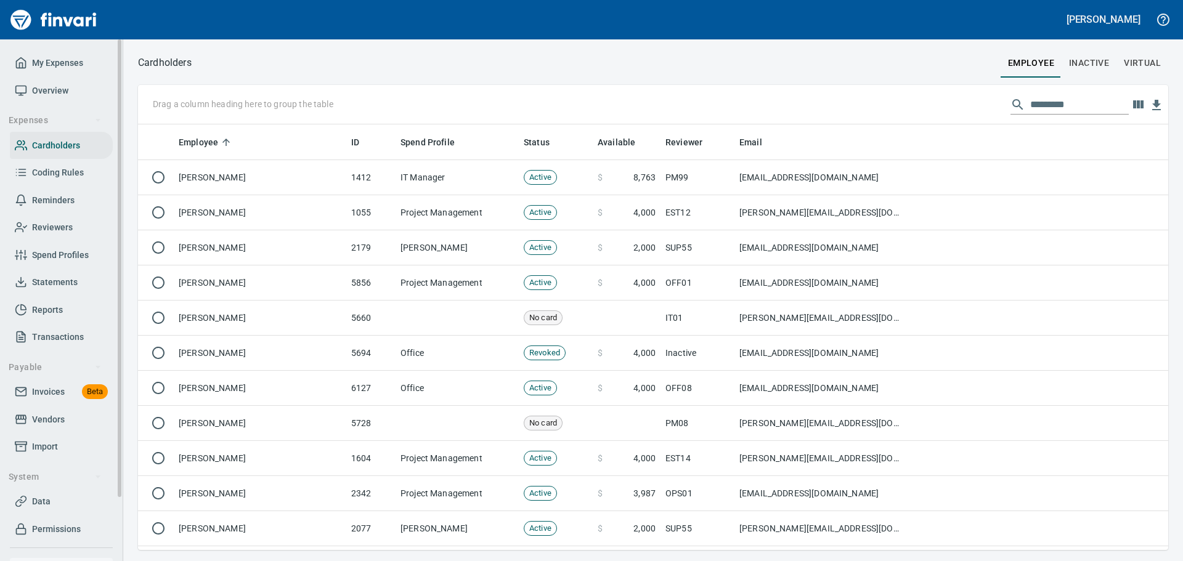
scroll to position [416, 1012]
click at [1044, 100] on input "text" at bounding box center [1079, 105] width 99 height 20
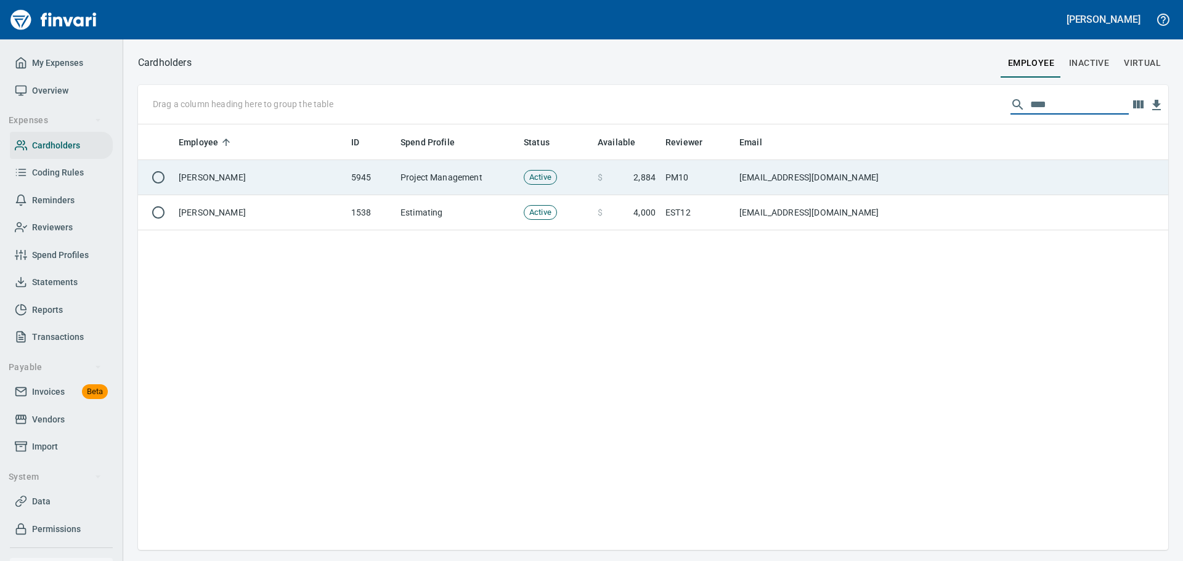
type input "****"
click at [274, 187] on td "[PERSON_NAME]" at bounding box center [260, 177] width 173 height 35
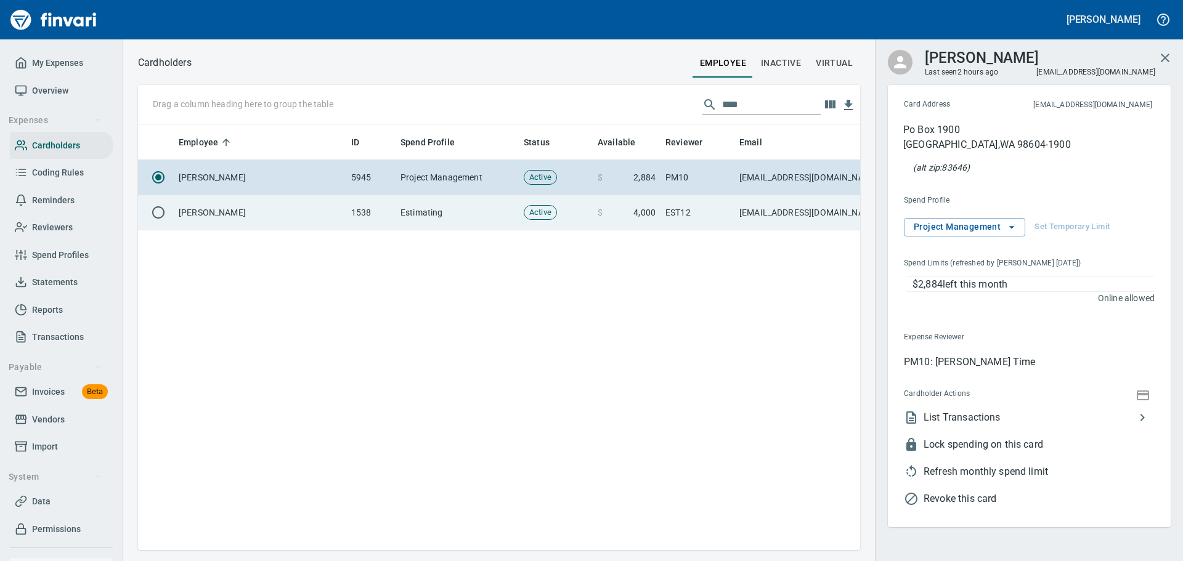
scroll to position [407, 706]
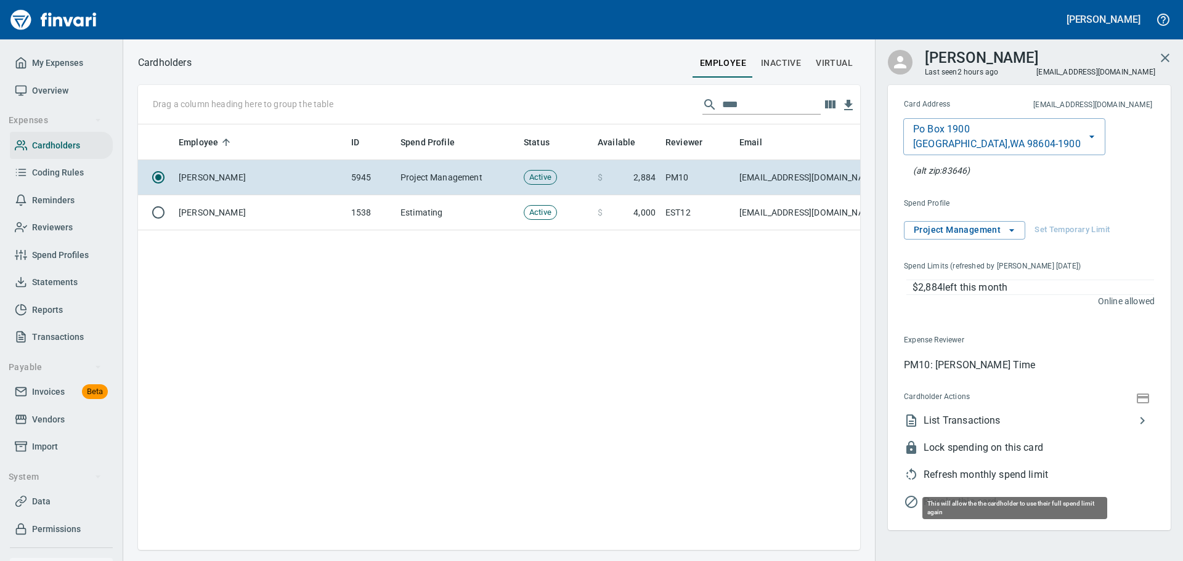
click at [994, 473] on span "Refresh monthly spend limit" at bounding box center [1039, 475] width 231 height 15
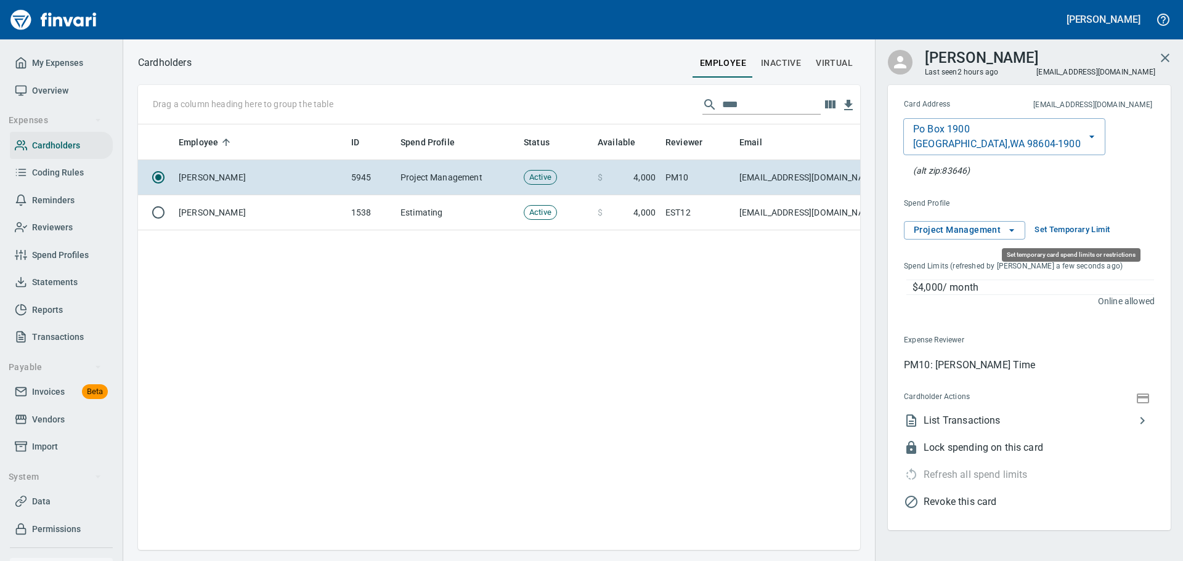
scroll to position [407, 713]
click at [1046, 229] on span "Set Temporary Limit" at bounding box center [1071, 230] width 75 height 14
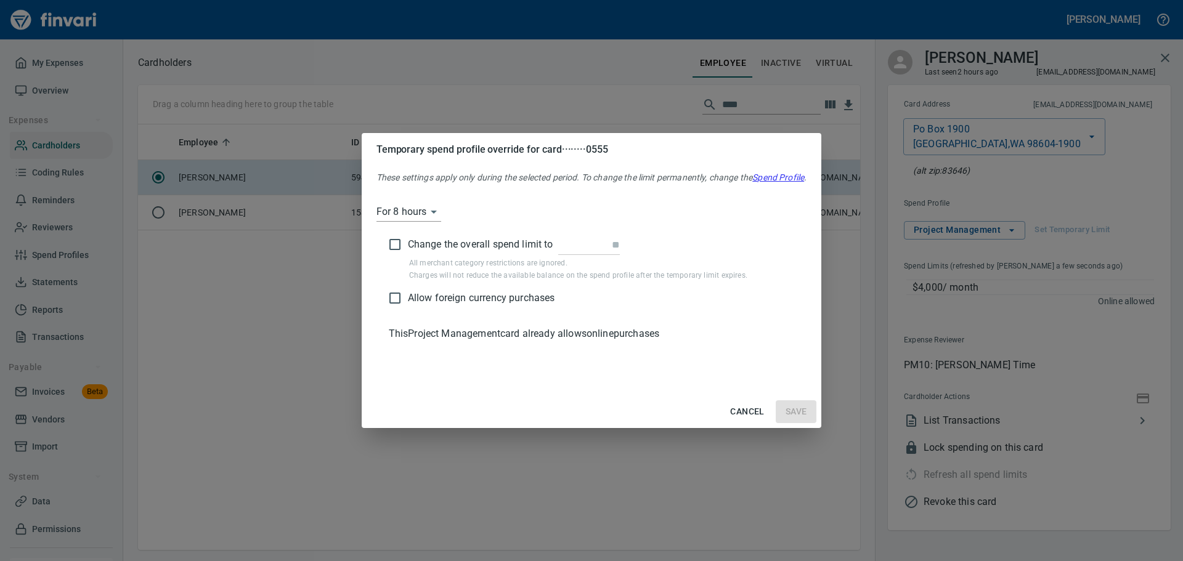
click at [411, 246] on span "Change the overall spend limit to" at bounding box center [480, 244] width 145 height 15
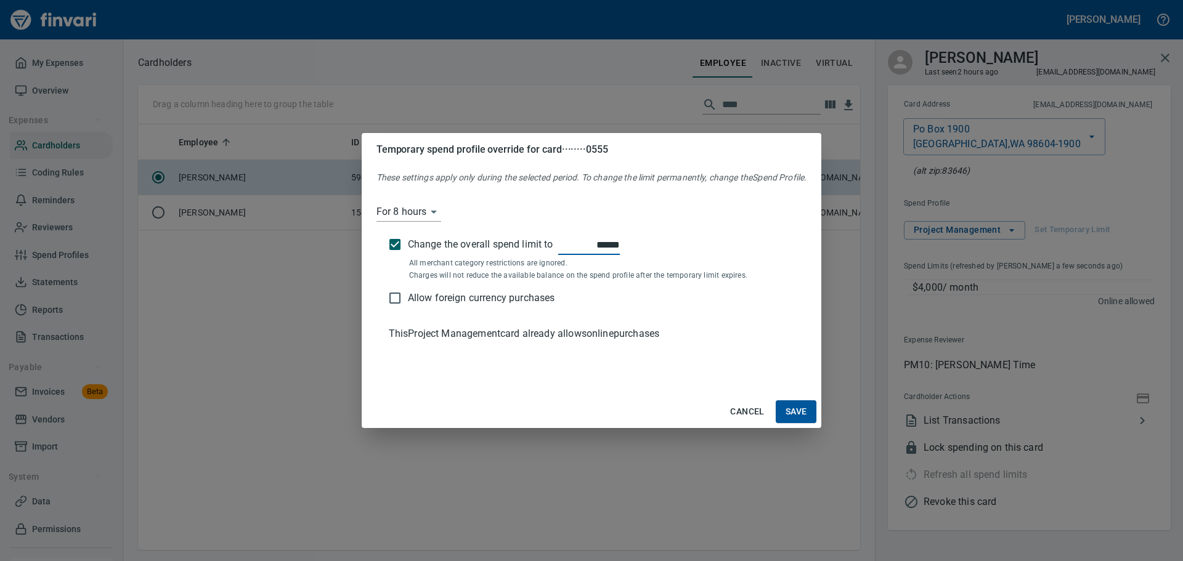
drag, startPoint x: 616, startPoint y: 244, endPoint x: 592, endPoint y: 246, distance: 24.1
click at [592, 246] on input "******" at bounding box center [589, 245] width 62 height 20
type input "******"
click at [807, 415] on span "Save" at bounding box center [797, 411] width 22 height 15
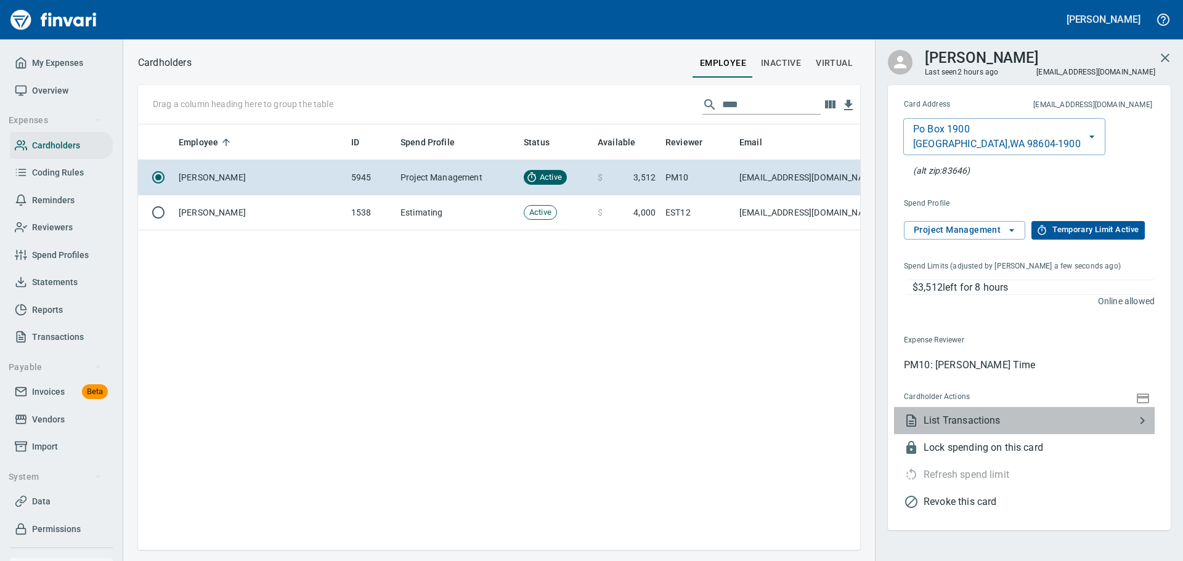
click at [985, 415] on span "List Transactions" at bounding box center [1029, 420] width 211 height 15
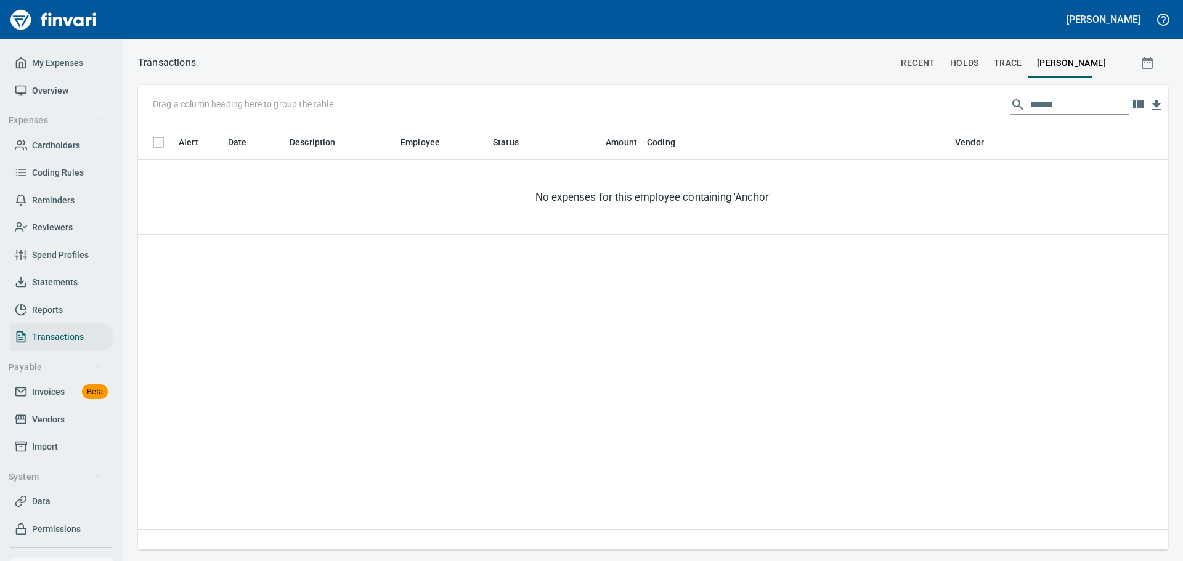
scroll to position [416, 1021]
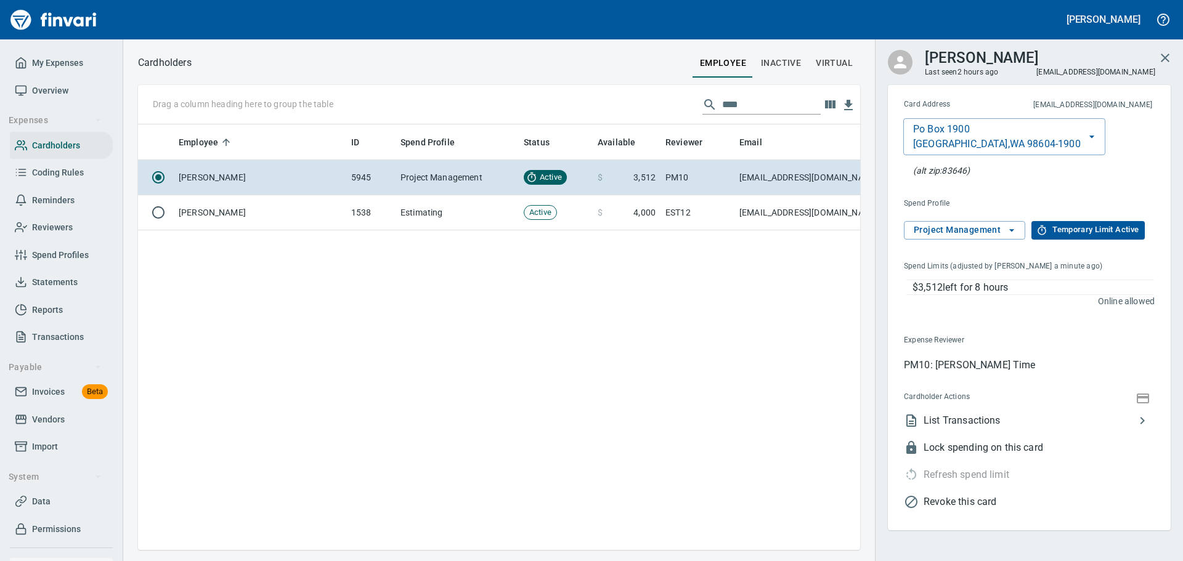
scroll to position [407, 713]
click at [1080, 412] on li "List Transactions" at bounding box center [1024, 420] width 261 height 27
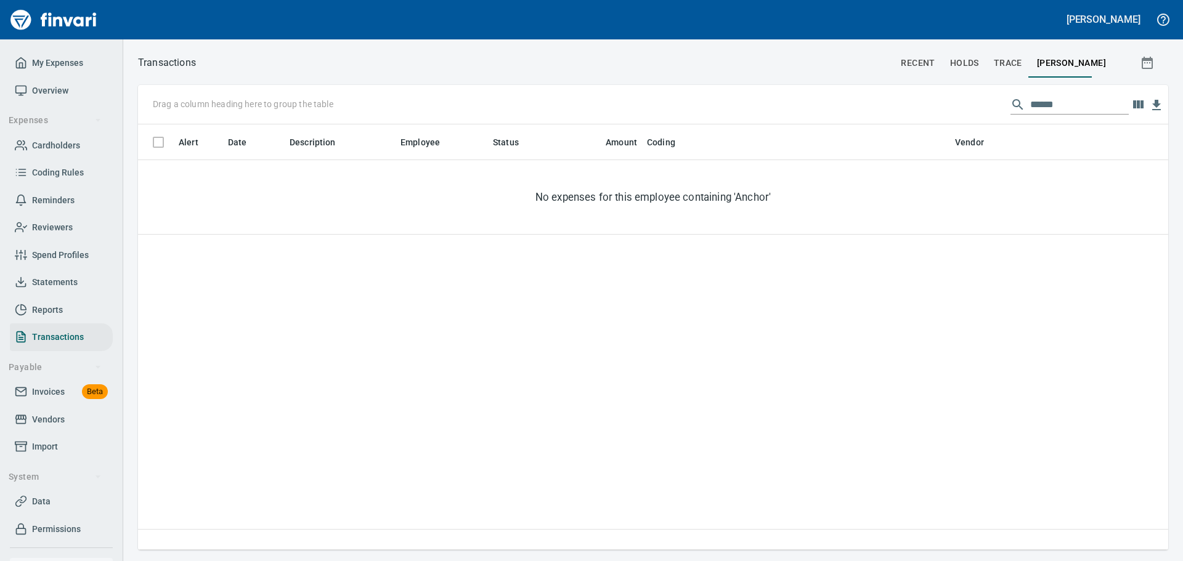
scroll to position [416, 1021]
drag, startPoint x: 1081, startPoint y: 99, endPoint x: 988, endPoint y: 113, distance: 94.1
click at [991, 110] on div "Drag a column heading here to group the table ******" at bounding box center [653, 104] width 1030 height 39
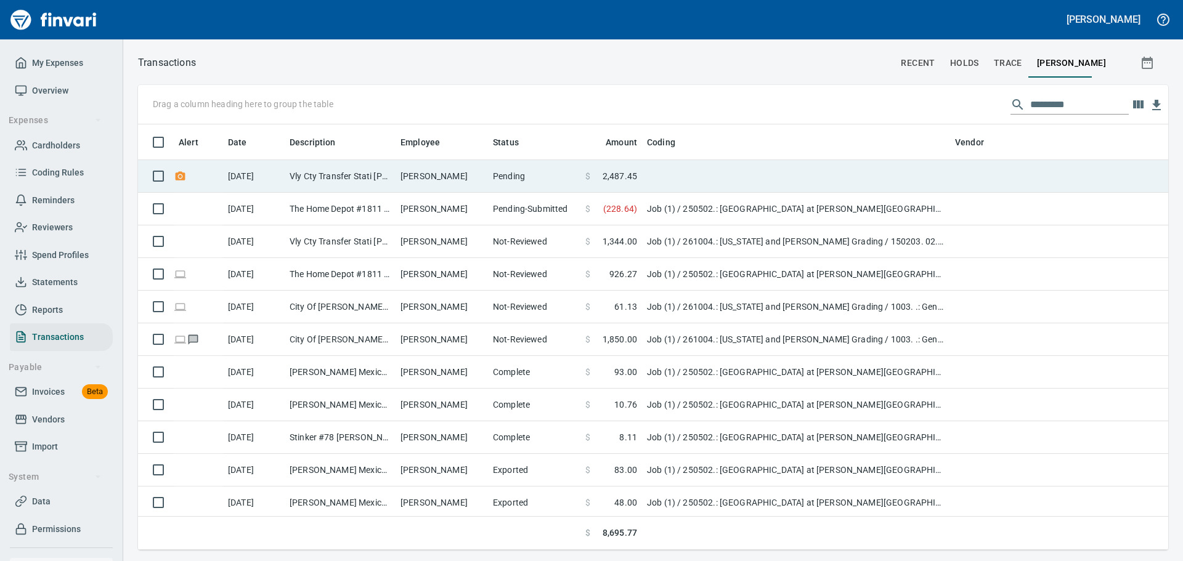
click at [546, 178] on td "Pending" at bounding box center [534, 176] width 92 height 33
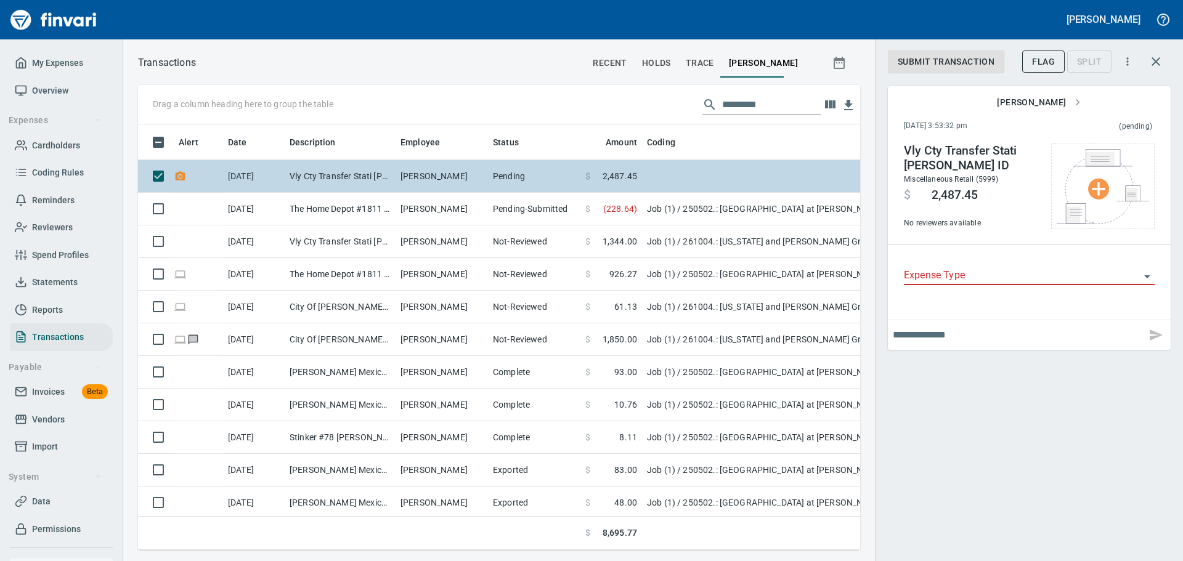
scroll to position [407, 704]
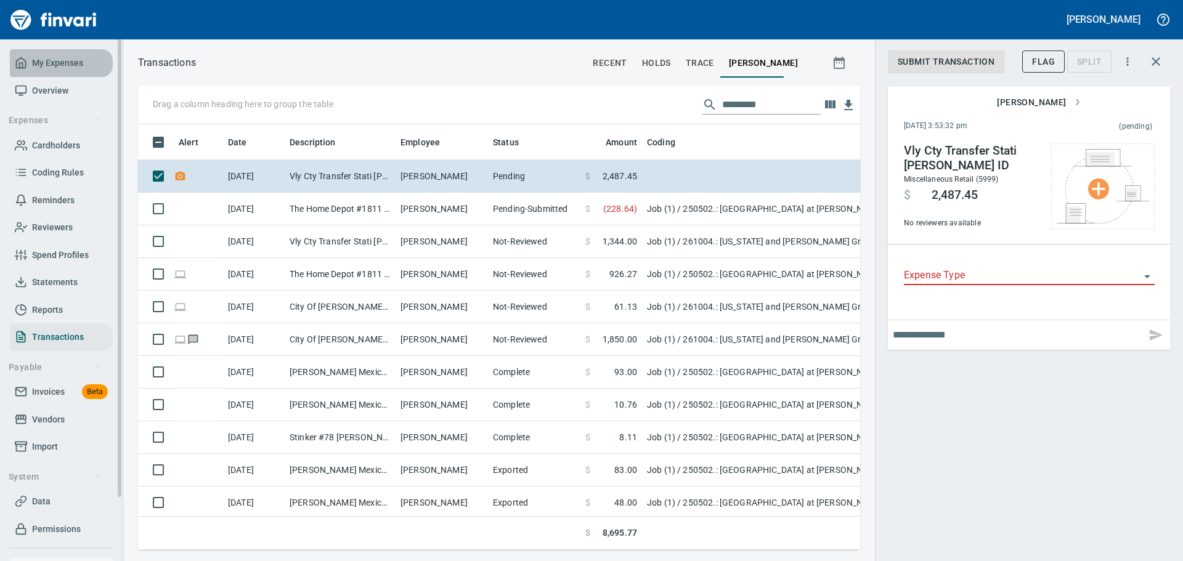
click at [68, 62] on span "My Expenses" at bounding box center [57, 62] width 51 height 15
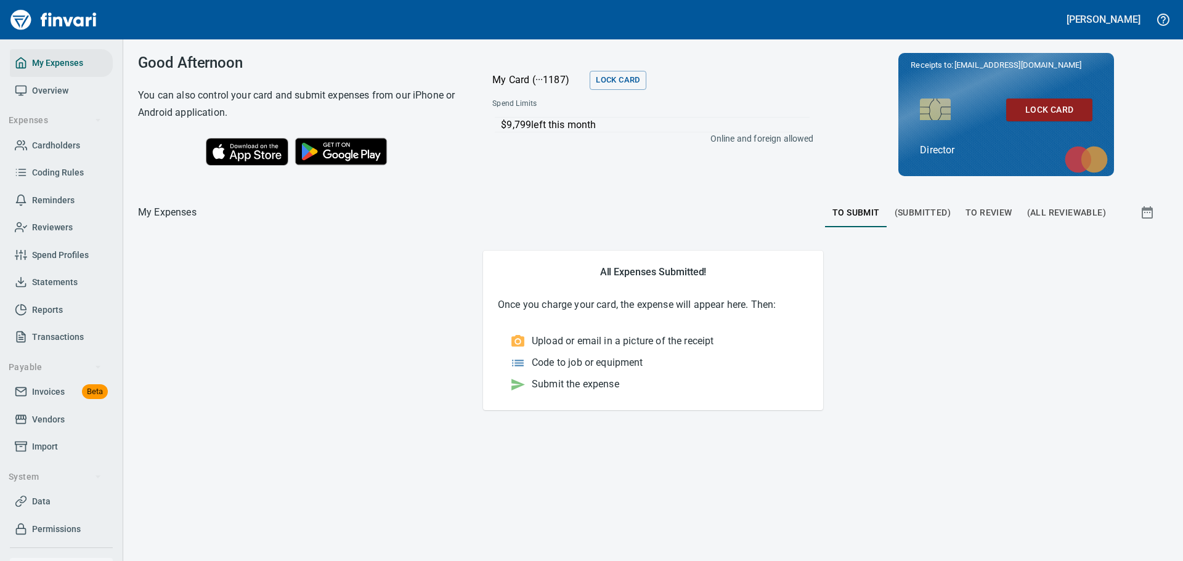
click at [1004, 211] on span "To Review" at bounding box center [988, 212] width 47 height 15
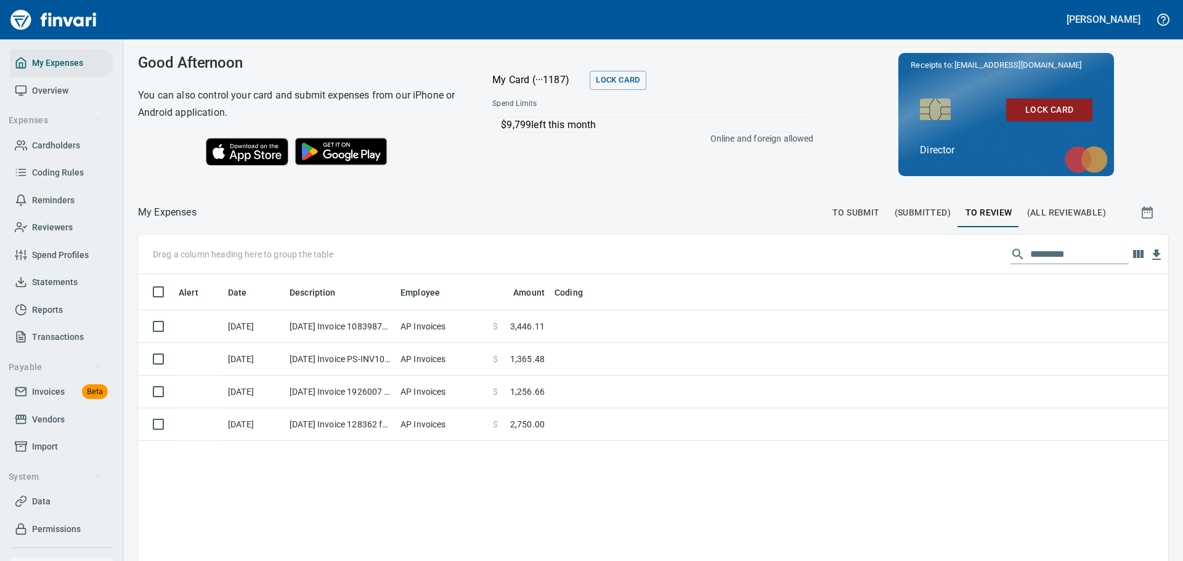
scroll to position [416, 1012]
click at [1046, 210] on span "(All Reviewable)" at bounding box center [1066, 212] width 79 height 15
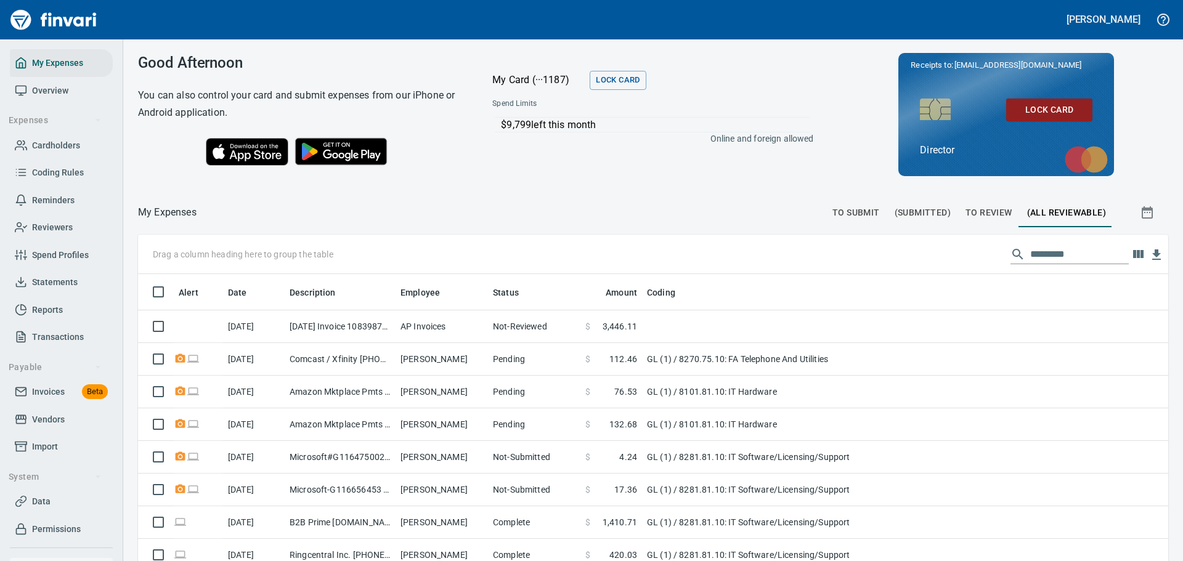
scroll to position [416, 1002]
click at [1036, 256] on input "text" at bounding box center [1079, 255] width 99 height 20
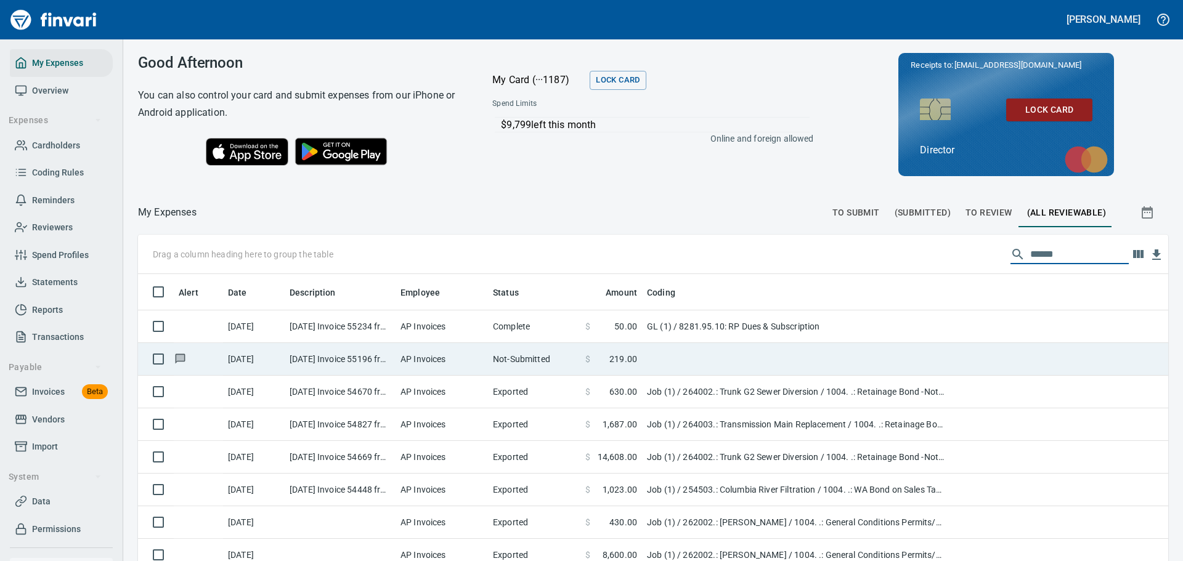
type input "******"
click at [543, 365] on td "Not-Submitted" at bounding box center [534, 359] width 92 height 33
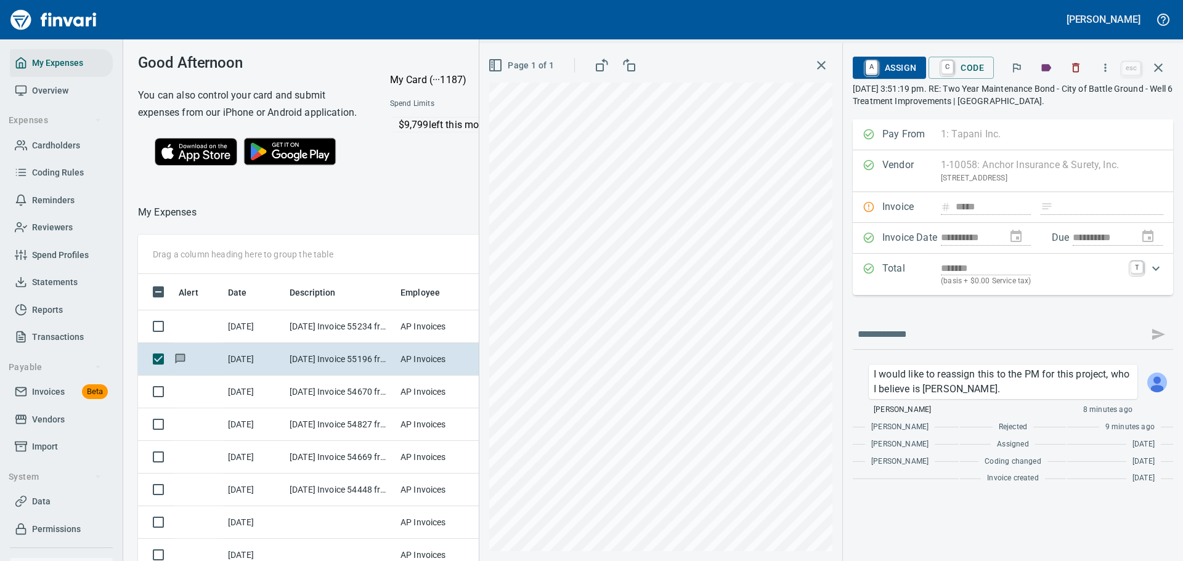
scroll to position [407, 694]
click at [947, 68] on link "C" at bounding box center [947, 68] width 12 height 14
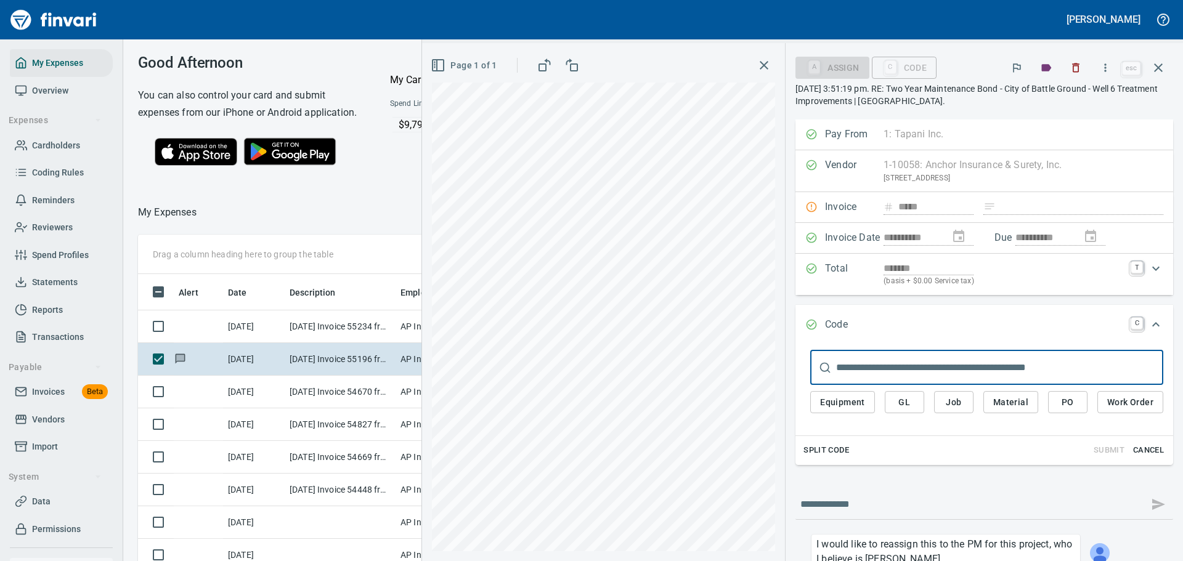
click at [872, 372] on input "text" at bounding box center [999, 368] width 327 height 35
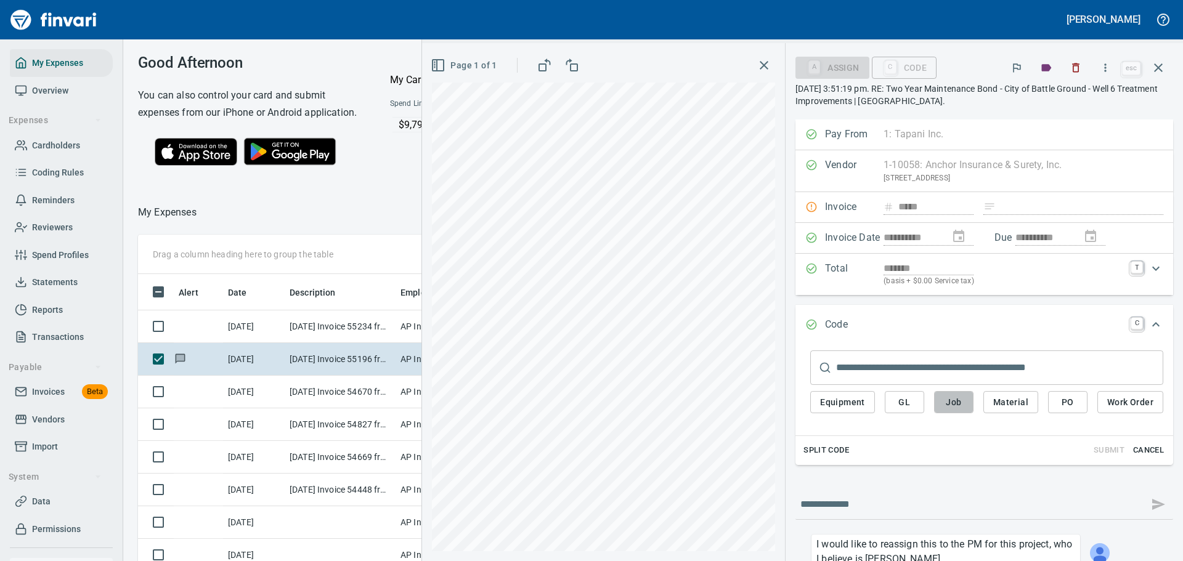
click at [963, 400] on button "Job" at bounding box center [953, 402] width 39 height 23
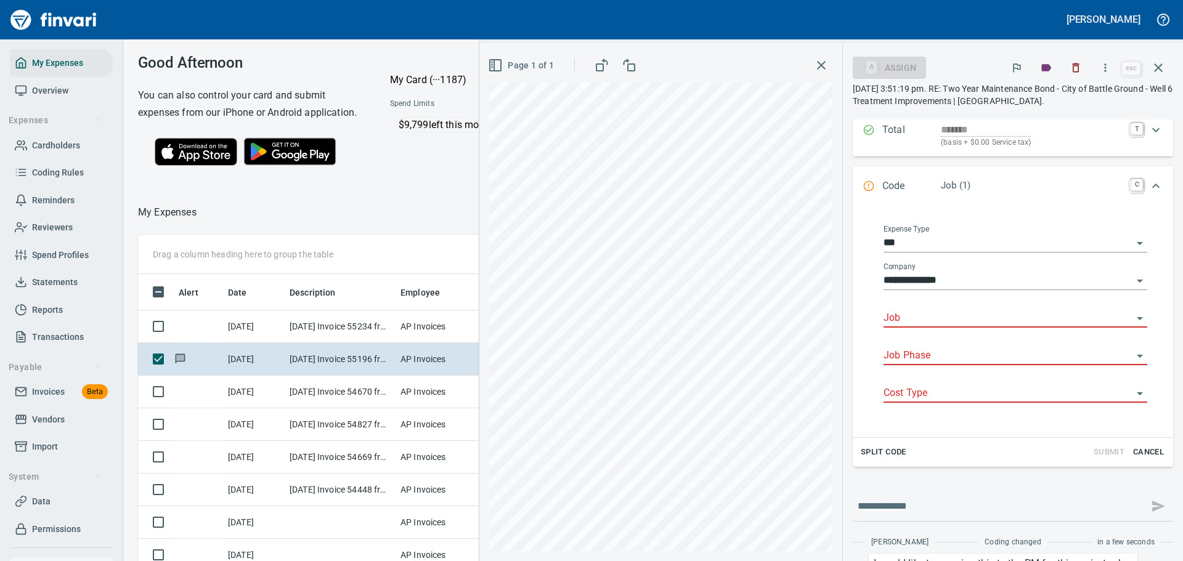
scroll to position [123, 0]
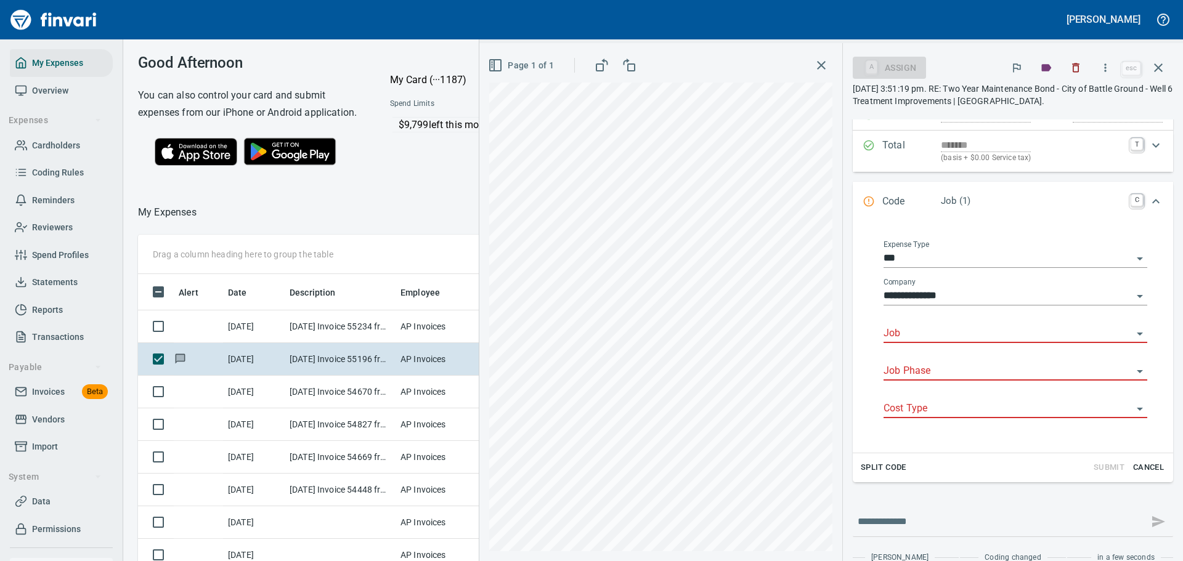
click at [911, 329] on input "Job" at bounding box center [1007, 333] width 249 height 17
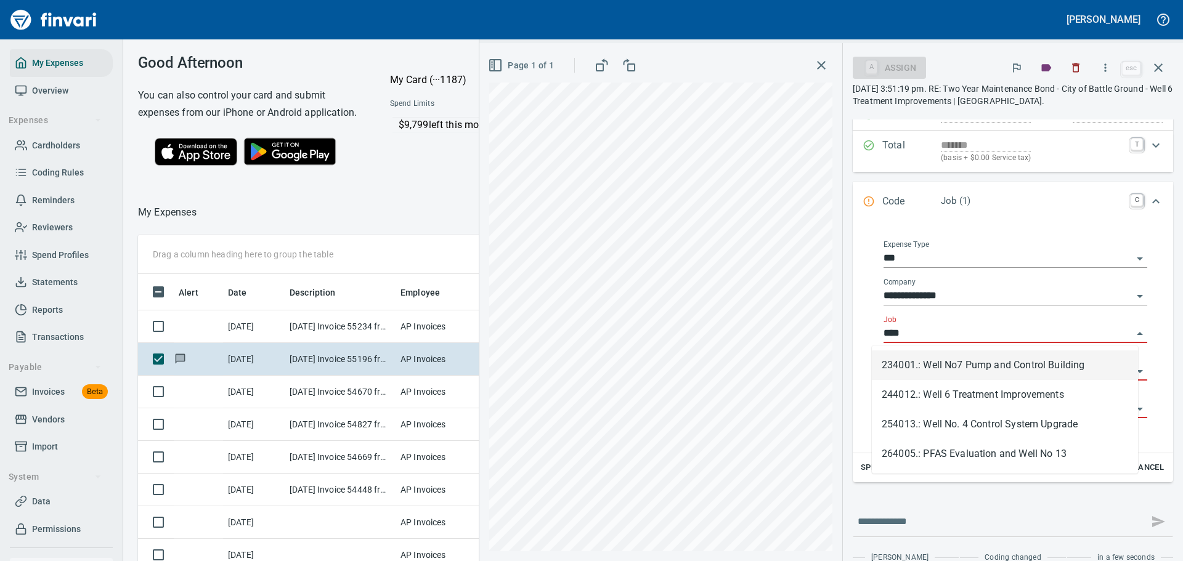
scroll to position [407, 694]
type input "****"
click at [874, 374] on div "**********" at bounding box center [1015, 336] width 283 height 213
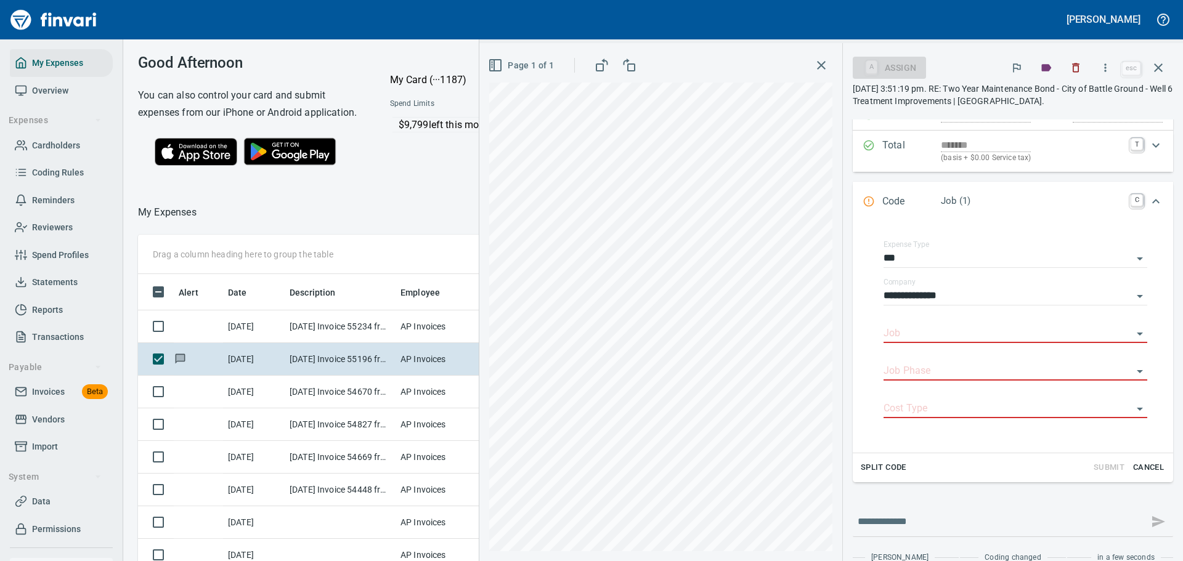
click at [973, 65] on div "A Assign" at bounding box center [986, 67] width 266 height 27
click at [1151, 468] on span "Cancel" at bounding box center [1148, 468] width 33 height 14
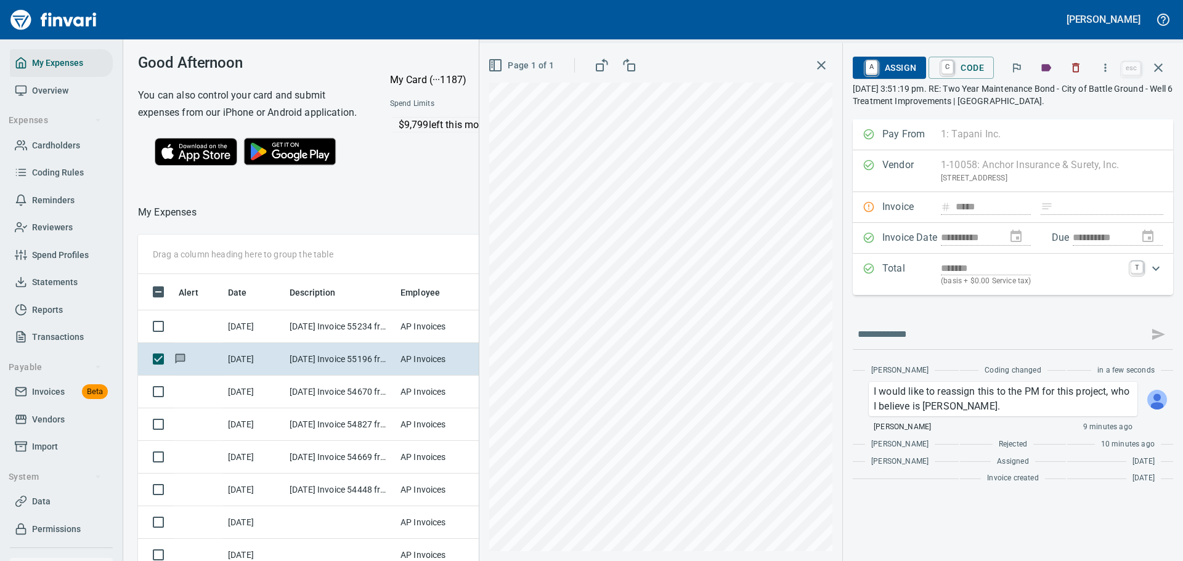
scroll to position [0, 0]
click at [870, 66] on link "A" at bounding box center [872, 68] width 12 height 14
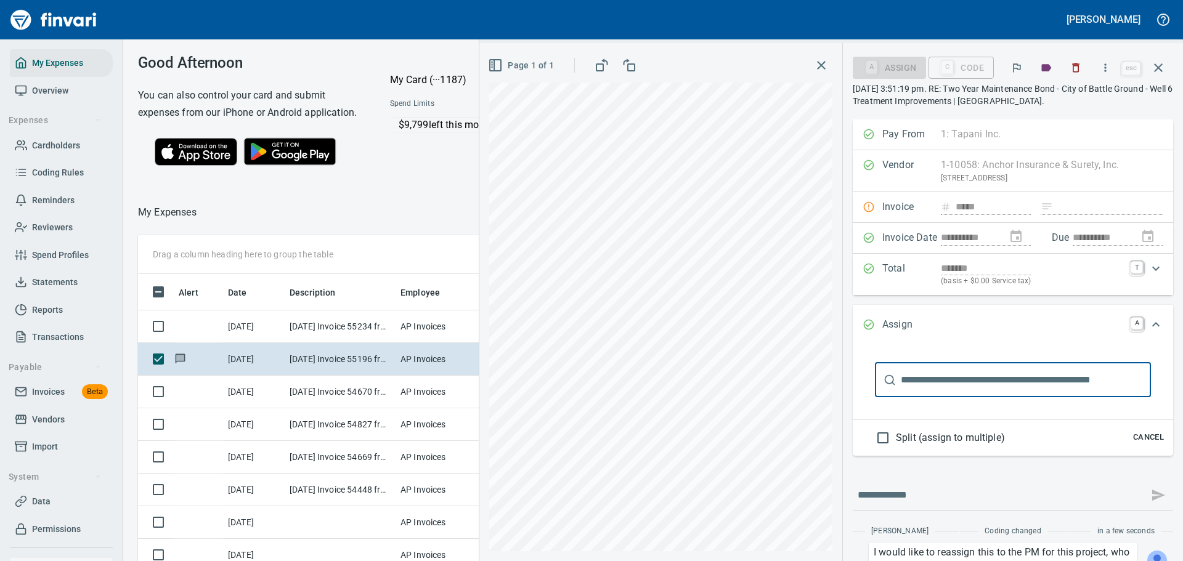
click at [952, 381] on input "text" at bounding box center [1026, 380] width 250 height 35
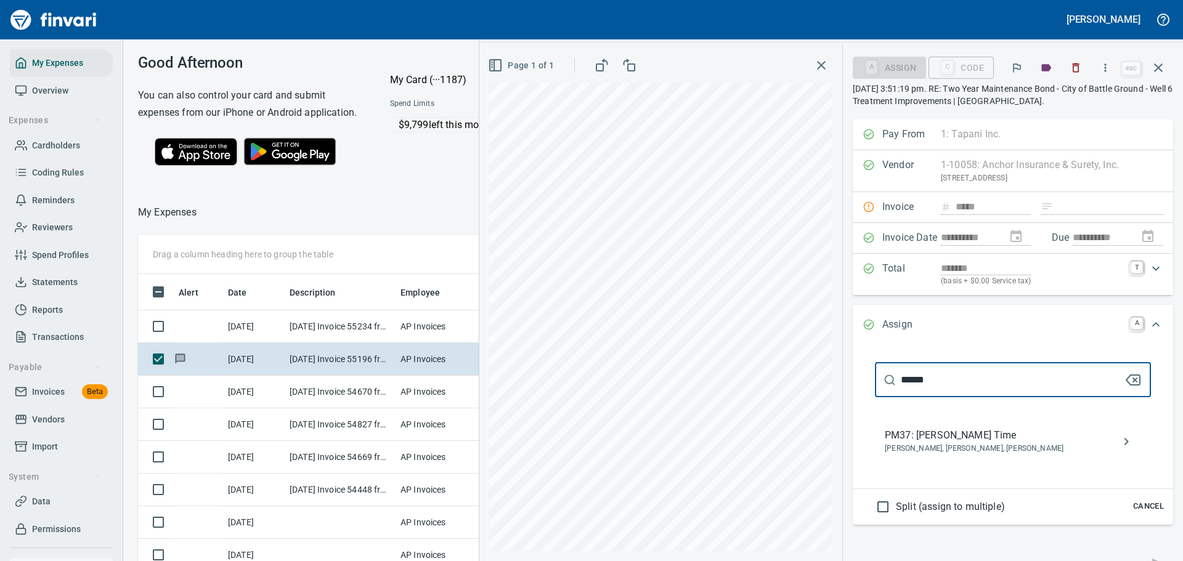
type input "******"
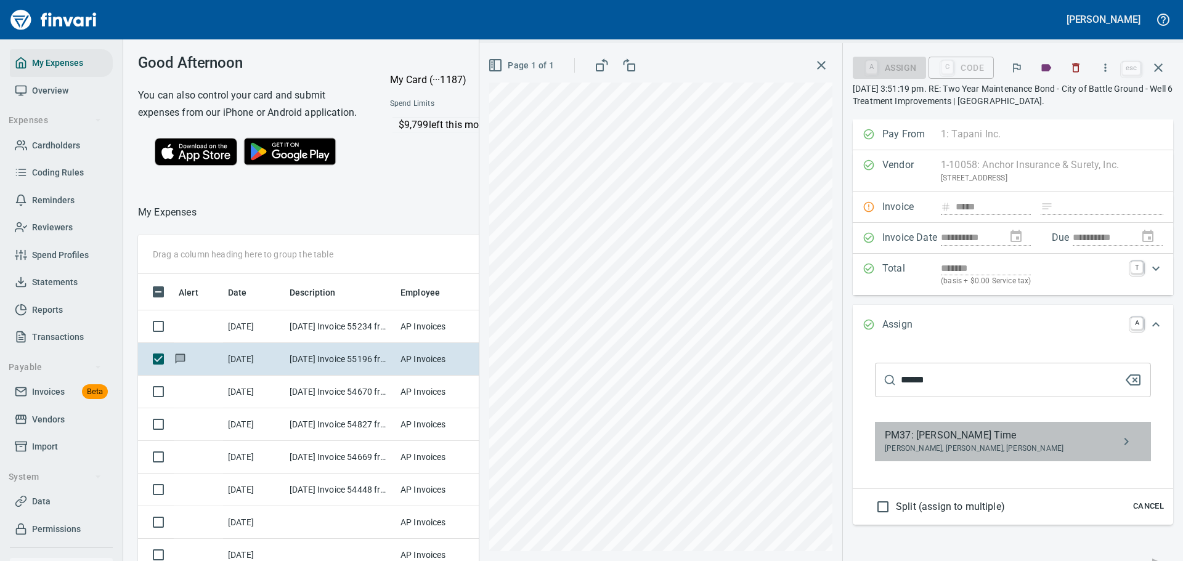
click at [983, 439] on span "PM37: [PERSON_NAME] Time" at bounding box center [1003, 435] width 237 height 15
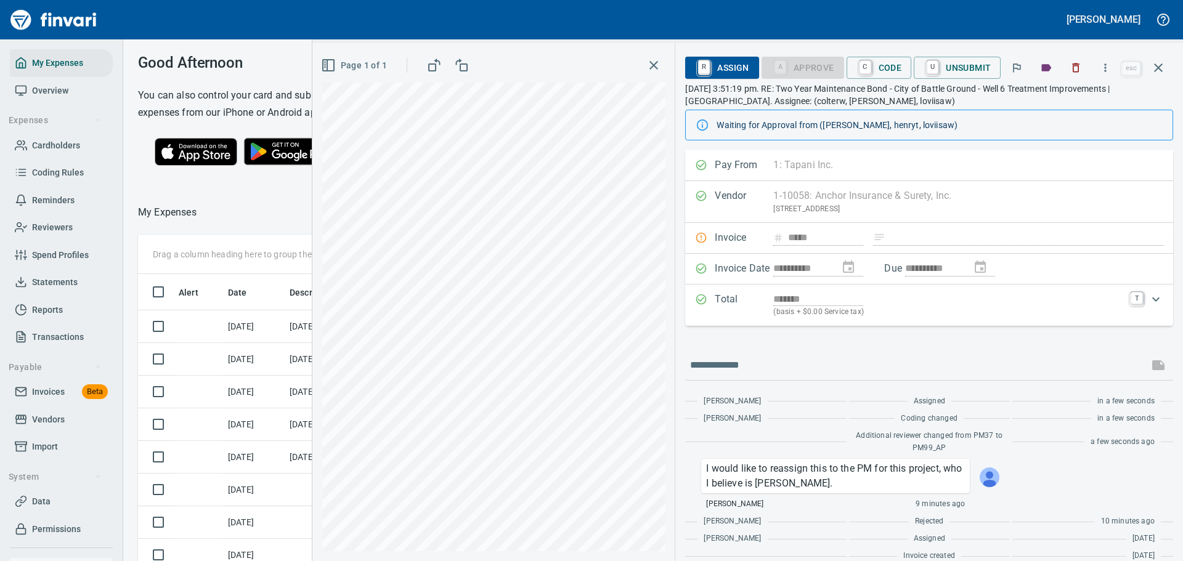
click at [998, 478] on img at bounding box center [990, 478] width 20 height 20
click at [1053, 444] on div "a few seconds ago" at bounding box center [1092, 442] width 161 height 12
click at [657, 59] on icon "button" at bounding box center [653, 65] width 15 height 15
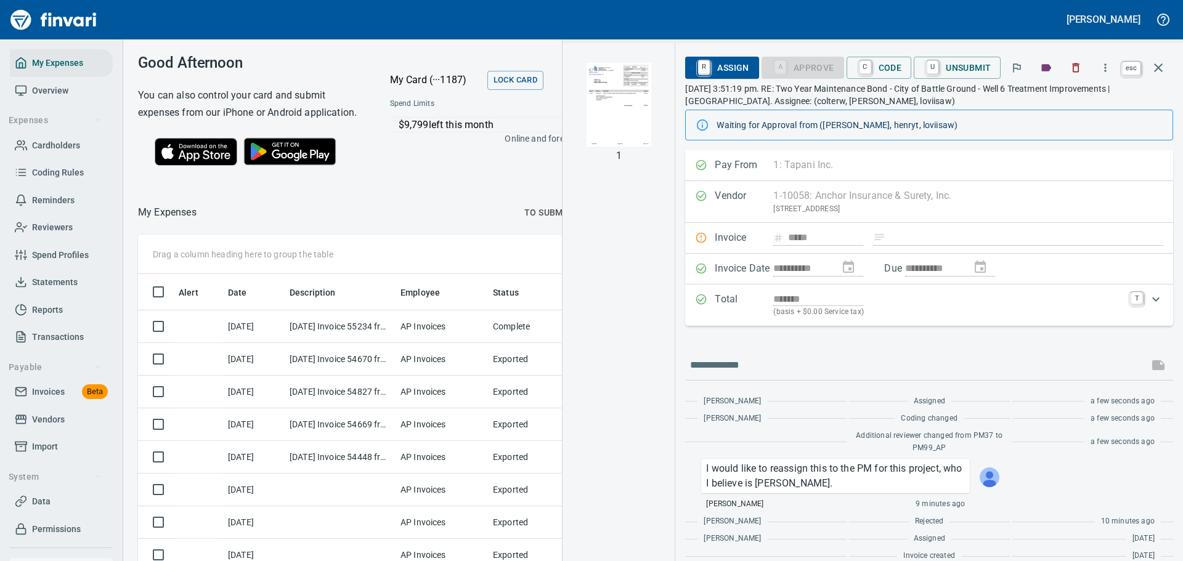
scroll to position [407, 694]
click at [1169, 65] on button "button" at bounding box center [1158, 68] width 30 height 30
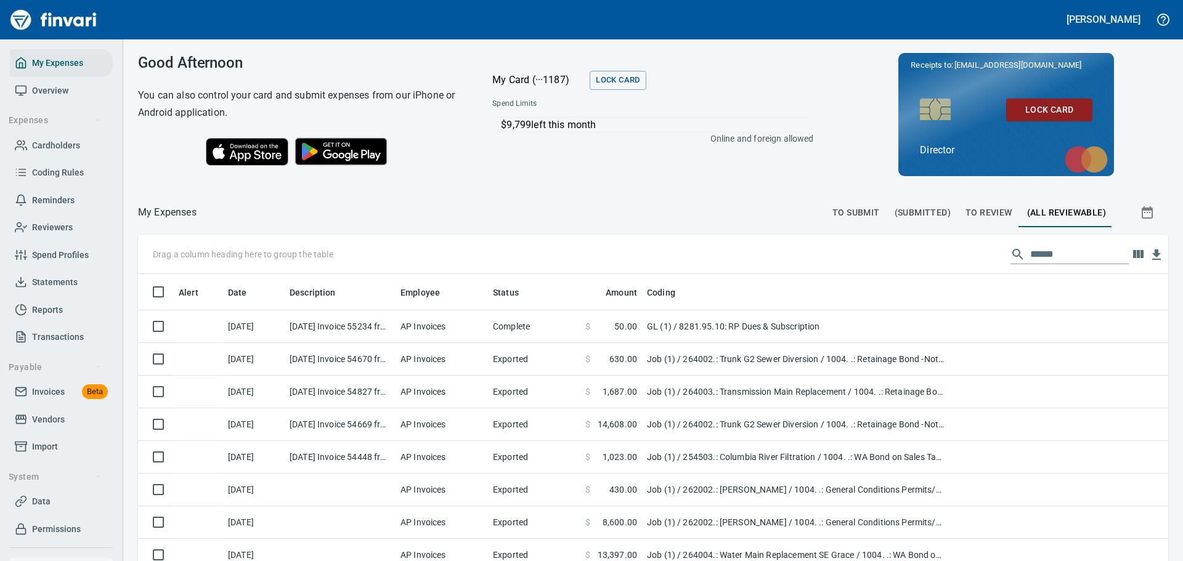
scroll to position [416, 1002]
